Goal: Transaction & Acquisition: Purchase product/service

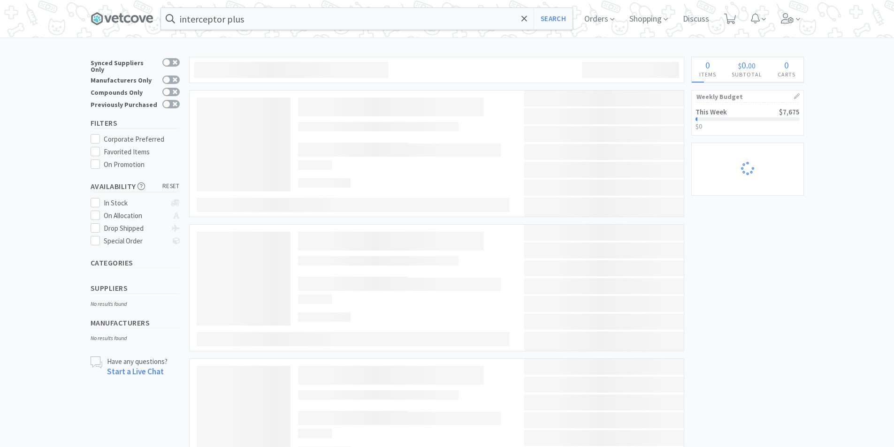
select select "5"
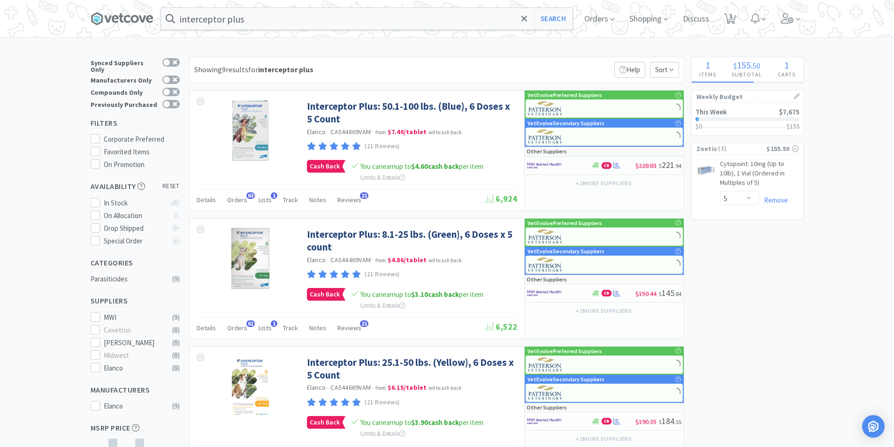
select select "3"
select select "1"
select select "3"
select select "5"
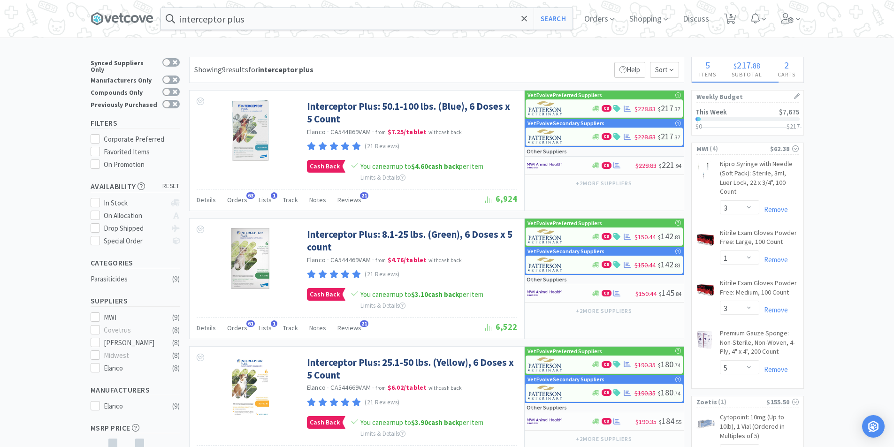
select select "6"
select select "1"
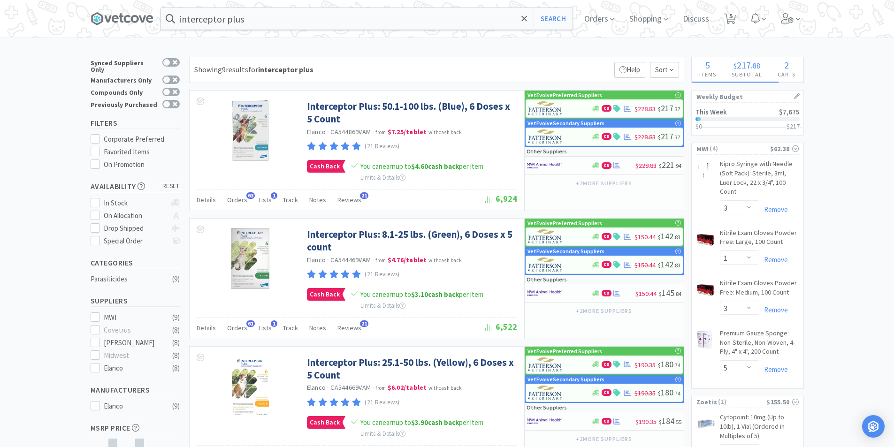
select select "1"
select select "5"
select select "1"
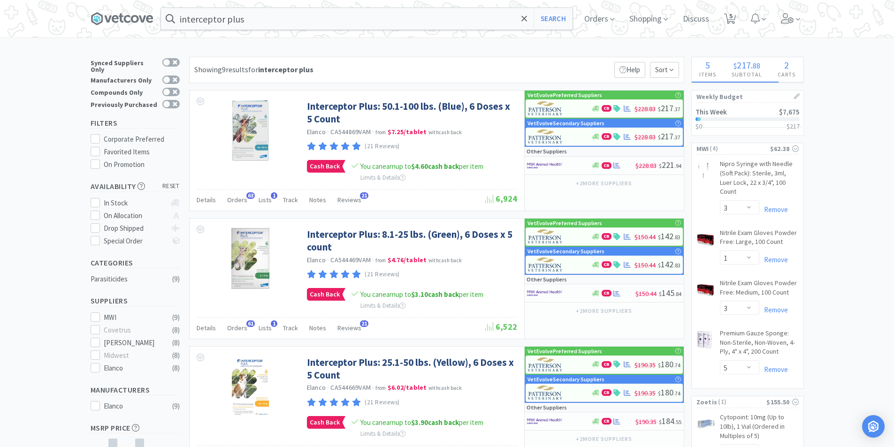
select select "1"
select select "2"
select select "1"
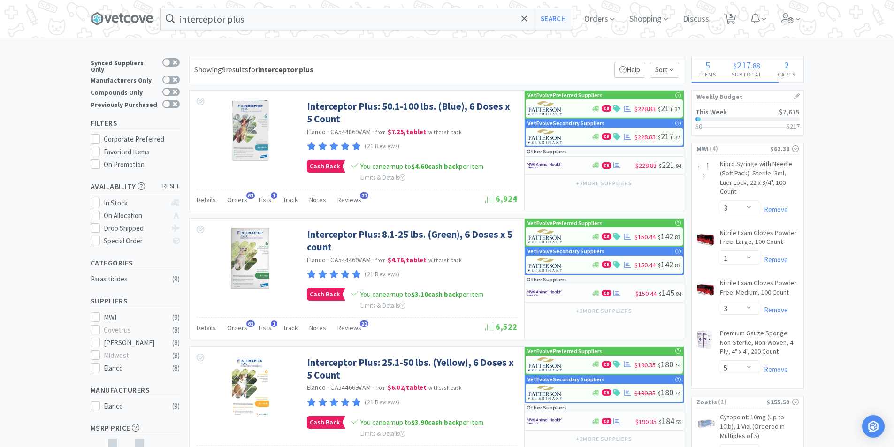
select select "1"
select select "3"
select select "1"
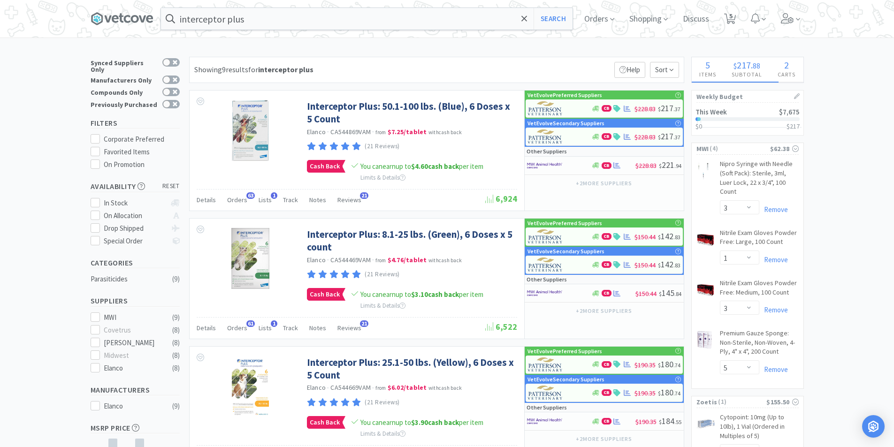
select select "1"
select select "4"
select select "5"
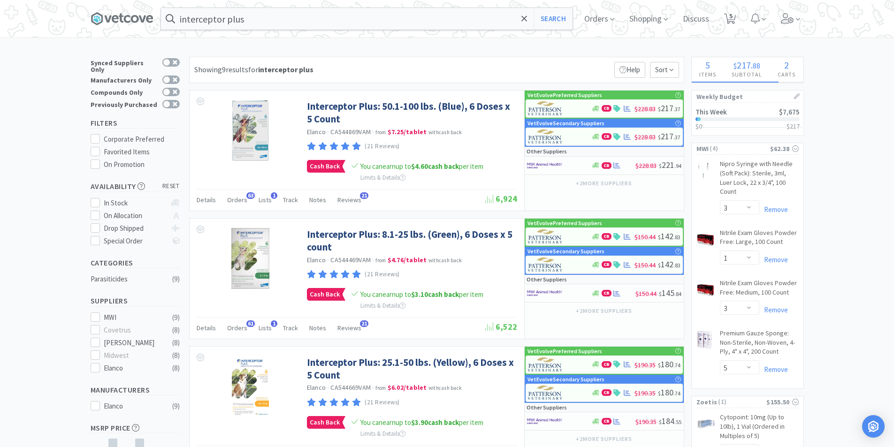
select select "1"
select select "2"
select select "1"
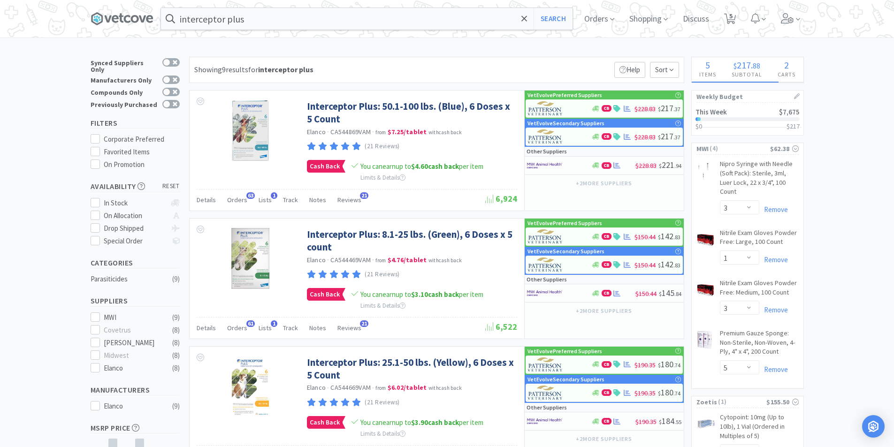
select select "2"
select select "1"
select select "2"
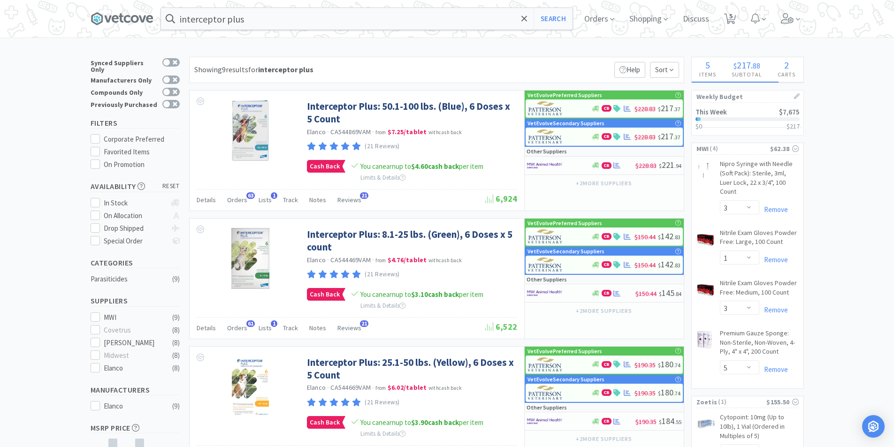
select select "1"
select select "2"
select select "1"
select select "3"
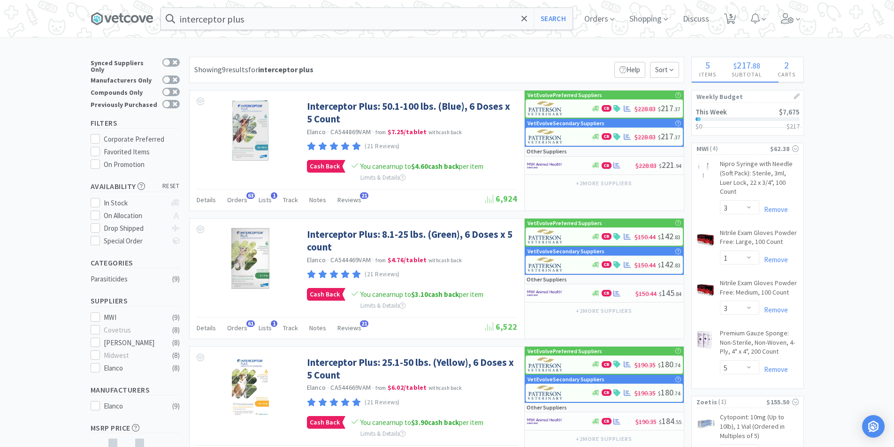
select select "1"
select select "4"
click at [528, 20] on icon at bounding box center [525, 18] width 6 height 9
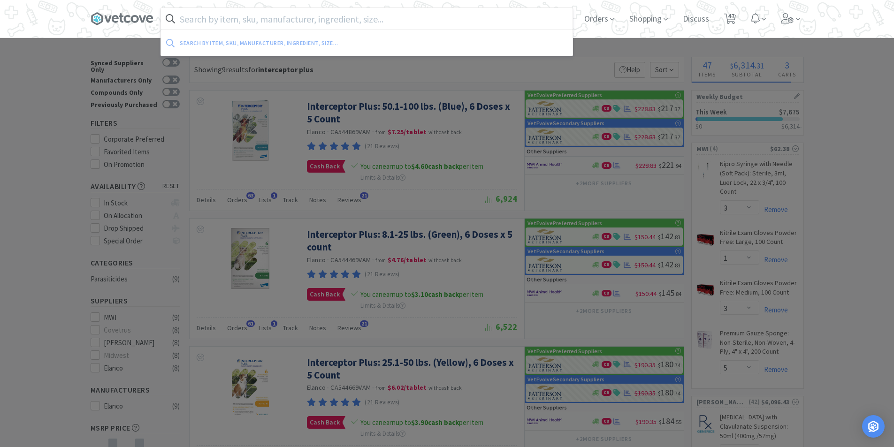
click at [858, 88] on div at bounding box center [447, 223] width 894 height 447
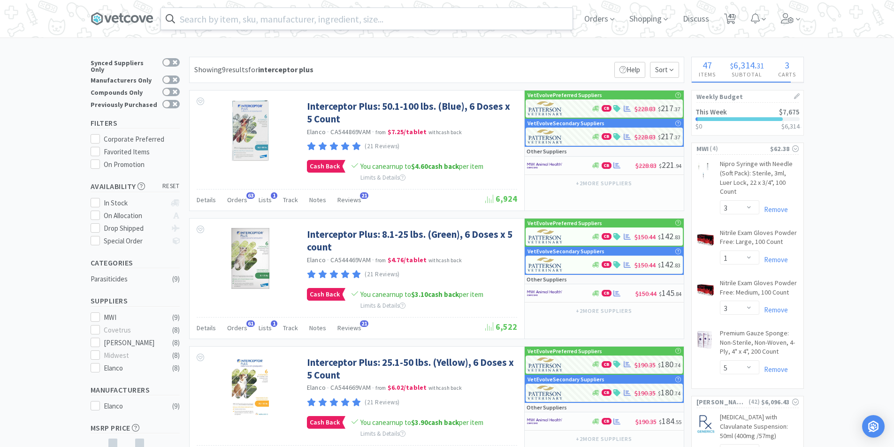
click at [745, 119] on div at bounding box center [740, 119] width 85 height 4
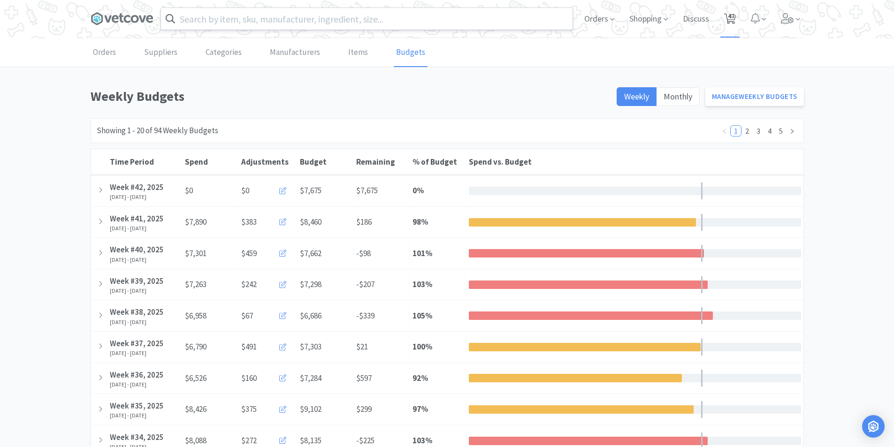
click at [726, 19] on icon at bounding box center [730, 19] width 12 height 10
select select "5"
select select "3"
select select "1"
select select "3"
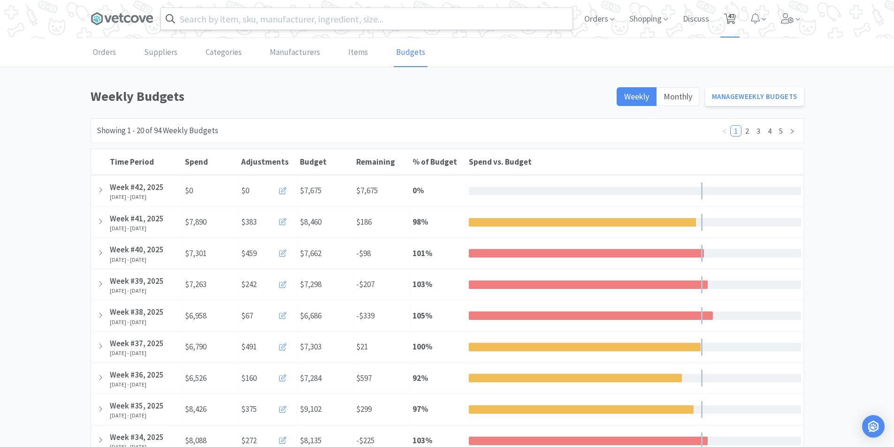
select select "5"
select select "6"
select select "1"
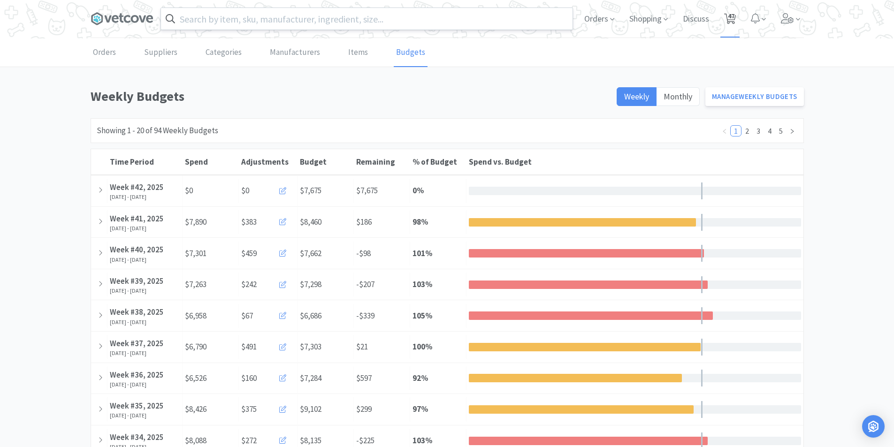
select select "1"
select select "5"
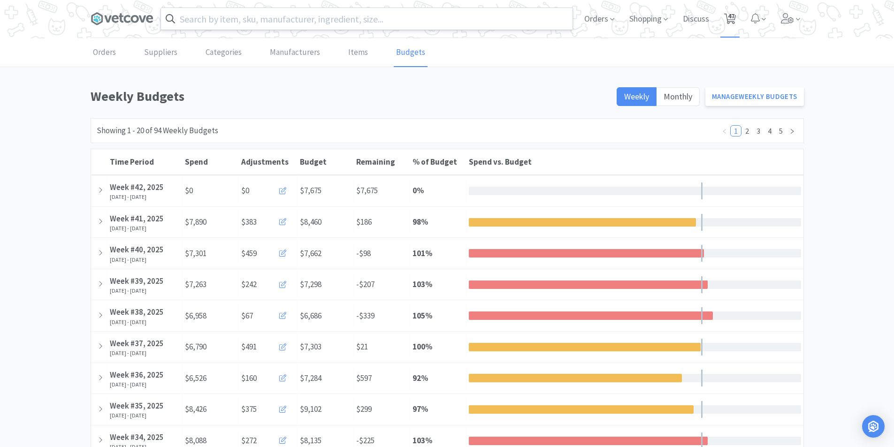
select select "1"
select select "2"
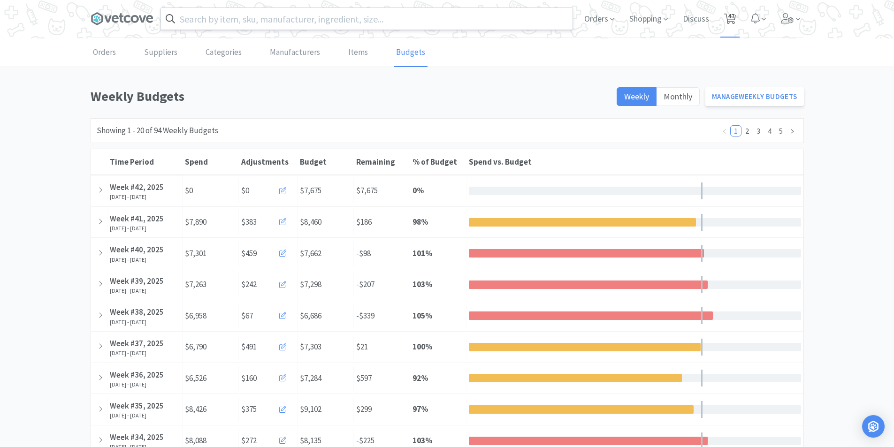
select select "1"
select select "3"
select select "1"
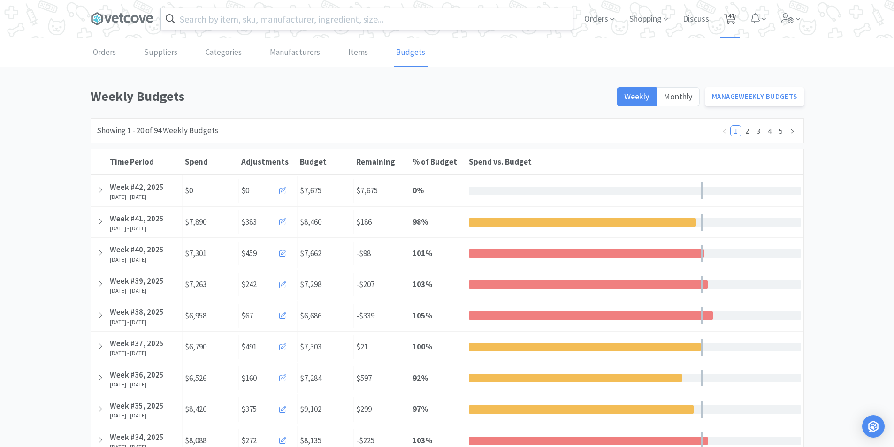
select select "1"
select select "4"
select select "5"
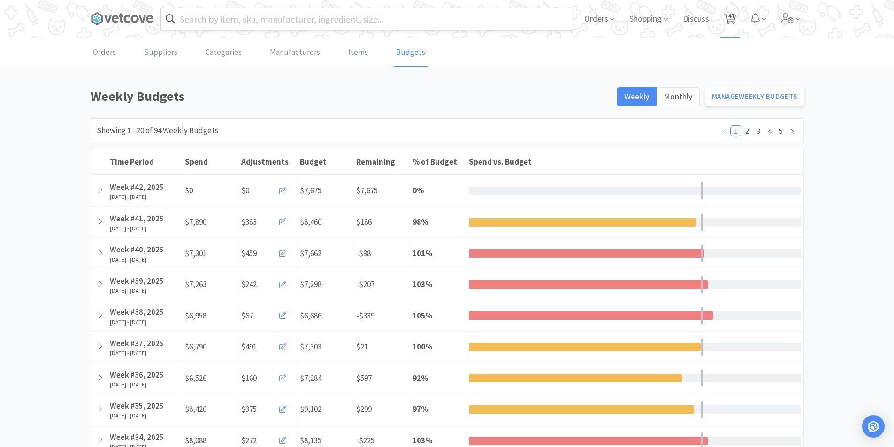
select select "5"
select select "1"
select select "2"
select select "1"
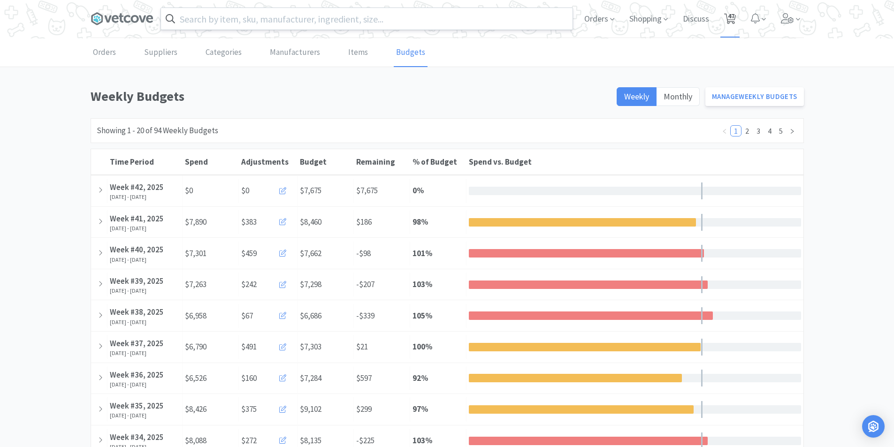
select select "1"
select select "2"
select select "1"
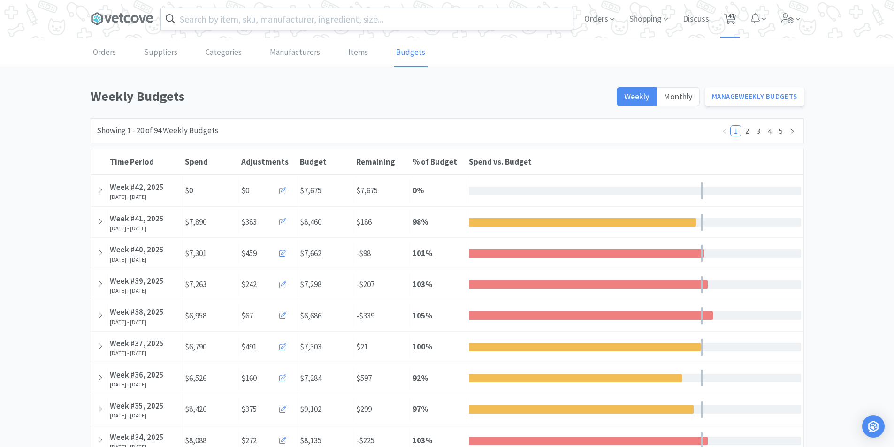
select select "2"
select select "1"
select select "2"
select select "1"
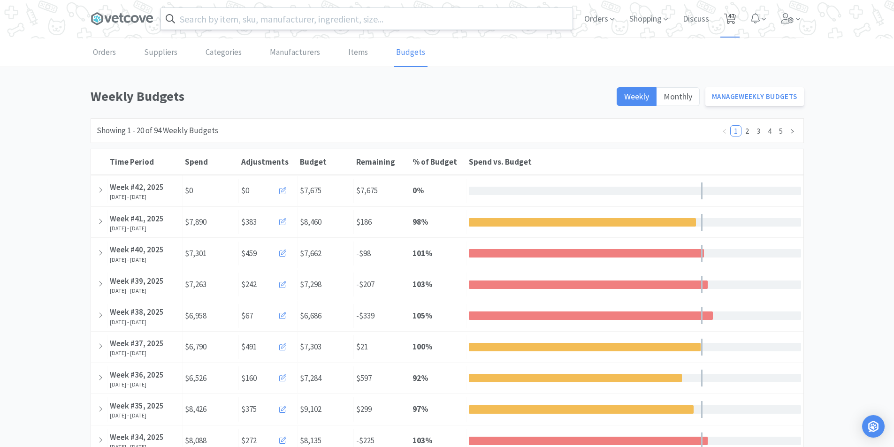
select select "3"
select select "1"
select select "4"
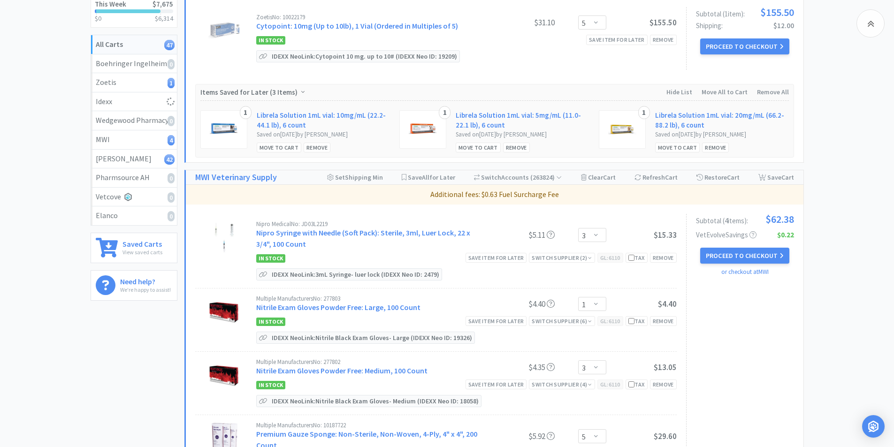
select select "1"
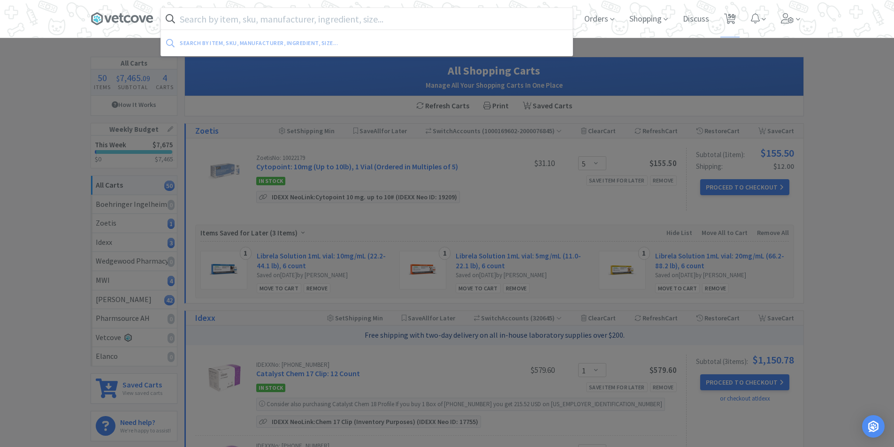
click at [258, 19] on input "text" at bounding box center [367, 19] width 412 height 22
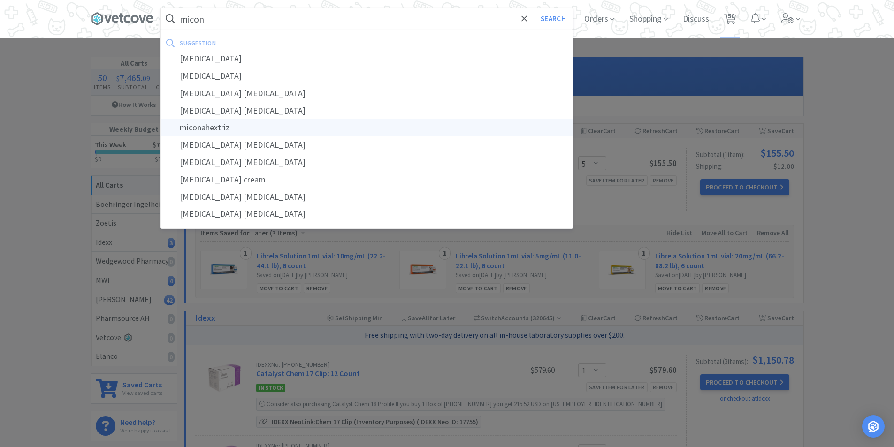
click at [228, 124] on div "miconahextriz" at bounding box center [367, 127] width 412 height 17
type input "miconahextriz"
select select "3"
select select "1"
select select "3"
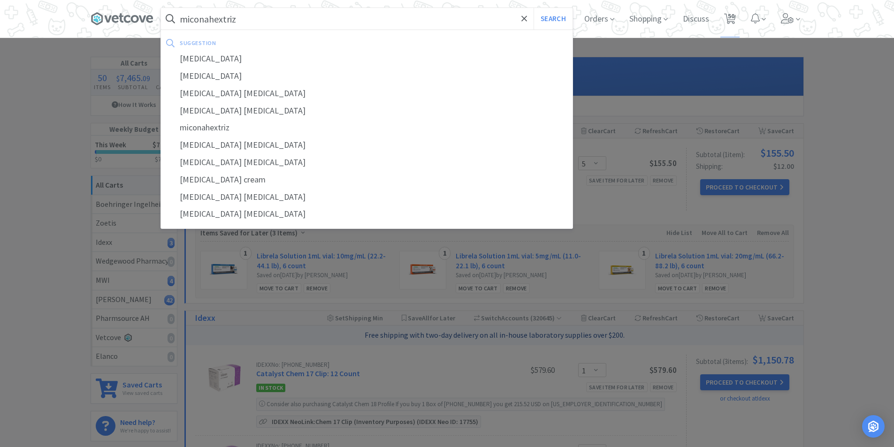
select select "5"
select select "6"
select select "1"
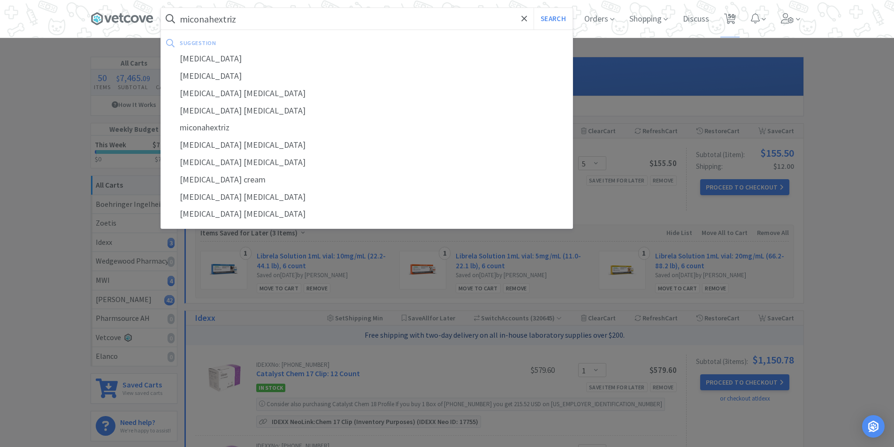
select select "1"
select select "5"
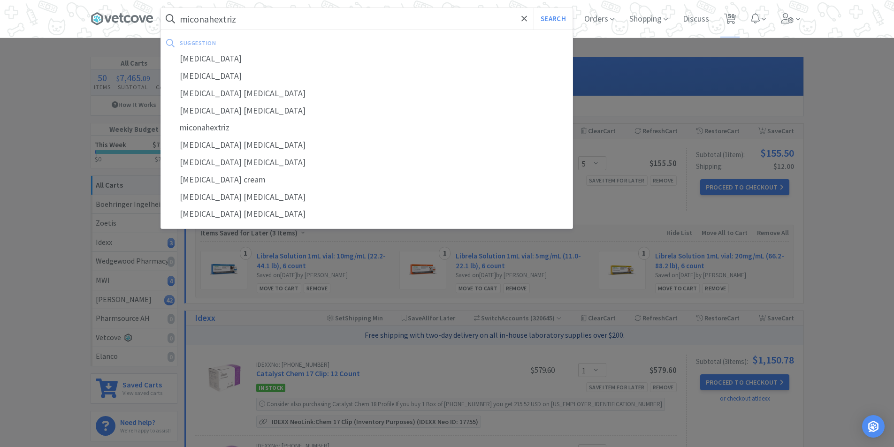
select select "1"
select select "2"
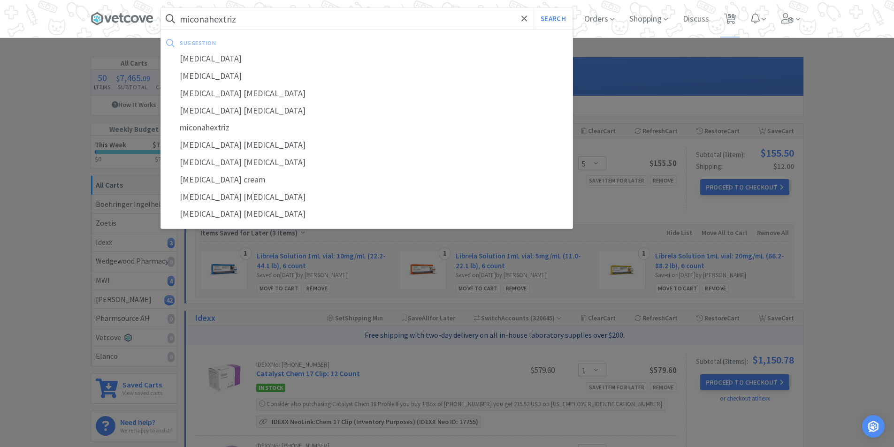
select select "1"
select select "3"
select select "1"
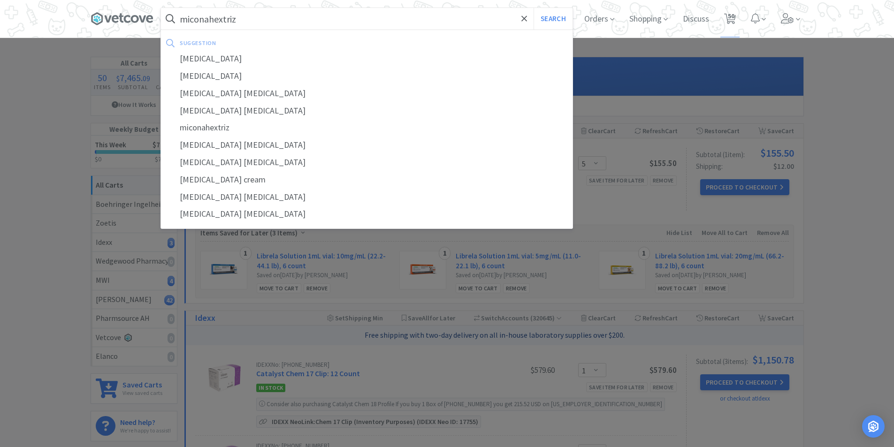
select select "1"
select select "4"
select select "5"
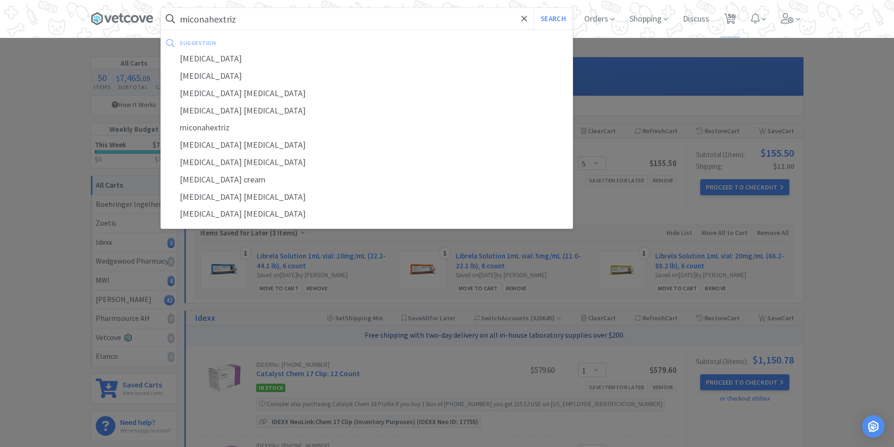
select select "5"
select select "1"
select select "2"
select select "1"
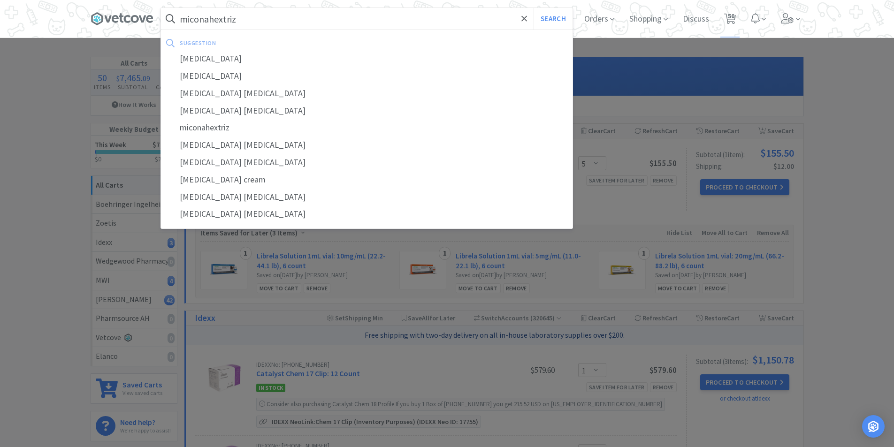
select select "1"
select select "2"
select select "1"
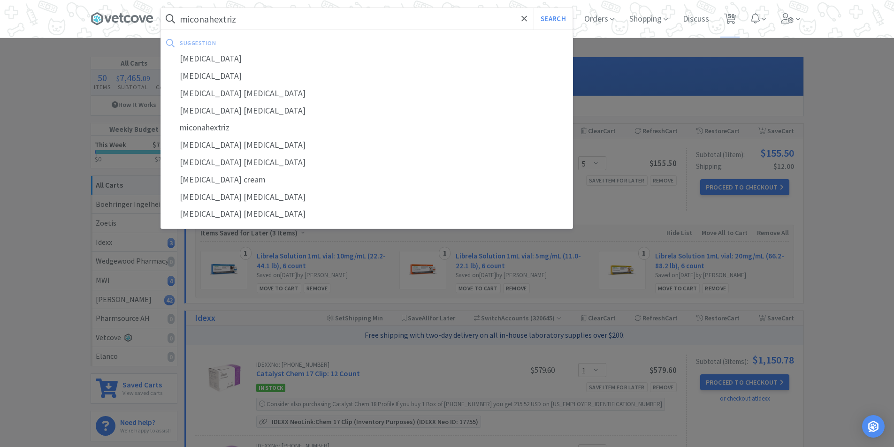
select select "2"
select select "1"
select select "2"
select select "1"
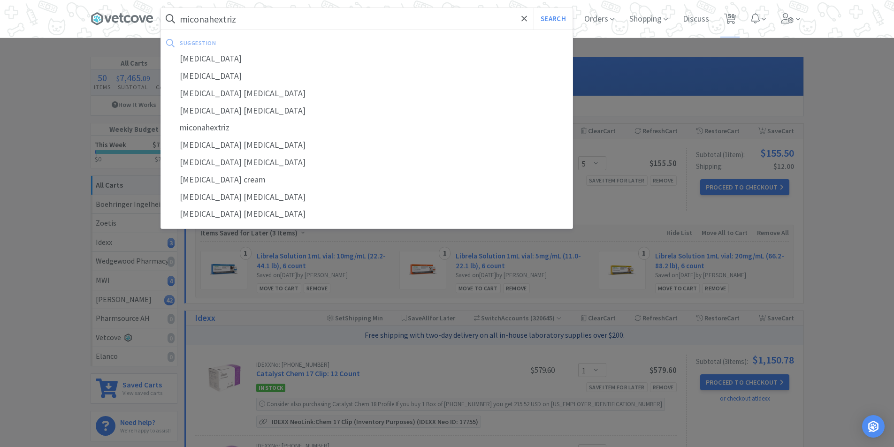
select select "3"
select select "1"
select select "4"
select select "1"
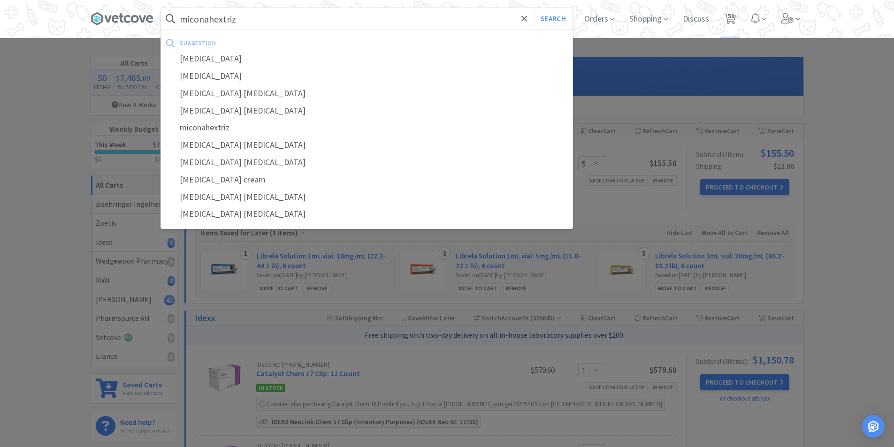
select select "1"
select select "5"
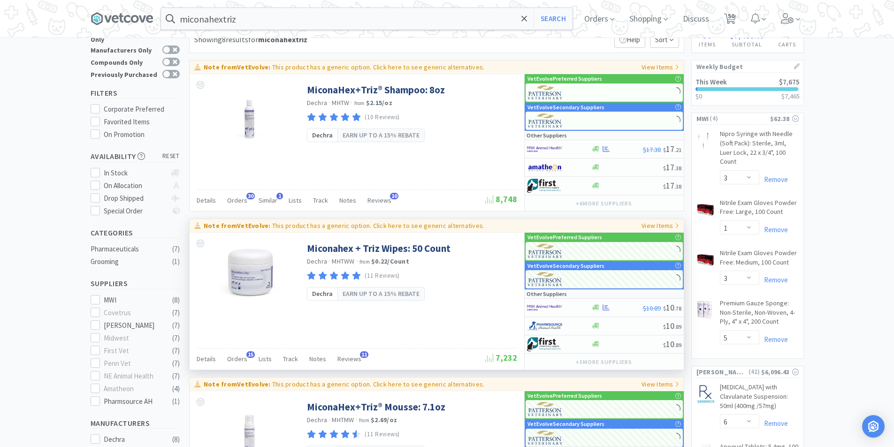
scroll to position [47, 0]
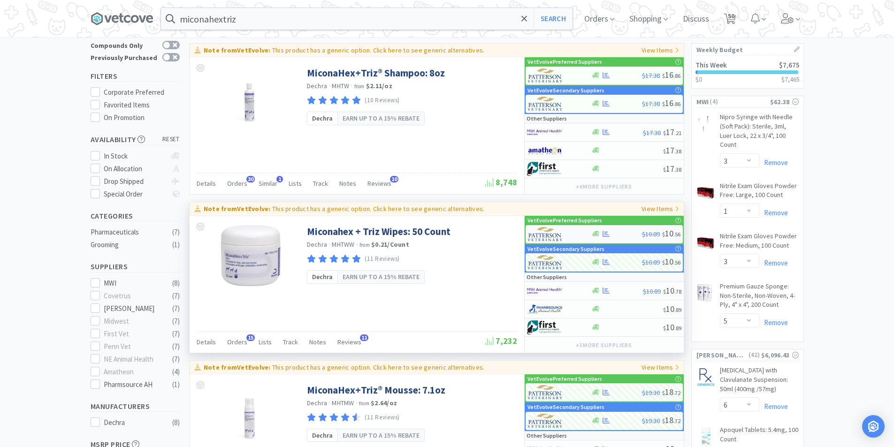
click at [565, 232] on div at bounding box center [554, 234] width 52 height 16
select select "1"
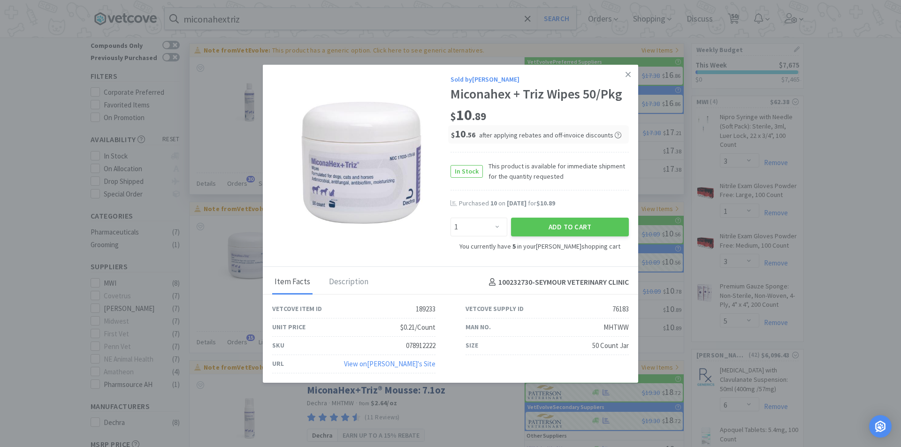
click at [630, 73] on icon at bounding box center [628, 74] width 5 height 8
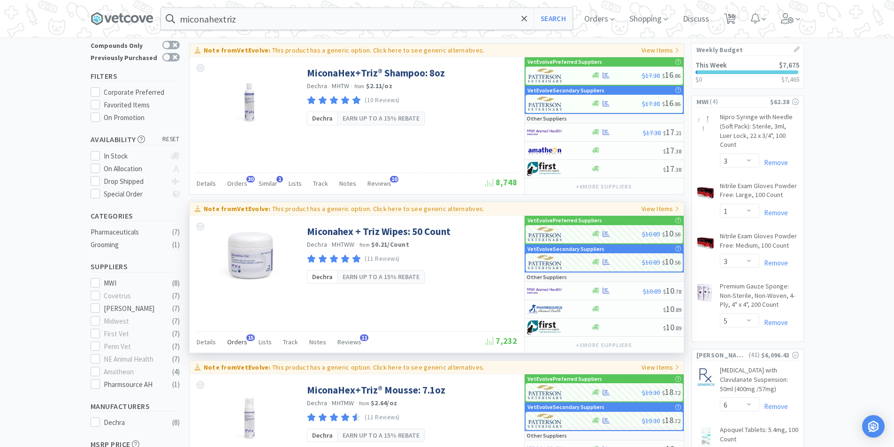
click at [238, 340] on span "Orders" at bounding box center [237, 342] width 20 height 8
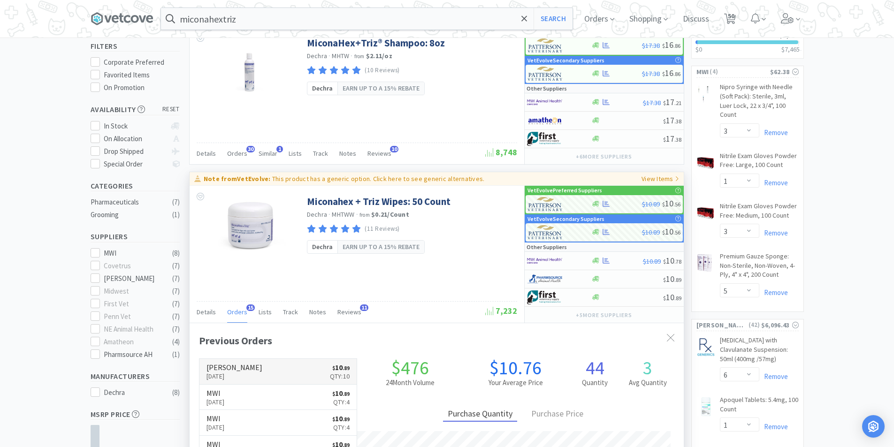
scroll to position [94, 0]
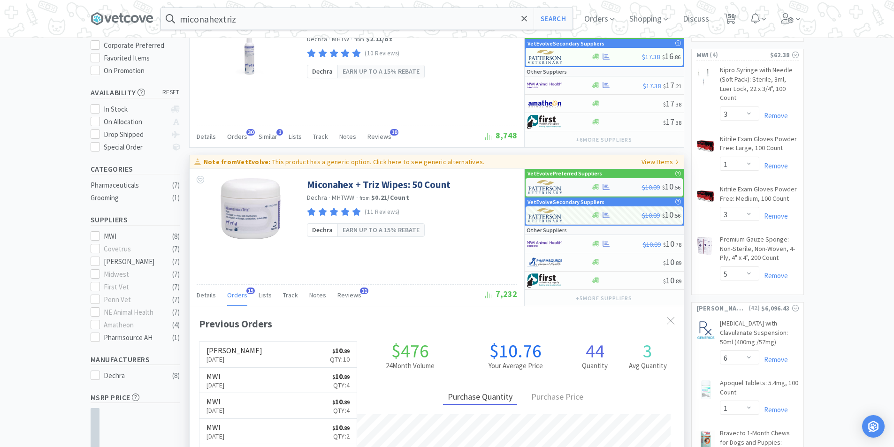
click at [572, 185] on div at bounding box center [554, 187] width 52 height 16
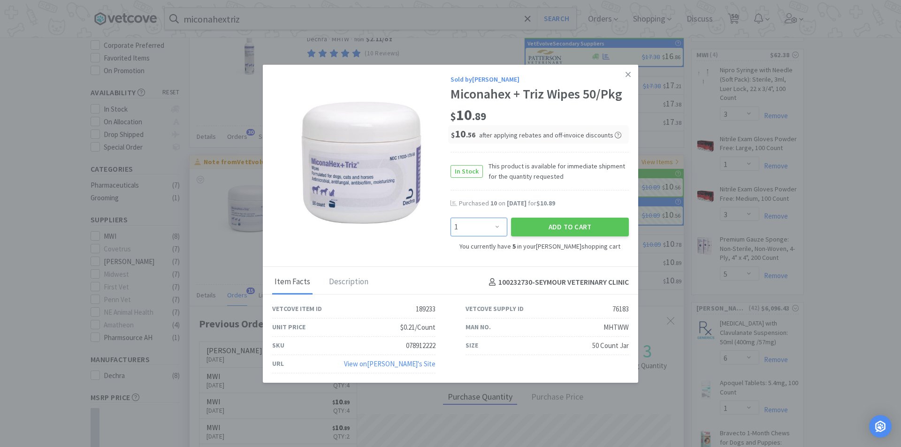
click at [501, 223] on select "Enter Quantity 1 2 3 4 5 6 7 8 9 10 11 12 13 14 15 16 17 18 19 20 Enter Quantity" at bounding box center [479, 227] width 57 height 19
select select "10"
click at [451, 218] on select "Enter Quantity 1 2 3 4 5 6 7 8 9 10 11 12 13 14 15 16 17 18 19 20 Enter Quantity" at bounding box center [479, 227] width 57 height 19
click at [550, 225] on button "Add to Cart" at bounding box center [570, 227] width 118 height 19
select select "15"
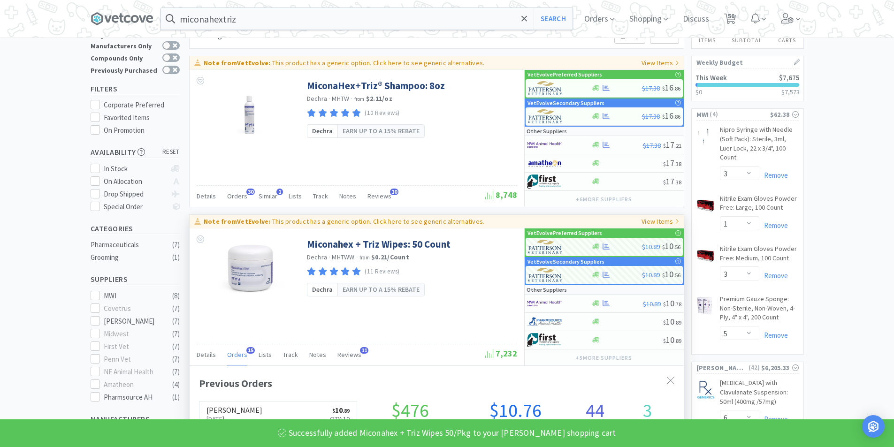
scroll to position [0, 0]
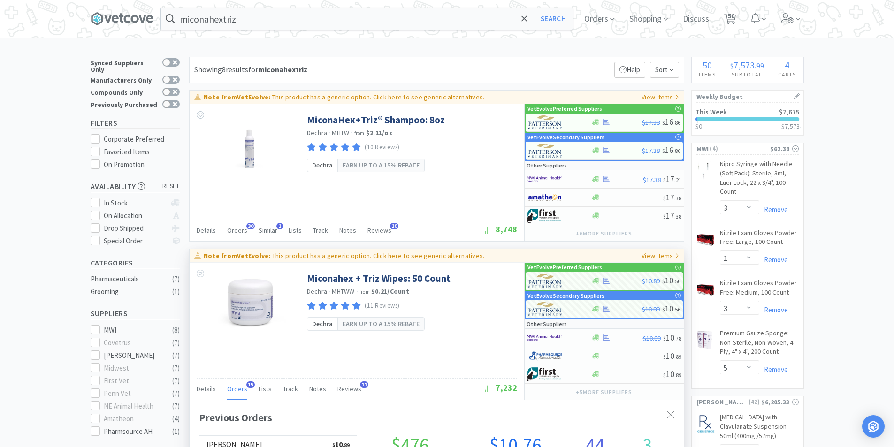
click at [744, 123] on link "This Week $7,675 $0 $ 7,573" at bounding box center [748, 119] width 112 height 32
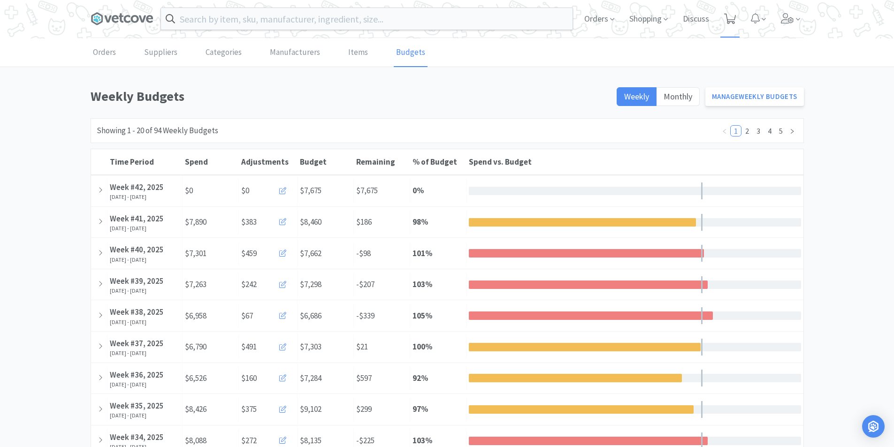
click at [729, 16] on icon at bounding box center [730, 19] width 12 height 10
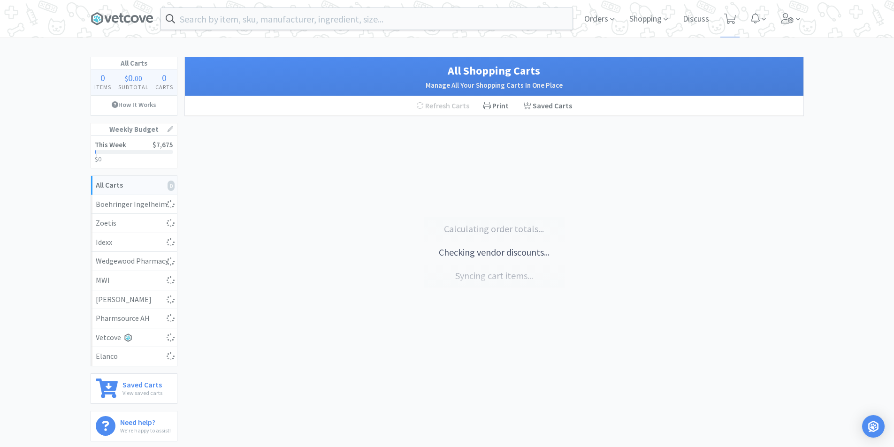
select select "5"
select select "1"
select select "3"
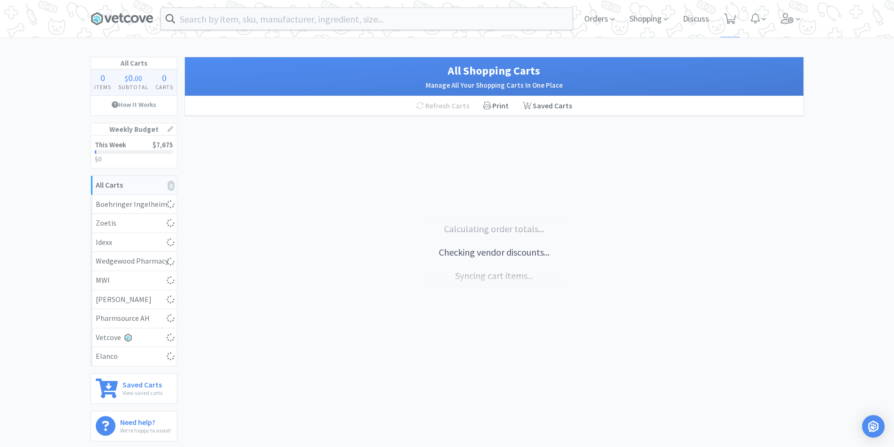
select select "1"
select select "3"
select select "5"
select select "6"
select select "1"
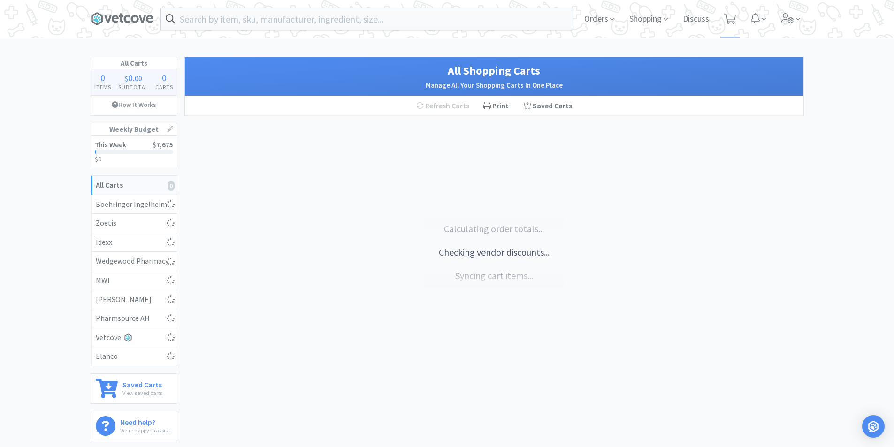
select select "1"
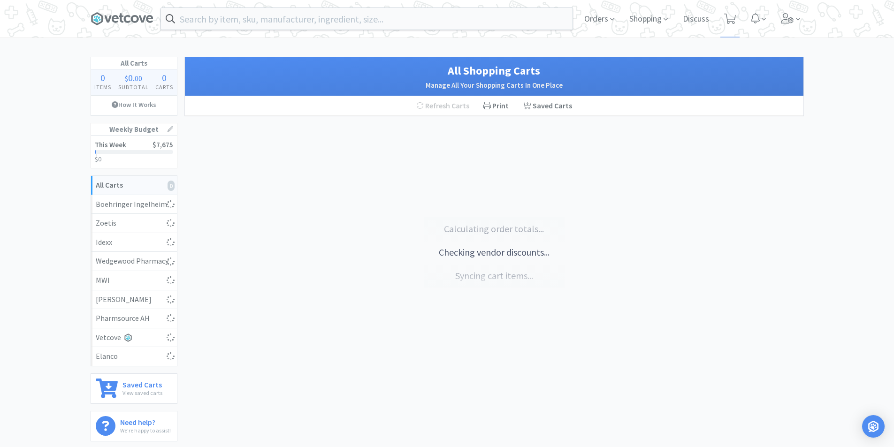
select select "5"
select select "1"
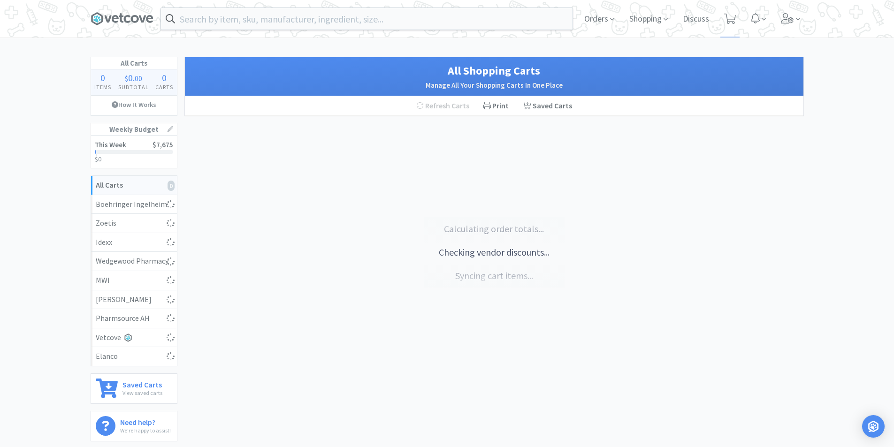
select select "1"
select select "2"
select select "1"
select select "3"
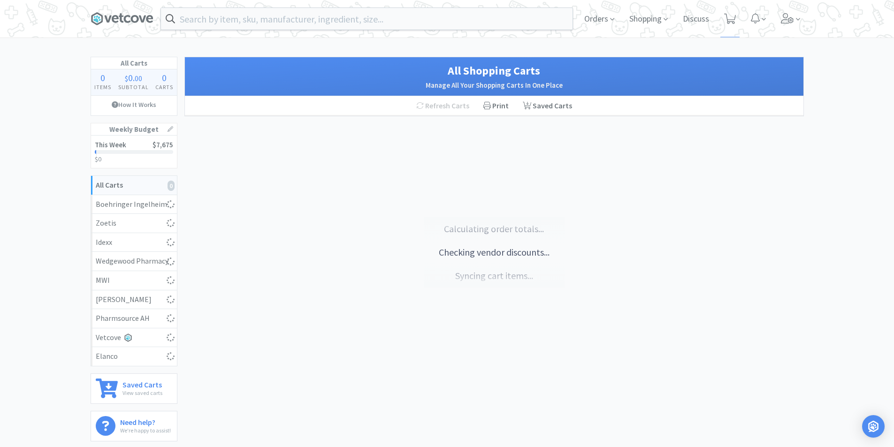
select select "1"
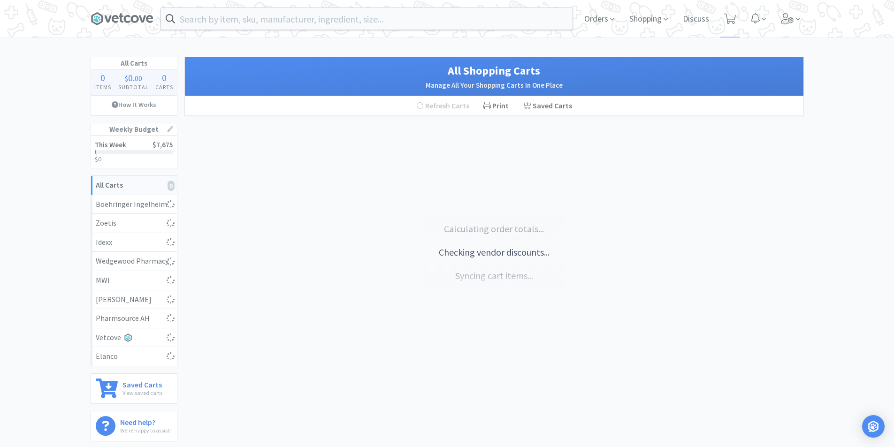
select select "4"
select select "5"
select select "15"
select select "1"
select select "2"
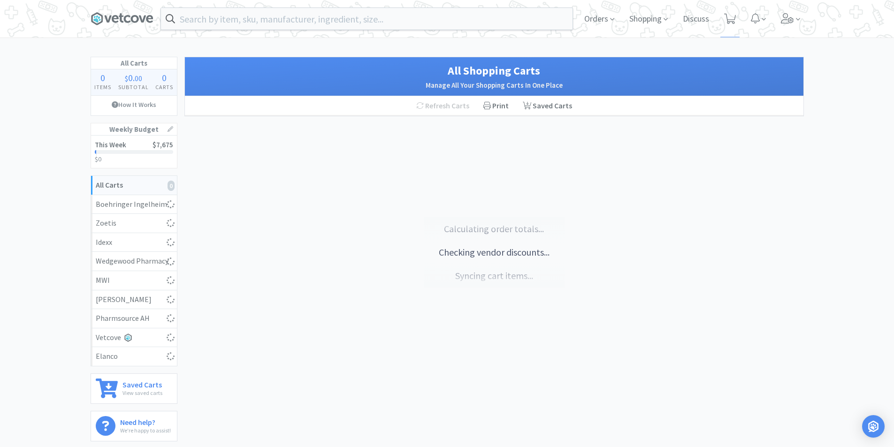
select select "1"
select select "2"
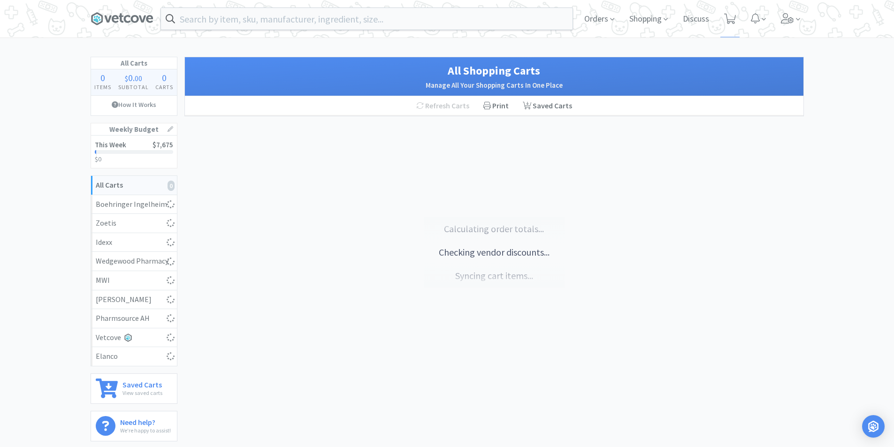
select select "1"
select select "2"
select select "1"
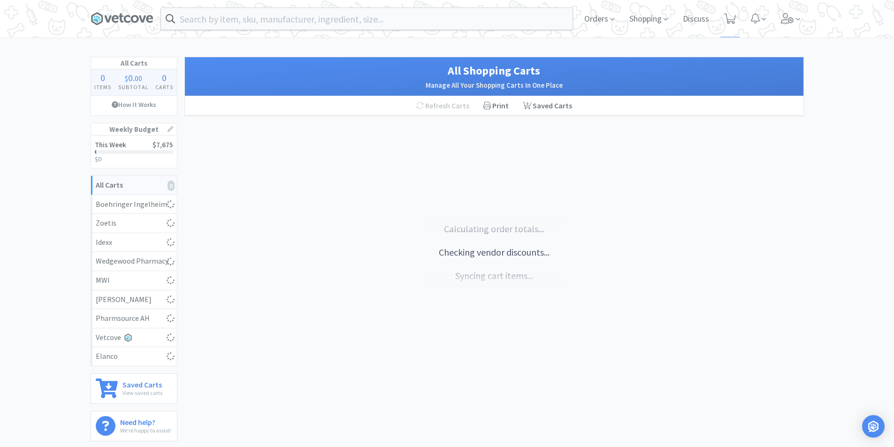
select select "2"
select select "1"
select select "3"
select select "1"
select select "4"
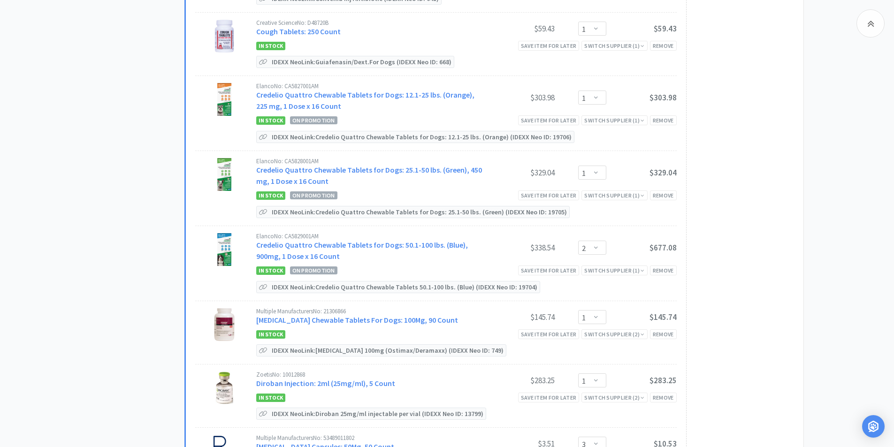
scroll to position [1643, 0]
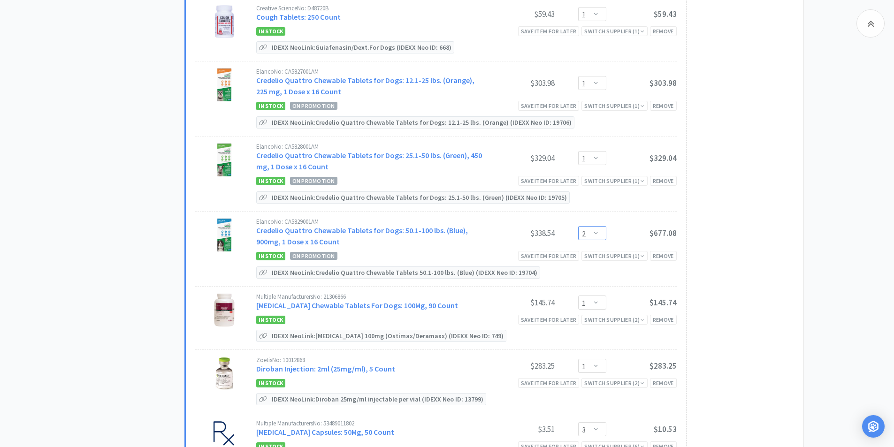
click at [601, 237] on select "Enter Quantity 1 2 3 4 5 6 7 8 9 10 11 12 13 14 15 16 17 18 19 20 Enter Quantity" at bounding box center [592, 233] width 28 height 14
click at [578, 226] on select "Enter Quantity 1 2 3 4 5 6 7 8 9 10 11 12 13 14 15 16 17 18 19 20 Enter Quantity" at bounding box center [592, 233] width 28 height 14
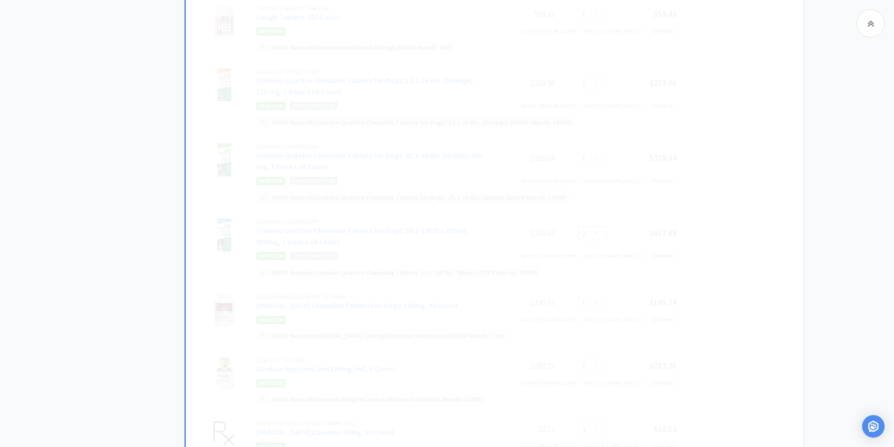
select select "1"
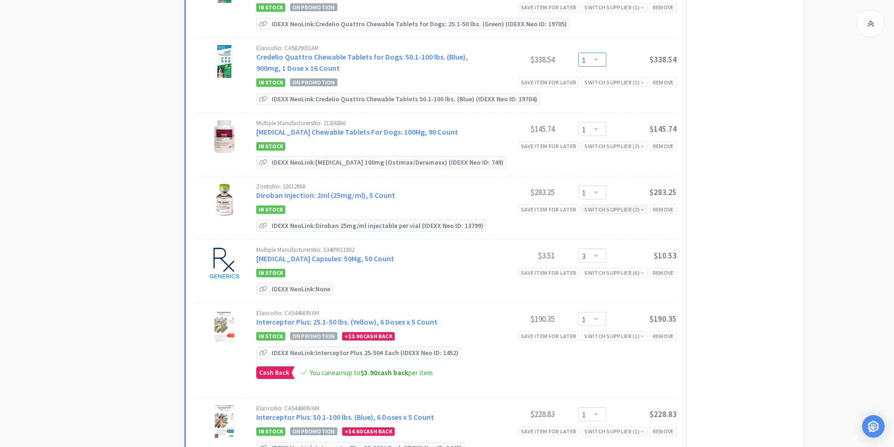
scroll to position [1831, 0]
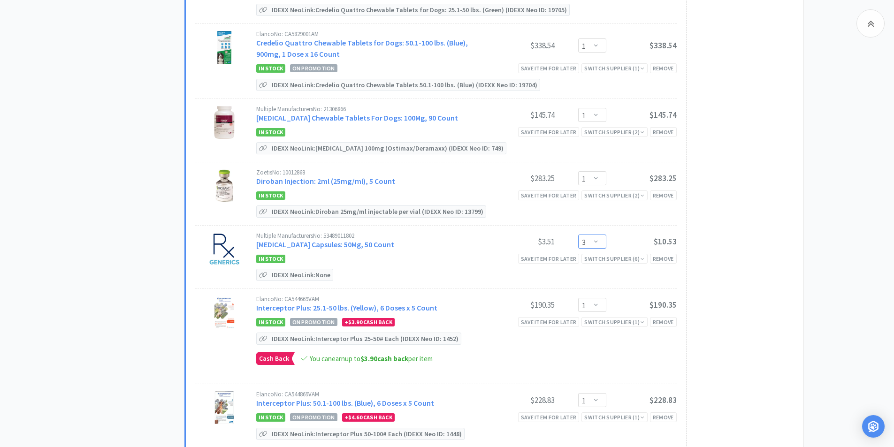
click at [604, 245] on select "Enter Quantity 1 2 3 4 5 6 7 8 9 10 11 12 13 14 15 16 17 18 19 20 Enter Quantity" at bounding box center [592, 242] width 28 height 14
click at [578, 235] on select "Enter Quantity 1 2 3 4 5 6 7 8 9 10 11 12 13 14 15 16 17 18 19 20 Enter Quantity" at bounding box center [592, 242] width 28 height 14
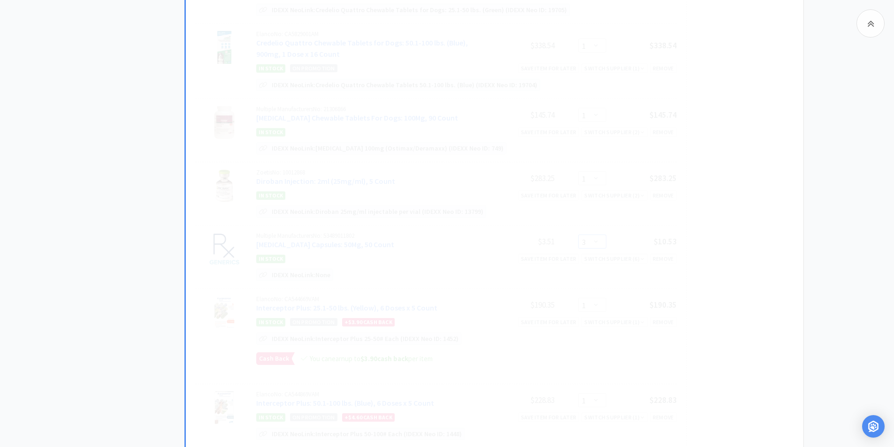
select select "2"
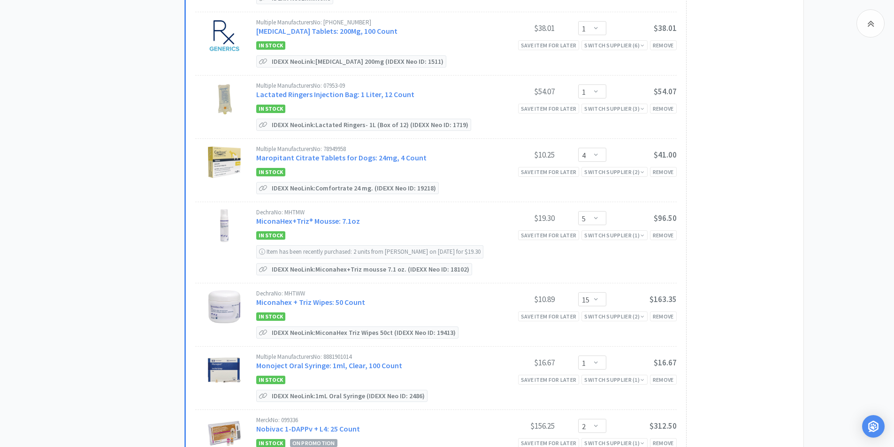
scroll to position [2395, 0]
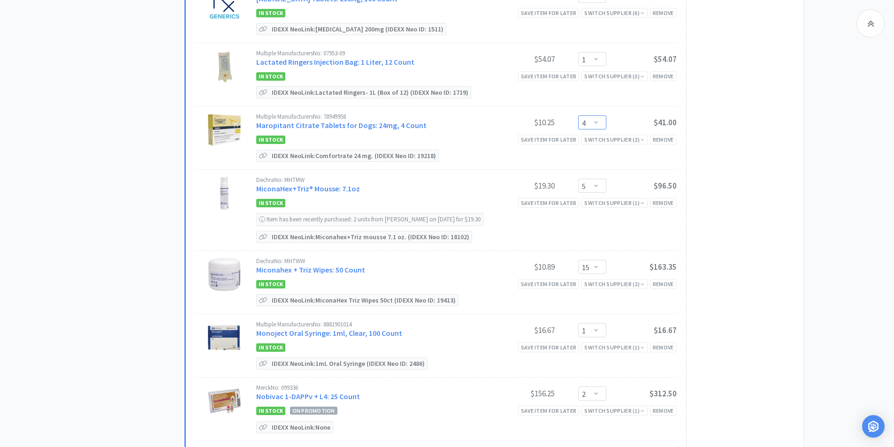
click at [594, 123] on select "Enter Quantity 1 2 3 4 5 6 7 8 9 10 11 12 13 14 15 16 17 18 19 20 Enter Quantity" at bounding box center [592, 123] width 28 height 14
click at [578, 116] on select "Enter Quantity 1 2 3 4 5 6 7 8 9 10 11 12 13 14 15 16 17 18 19 20 Enter Quantity" at bounding box center [592, 123] width 28 height 14
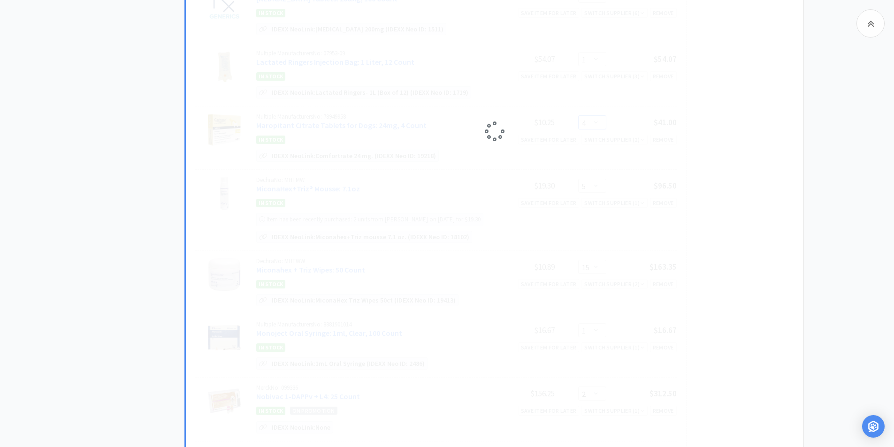
select select "3"
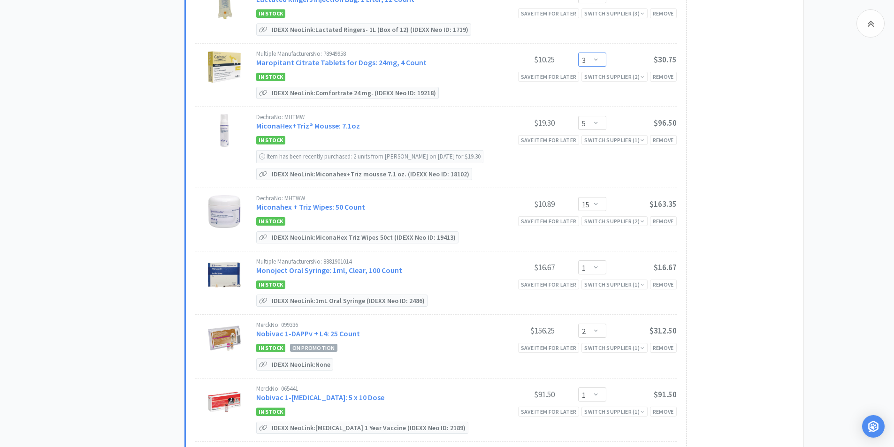
scroll to position [2488, 0]
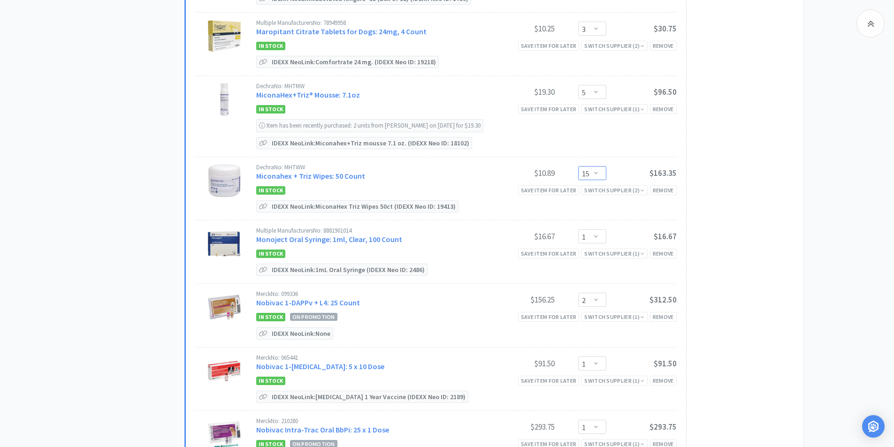
click at [596, 171] on select "Enter Quantity 1 2 3 4 5 6 7 8 9 10 11 12 13 14 15 16 17 18 19 20 Enter Quantity" at bounding box center [592, 173] width 28 height 14
click at [578, 166] on select "Enter Quantity 1 2 3 4 5 6 7 8 9 10 11 12 13 14 15 16 17 18 19 20 Enter Quantity" at bounding box center [592, 173] width 28 height 14
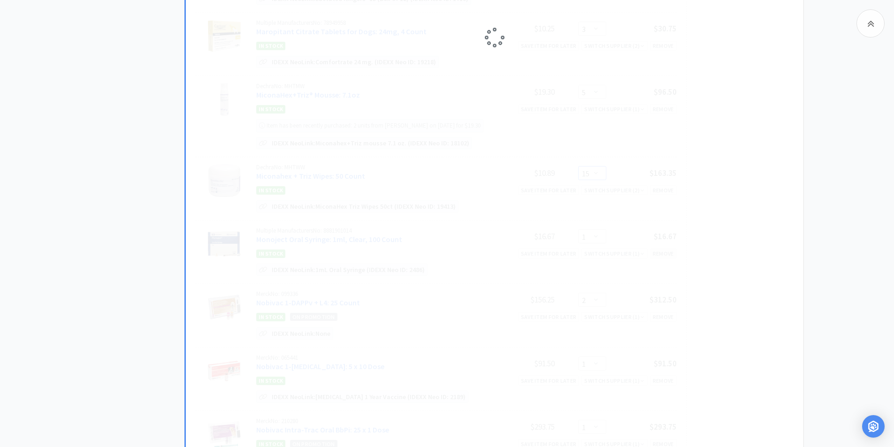
select select "5"
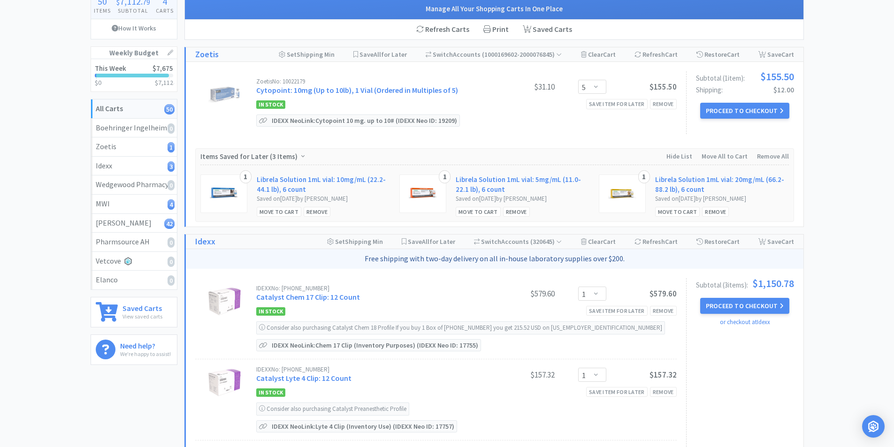
scroll to position [0, 0]
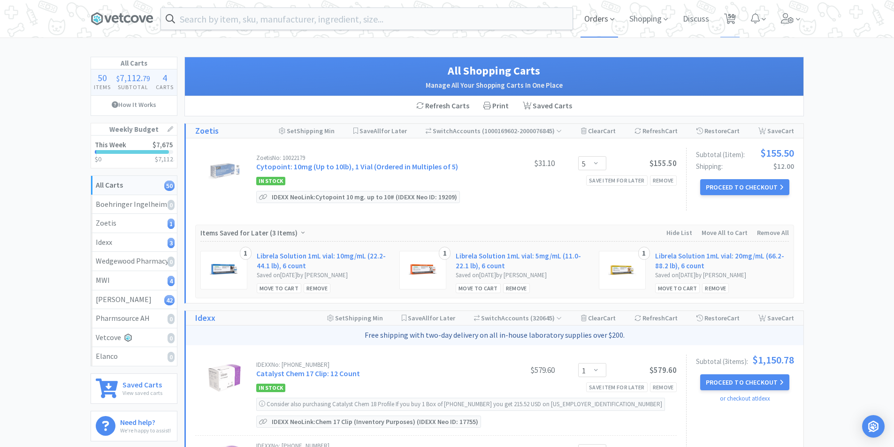
click at [597, 20] on span "Orders" at bounding box center [600, 19] width 38 height 38
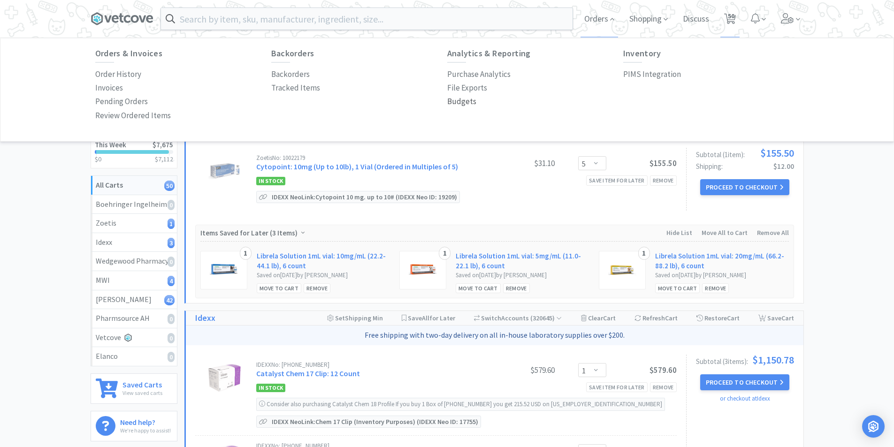
click at [454, 101] on p "Budgets" at bounding box center [461, 101] width 29 height 13
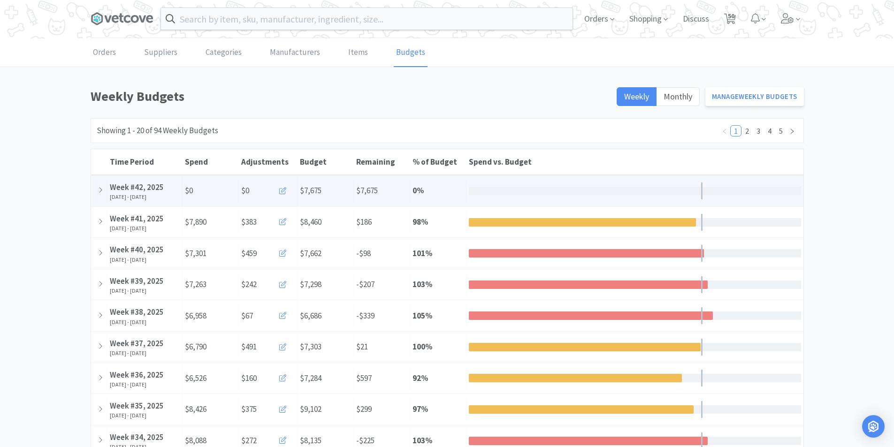
click at [282, 193] on icon at bounding box center [282, 190] width 7 height 7
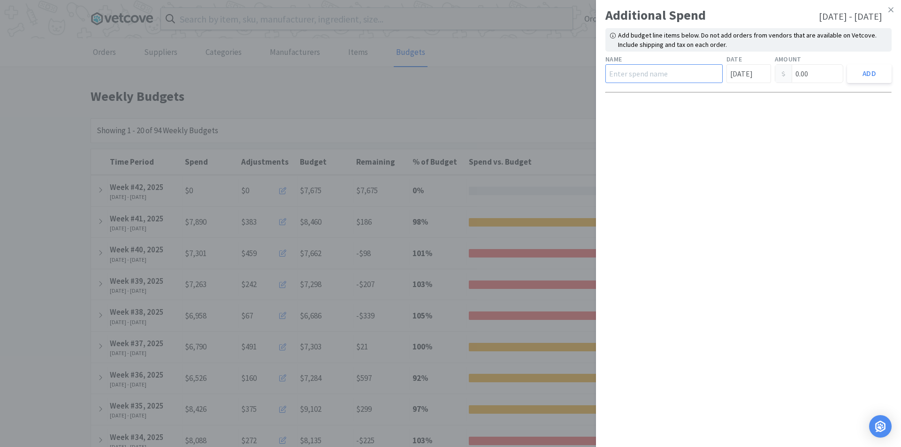
click at [659, 73] on input "text" at bounding box center [664, 73] width 117 height 19
type input "Royal Canine"
click at [804, 73] on input "0.00" at bounding box center [810, 74] width 68 height 18
drag, startPoint x: 813, startPoint y: 75, endPoint x: 788, endPoint y: 80, distance: 25.3
click at [788, 80] on div "0.00" at bounding box center [809, 73] width 69 height 19
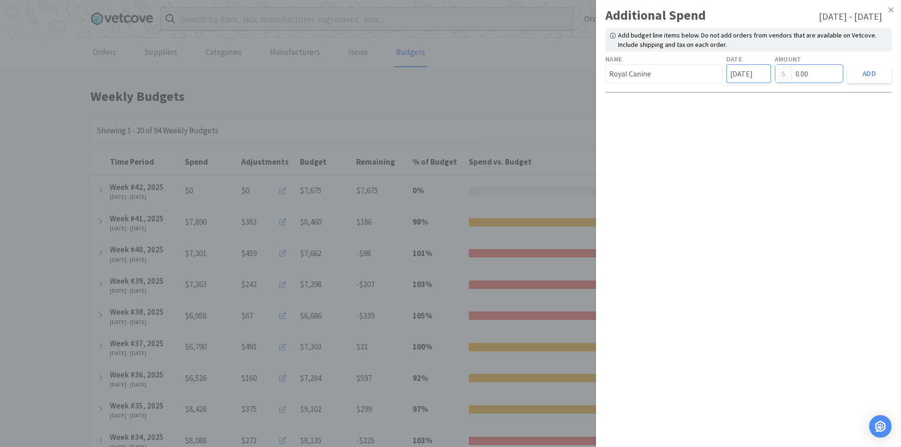
click at [751, 74] on input "Oct 13th" at bounding box center [749, 73] width 45 height 19
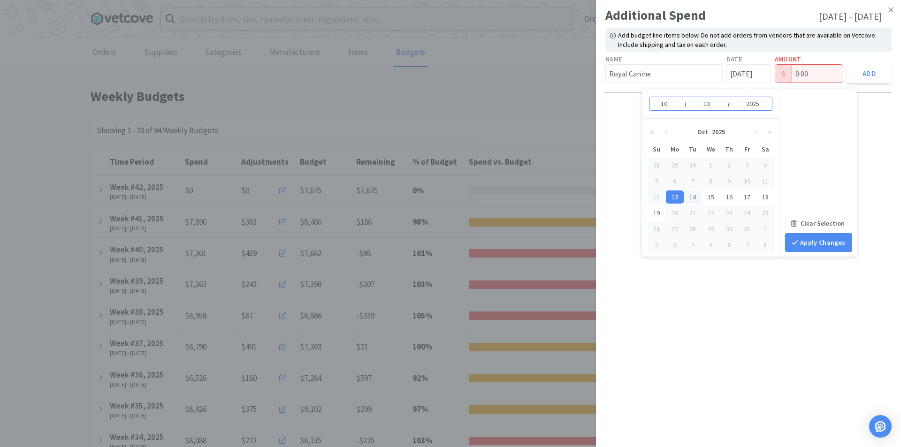
click at [692, 194] on div "14" at bounding box center [693, 197] width 18 height 13
type input "Oct 14th"
type input "14"
click at [810, 239] on button "Apply Changes" at bounding box center [818, 242] width 67 height 19
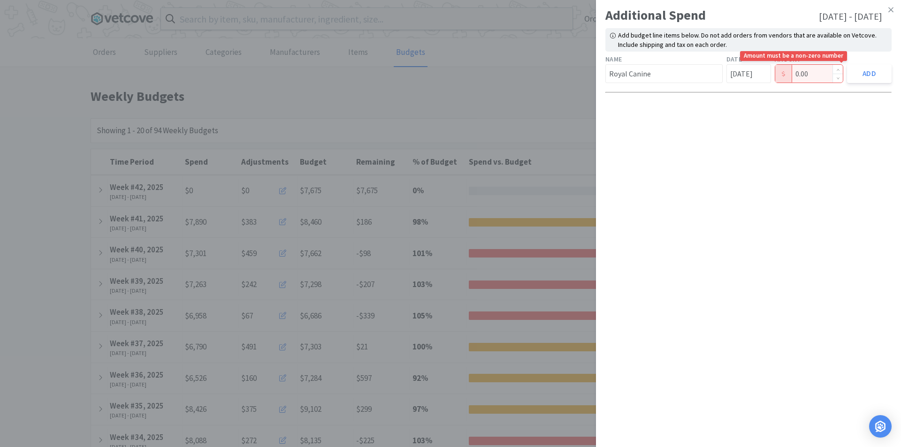
click at [808, 77] on input "0.00" at bounding box center [810, 74] width 68 height 18
type input "0"
type input "436.10"
click at [864, 77] on button "Add" at bounding box center [869, 73] width 45 height 19
type input "Oct 13th"
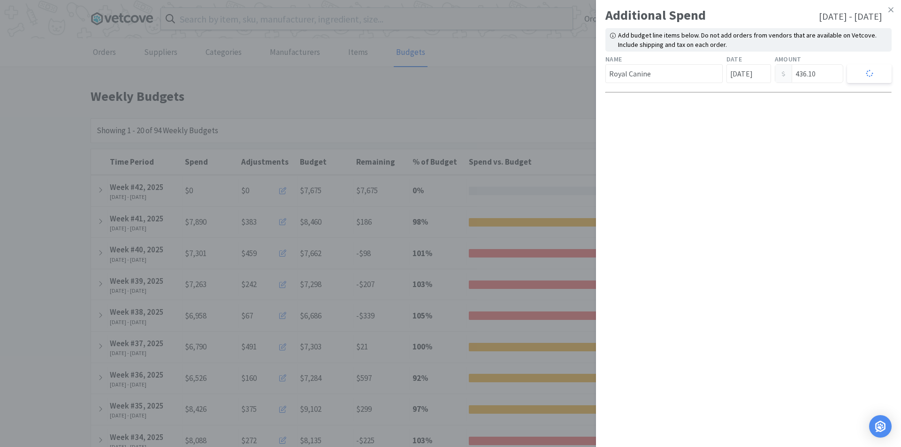
type input "0.00"
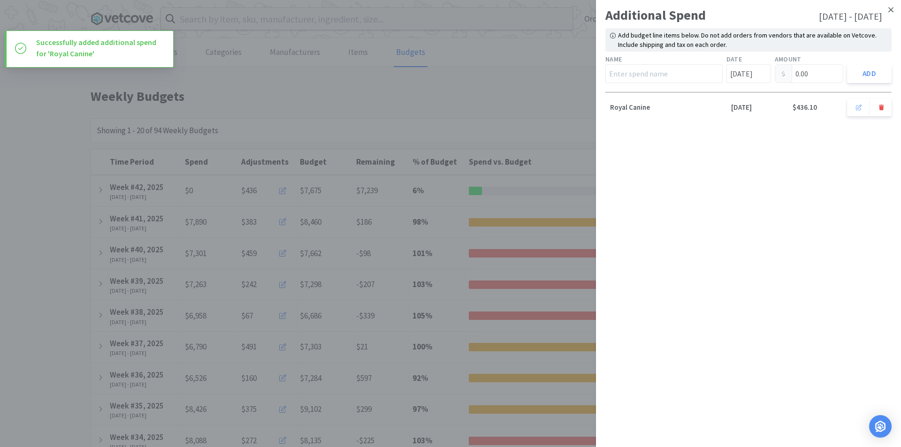
drag, startPoint x: 892, startPoint y: 8, endPoint x: 884, endPoint y: 16, distance: 11.6
click at [892, 8] on icon at bounding box center [891, 10] width 5 height 8
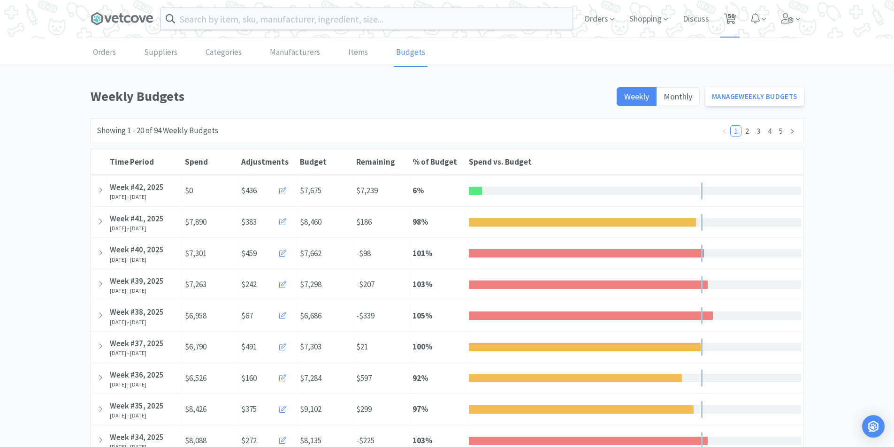
click at [731, 14] on span "50" at bounding box center [731, 16] width 7 height 38
select select "5"
select select "1"
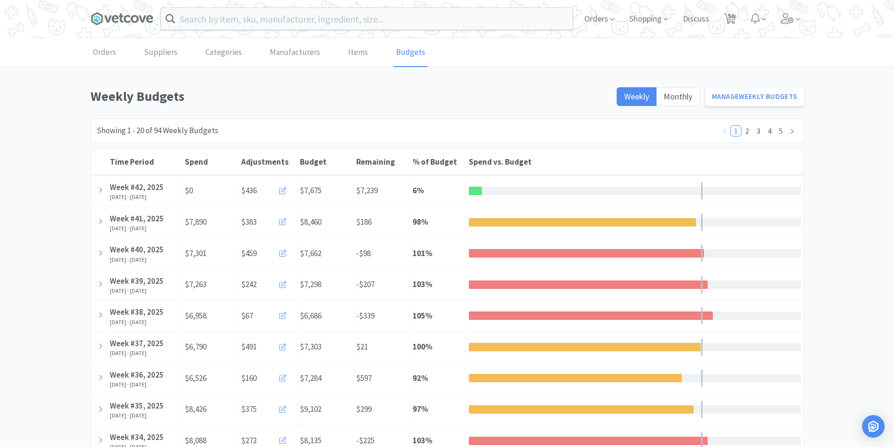
select select "3"
select select "1"
select select "3"
select select "5"
select select "6"
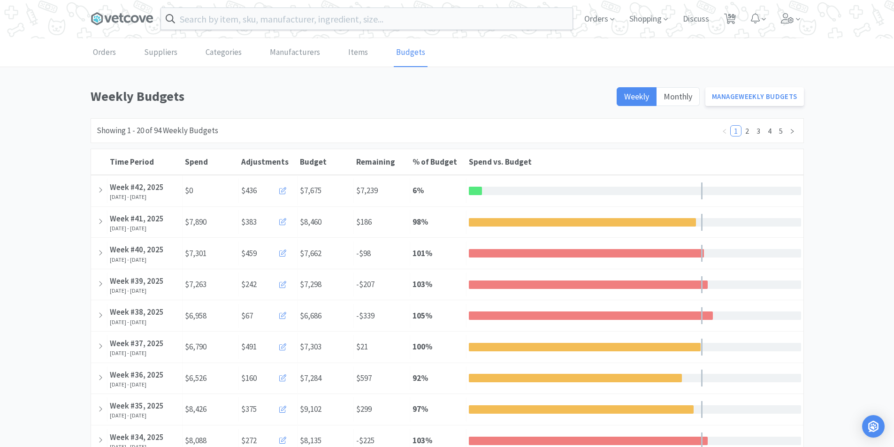
select select "1"
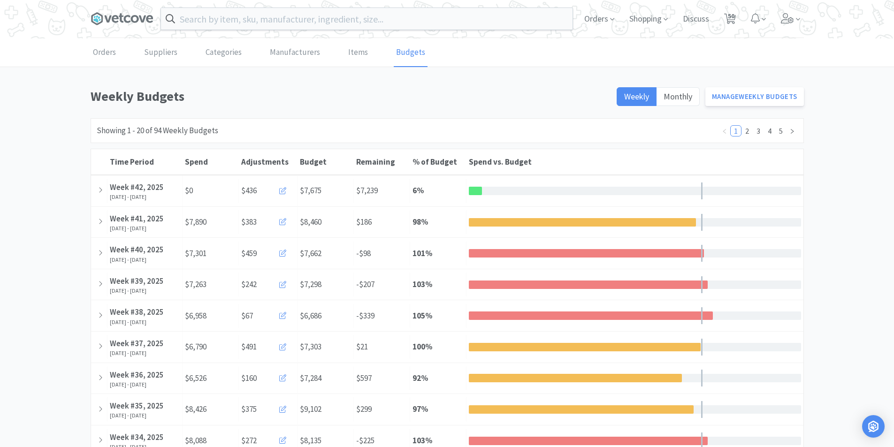
select select "1"
select select "5"
select select "1"
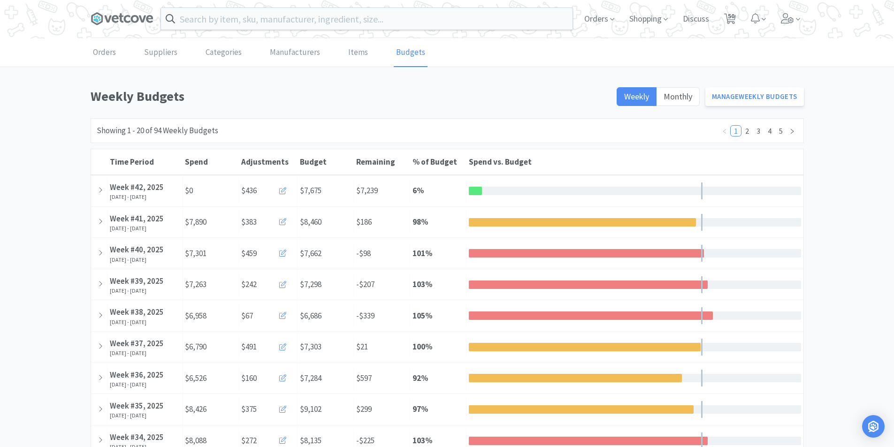
select select "1"
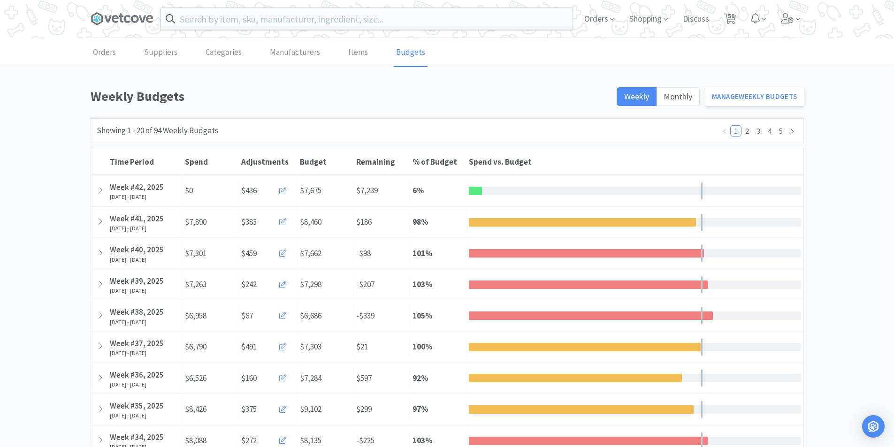
select select "2"
select select "1"
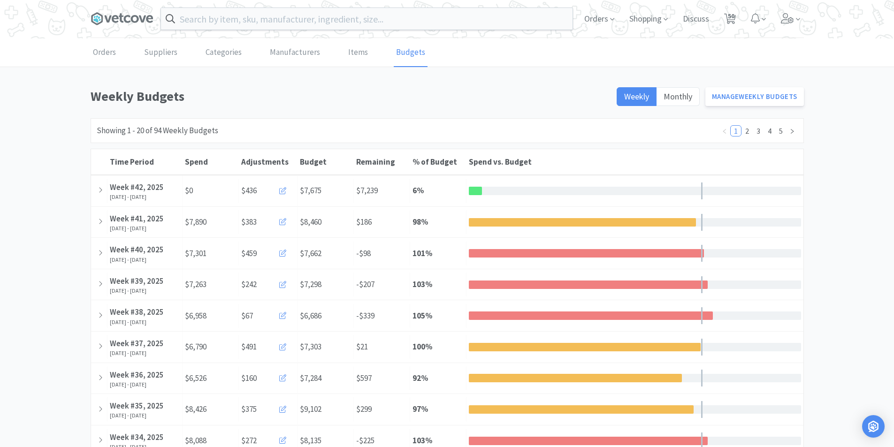
select select "1"
select select "3"
select select "5"
select select "1"
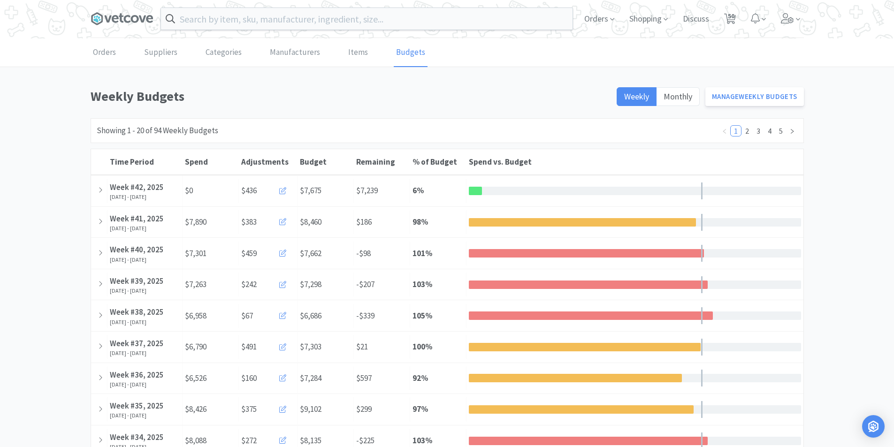
select select "2"
select select "1"
select select "2"
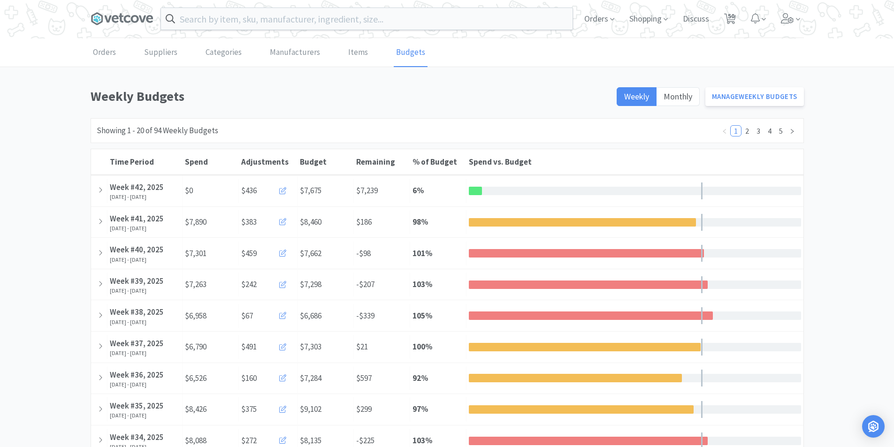
select select "2"
select select "1"
select select "2"
select select "1"
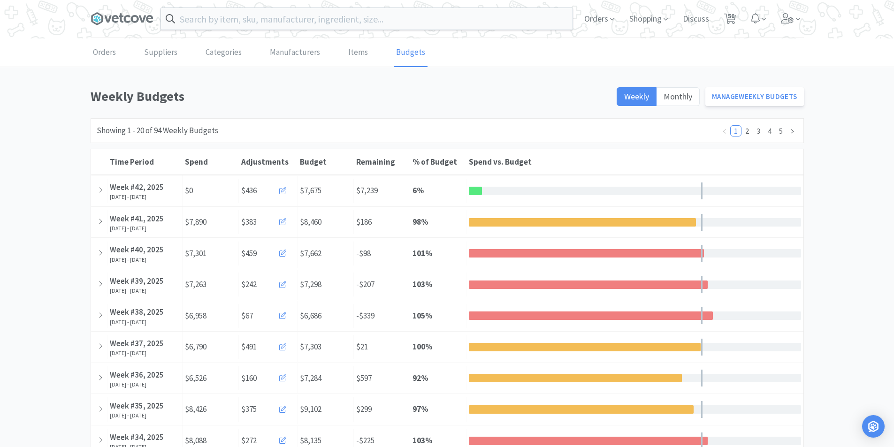
select select "1"
select select "2"
select select "1"
select select "3"
select select "1"
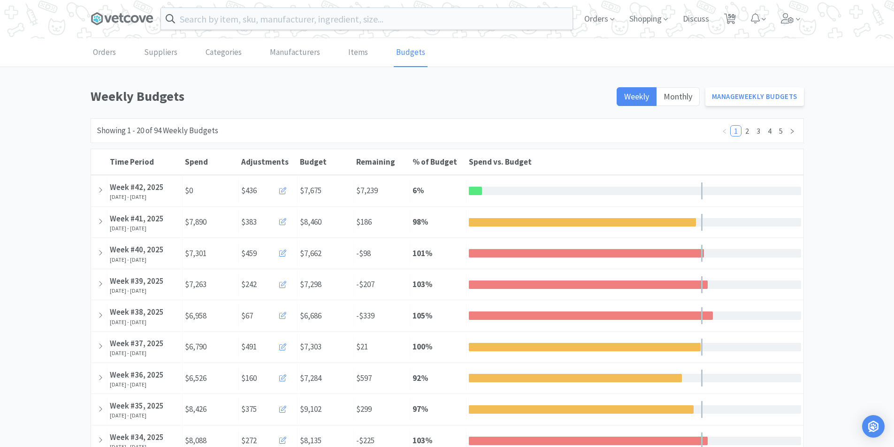
select select "4"
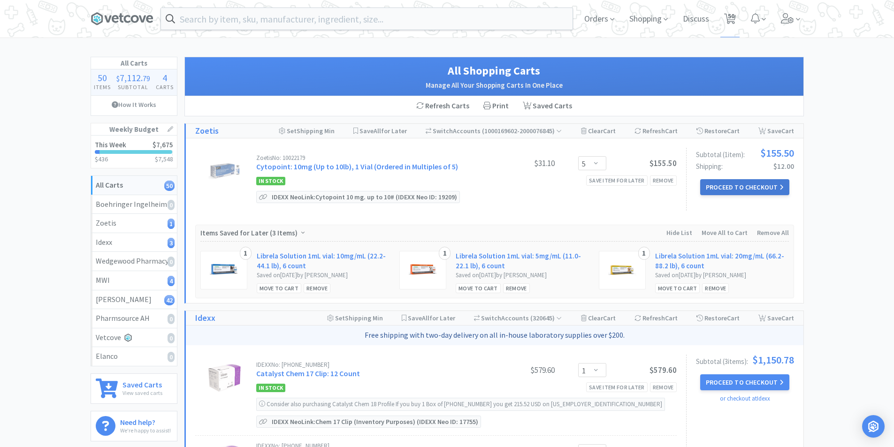
click at [759, 188] on button "Proceed to Checkout" at bounding box center [745, 187] width 89 height 16
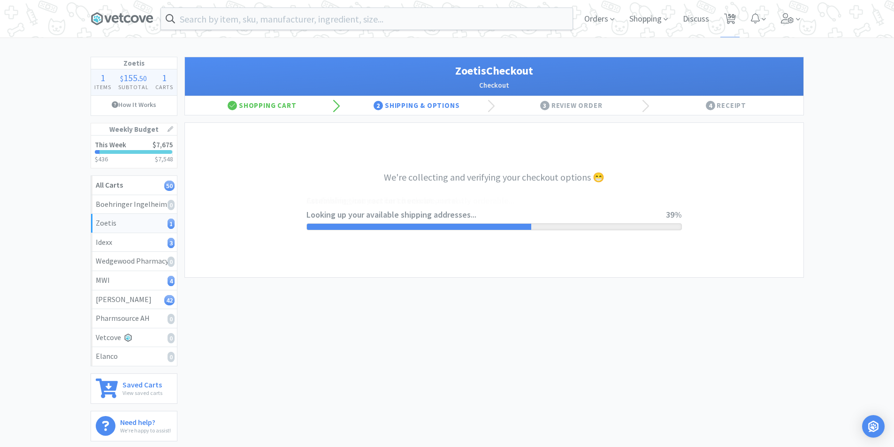
select select "invoice"
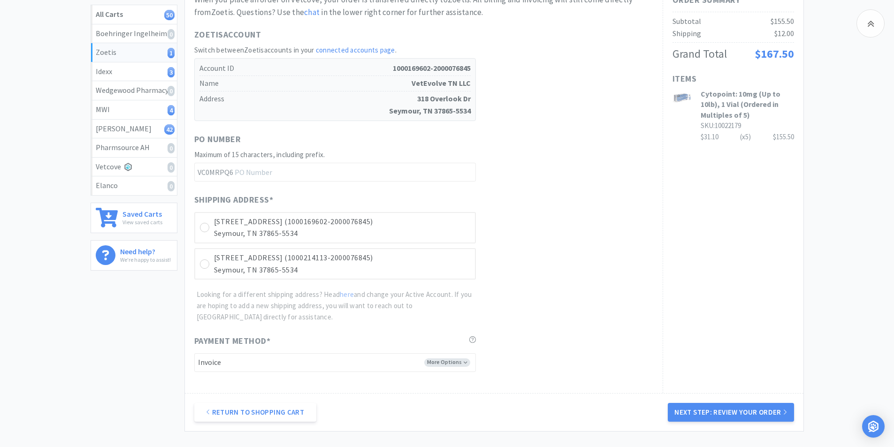
scroll to position [205, 0]
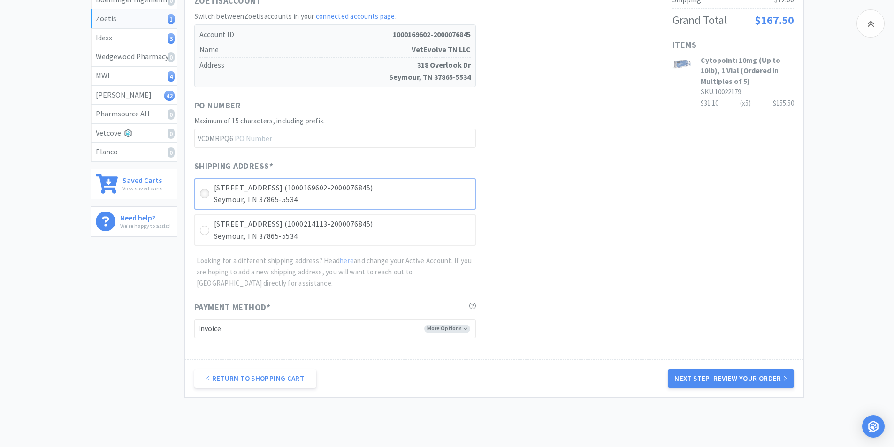
click at [206, 190] on div at bounding box center [204, 193] width 9 height 9
click at [741, 377] on button "Next Step: Review Your Order" at bounding box center [731, 379] width 126 height 19
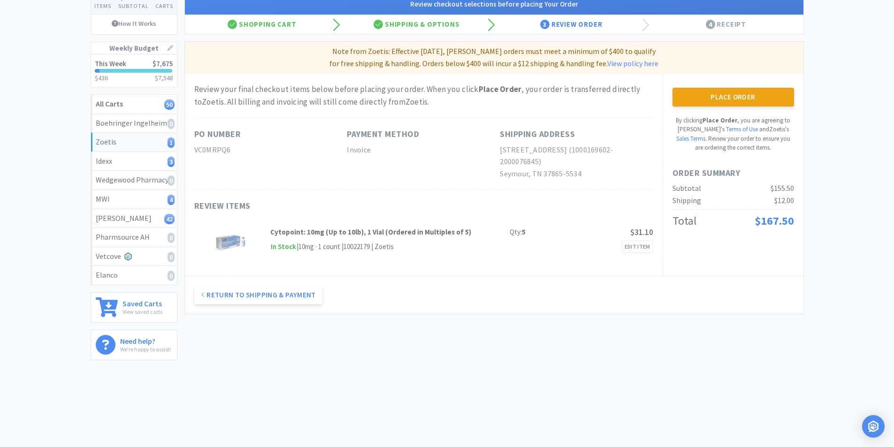
scroll to position [0, 0]
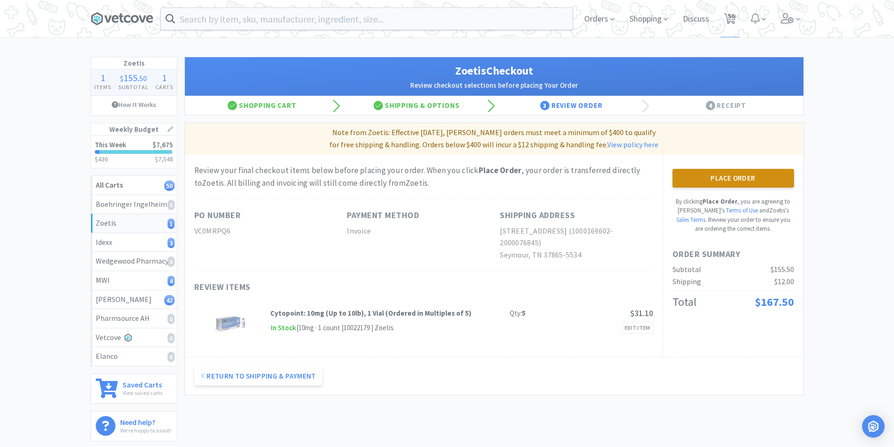
click at [722, 179] on button "Place Order" at bounding box center [734, 178] width 122 height 19
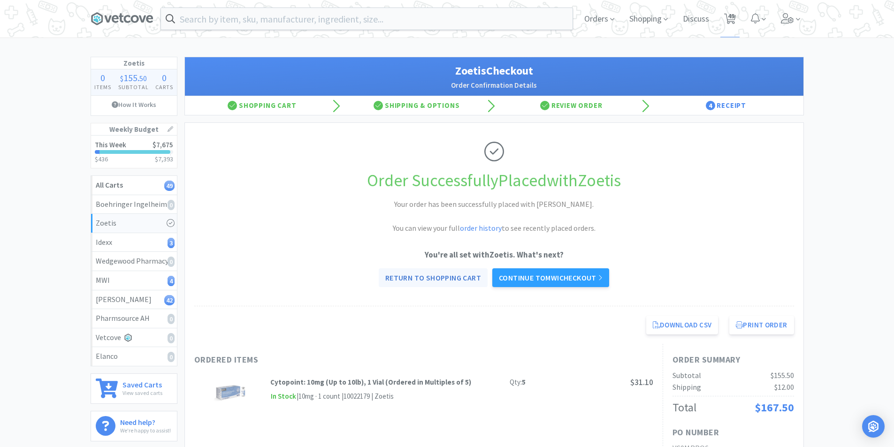
click at [456, 277] on link "Return to Shopping Cart" at bounding box center [433, 278] width 109 height 19
select select "1"
select select "3"
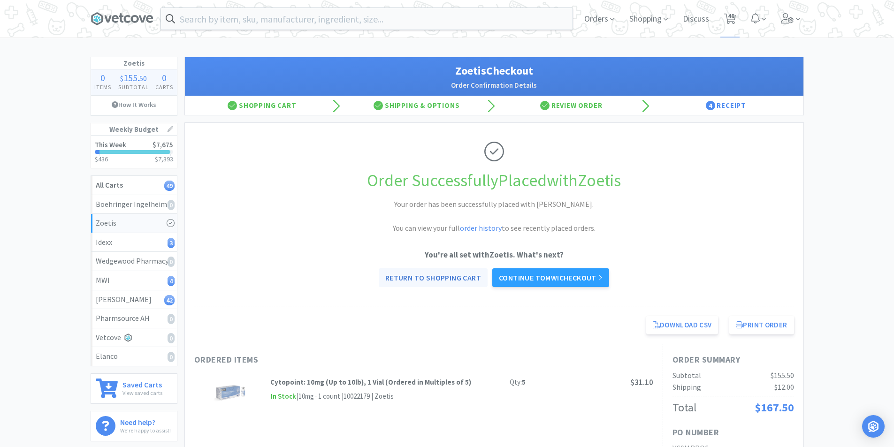
select select "1"
select select "3"
select select "5"
select select "6"
select select "1"
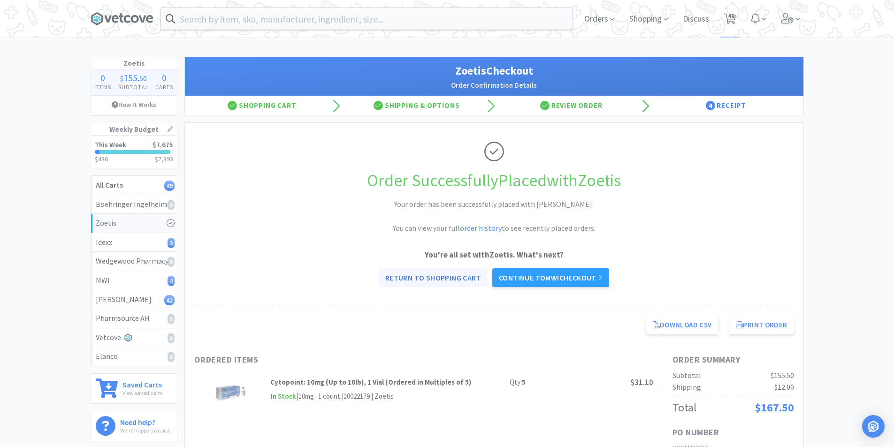
select select "1"
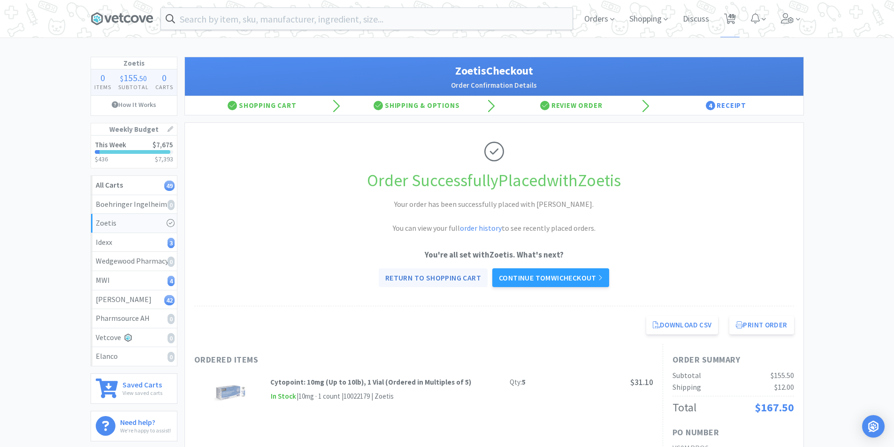
select select "5"
select select "1"
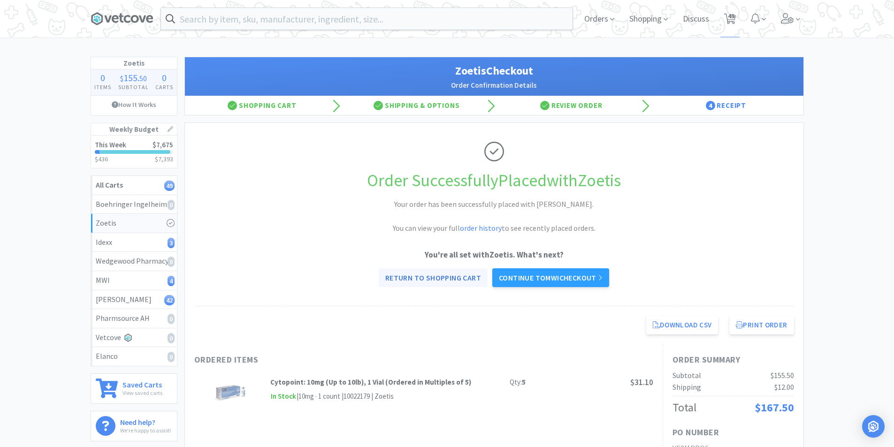
select select "1"
select select "2"
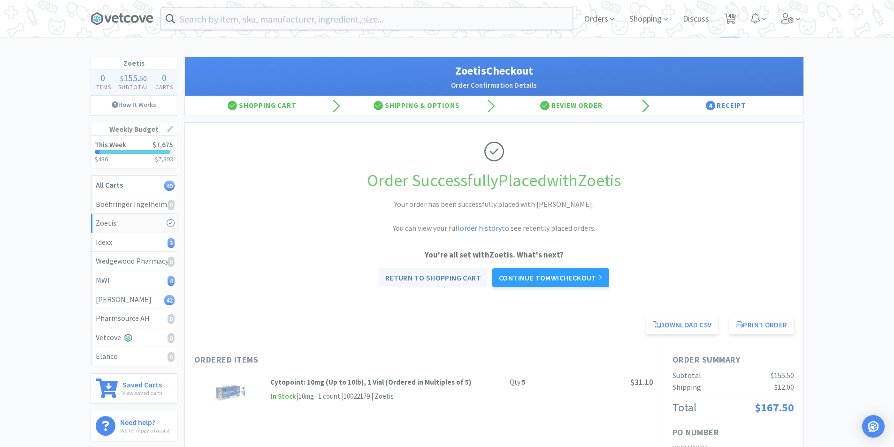
select select "1"
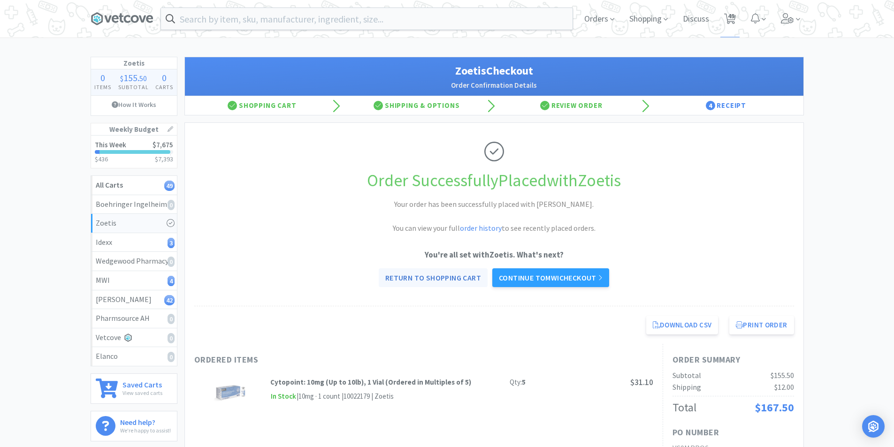
select select "3"
select select "5"
select select "1"
select select "2"
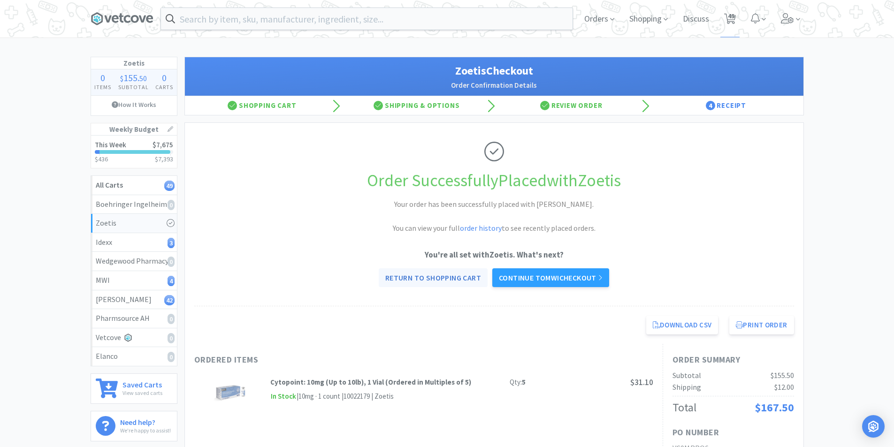
select select "1"
select select "2"
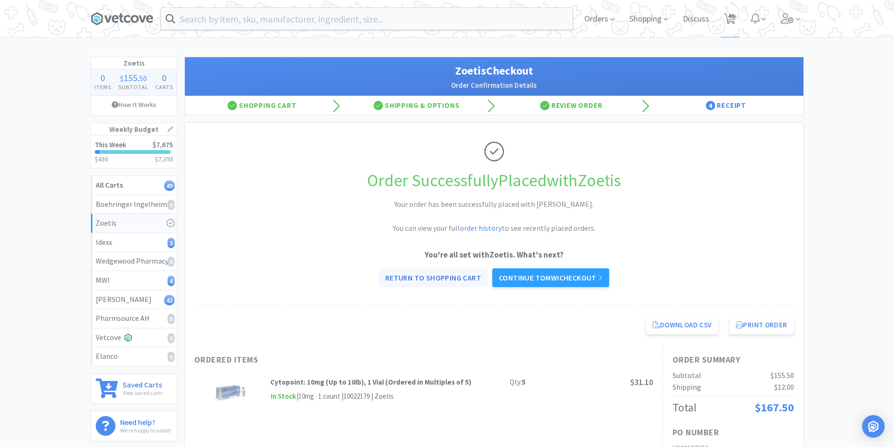
select select "1"
select select "2"
select select "1"
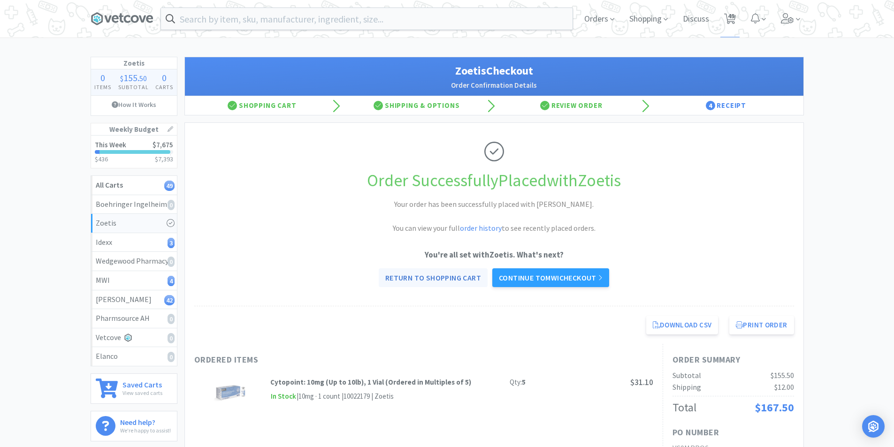
select select "2"
select select "1"
select select "3"
select select "1"
select select "4"
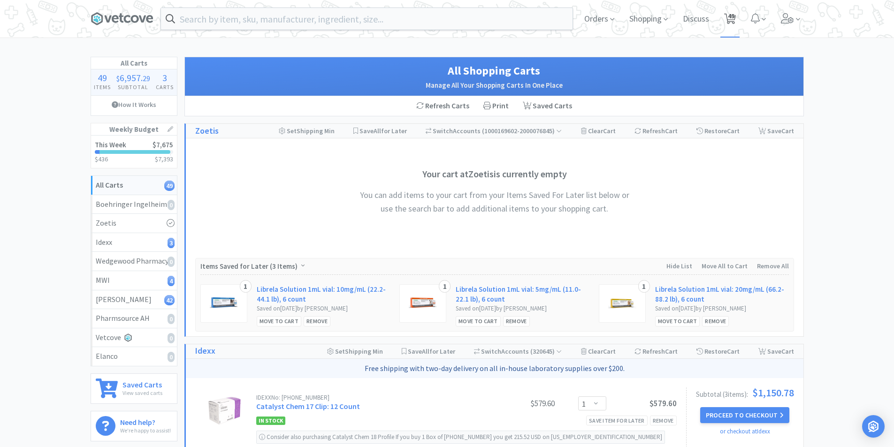
click at [731, 15] on span "49" at bounding box center [731, 16] width 7 height 38
click at [601, 13] on span "Orders" at bounding box center [600, 19] width 38 height 38
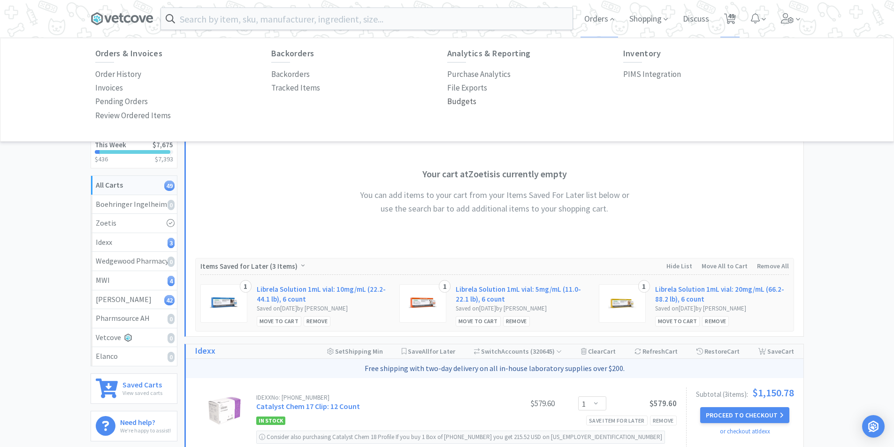
click at [473, 100] on p "Budgets" at bounding box center [461, 101] width 29 height 13
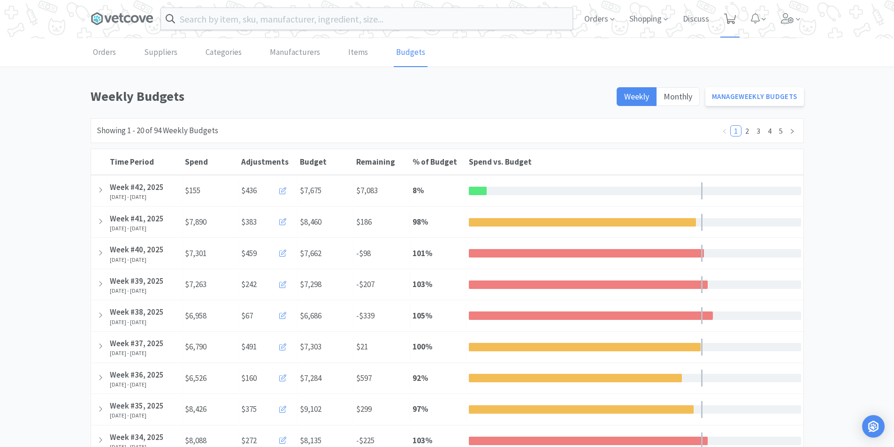
click at [730, 18] on icon at bounding box center [730, 19] width 12 height 10
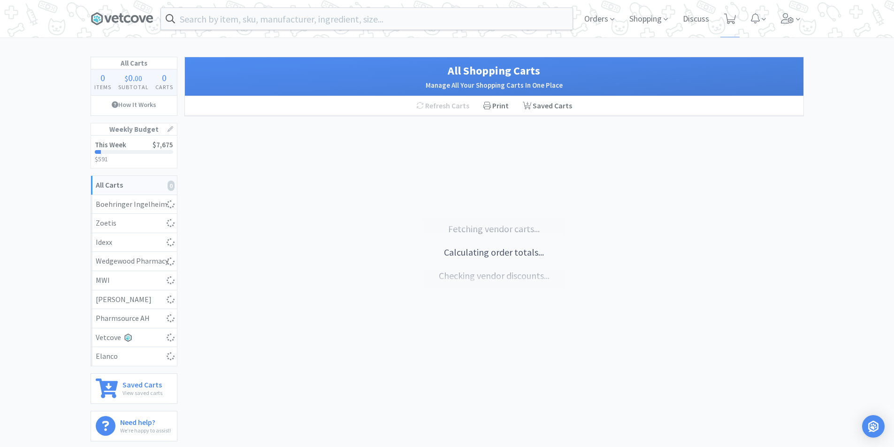
select select "1"
select select "3"
select select "1"
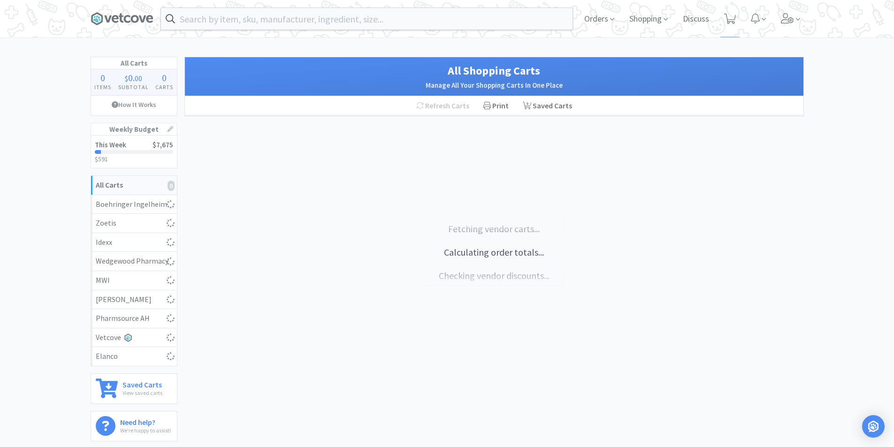
select select "3"
select select "5"
select select "6"
select select "1"
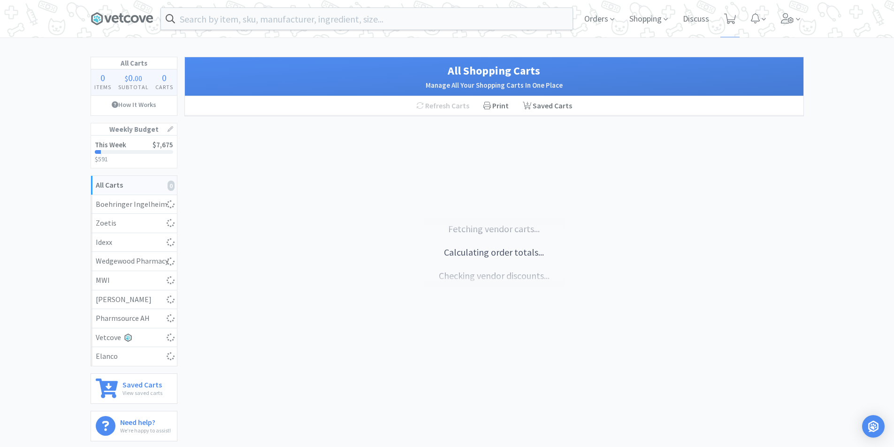
select select "1"
select select "5"
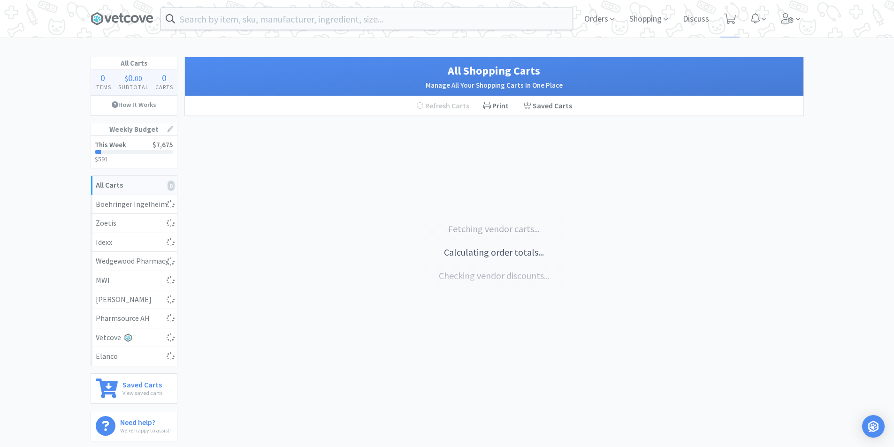
select select "5"
select select "1"
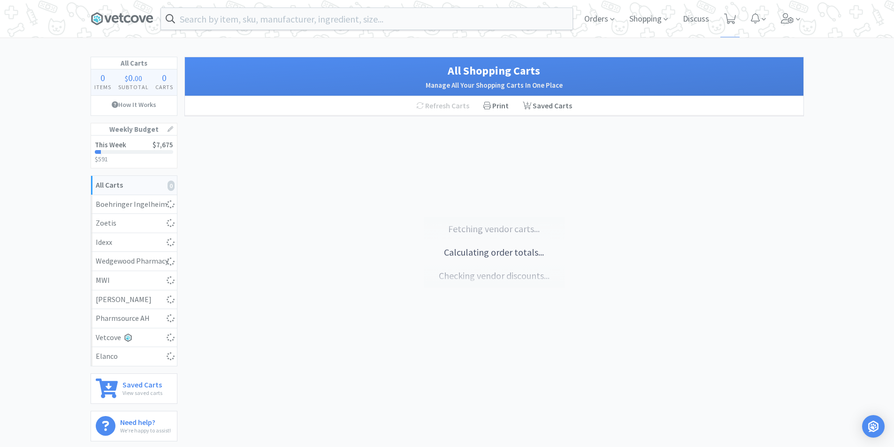
select select "1"
select select "2"
select select "1"
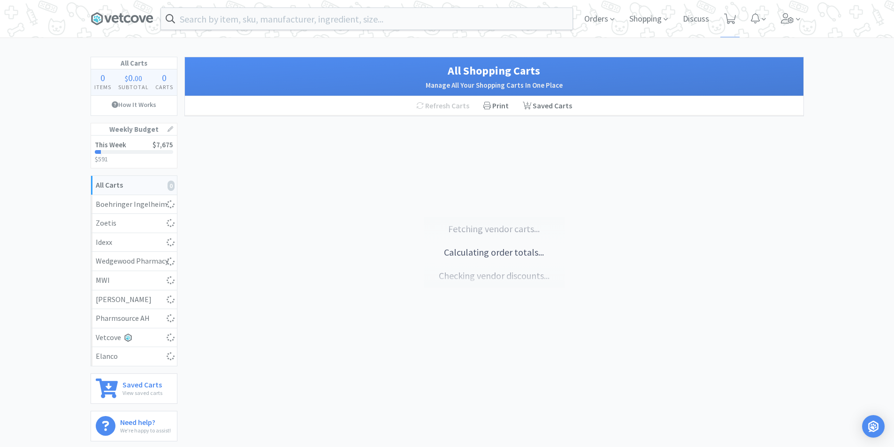
select select "1"
select select "3"
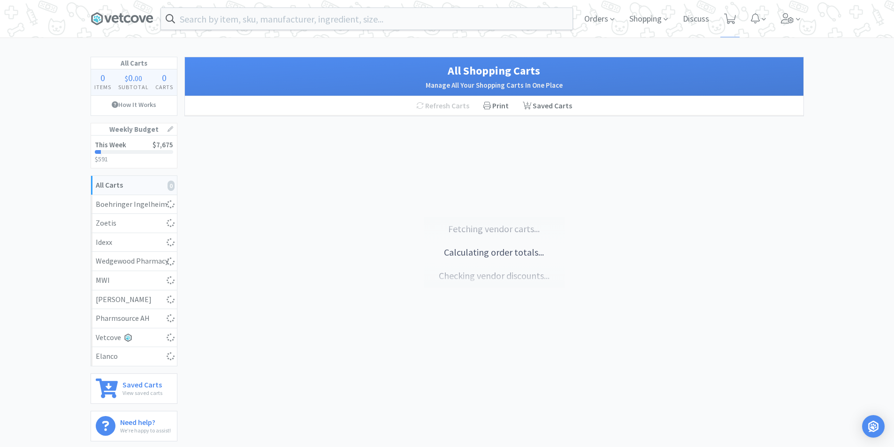
select select "5"
select select "1"
select select "2"
select select "1"
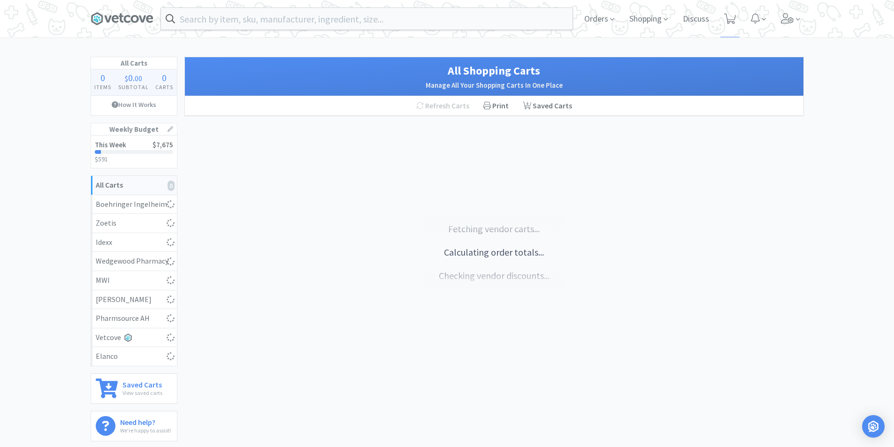
select select "1"
select select "2"
select select "1"
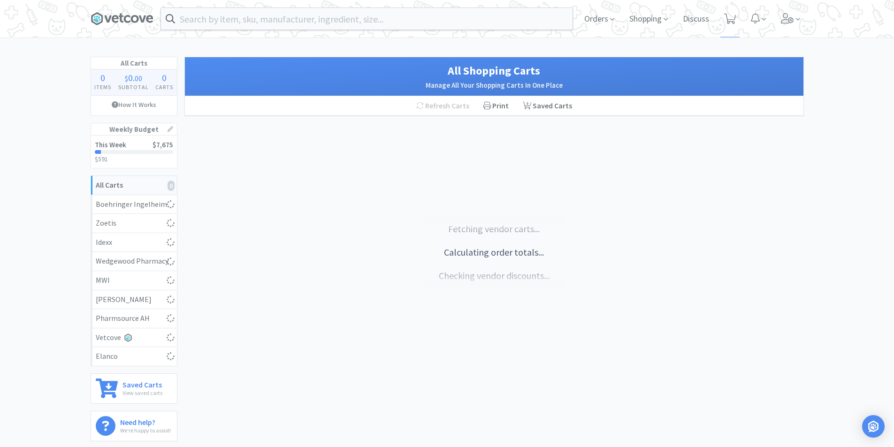
select select "1"
select select "2"
select select "1"
select select "2"
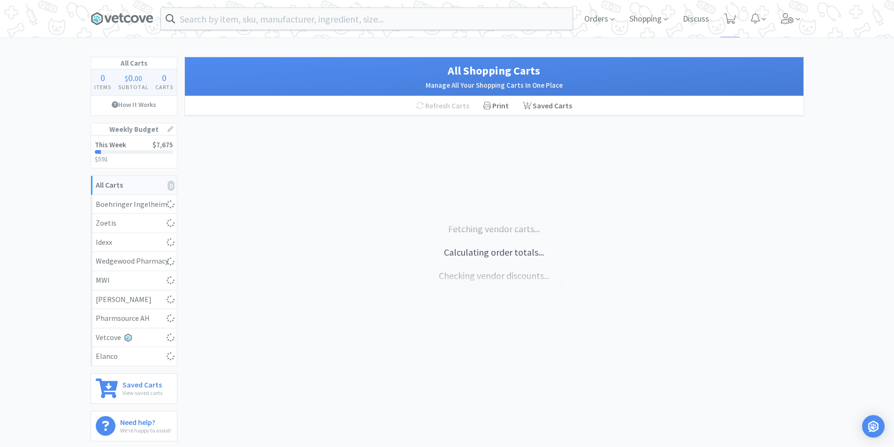
select select "1"
select select "3"
select select "1"
select select "4"
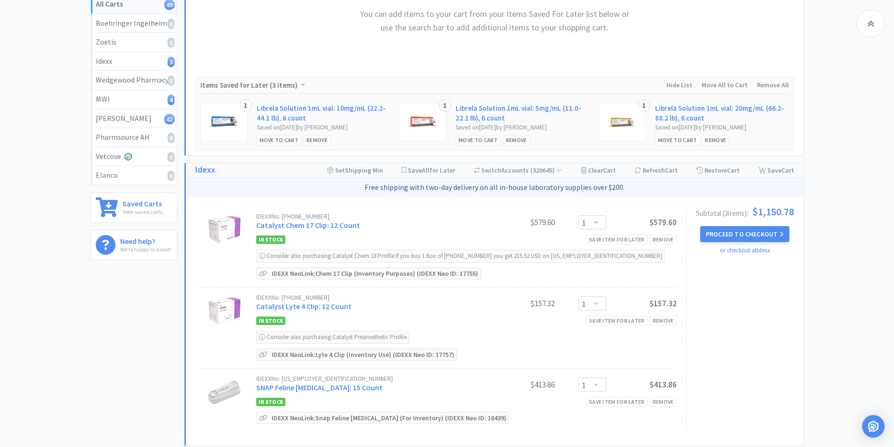
scroll to position [188, 0]
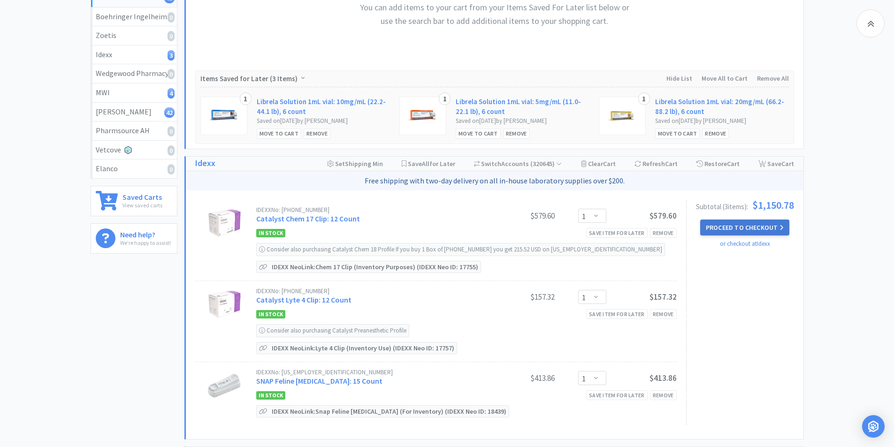
click at [764, 231] on button "Proceed to Checkout" at bounding box center [745, 228] width 89 height 16
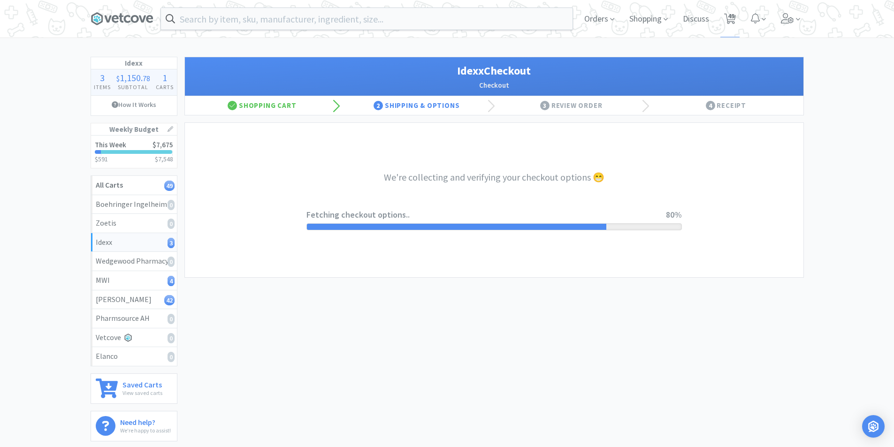
select select "904"
select select "003"
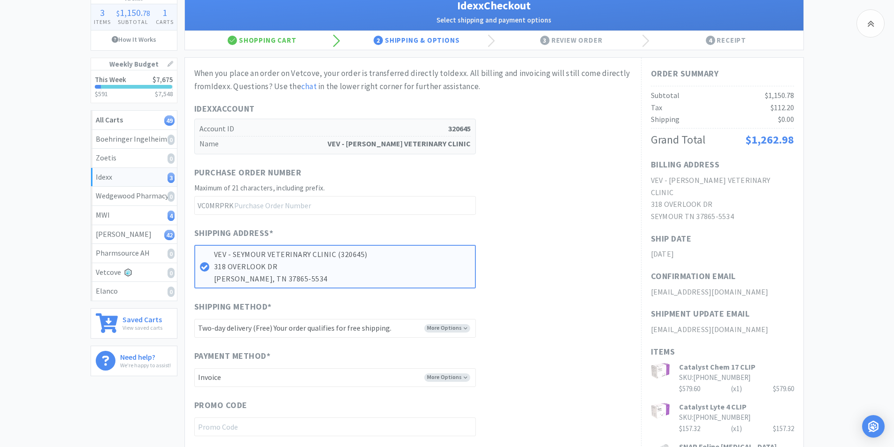
scroll to position [188, 0]
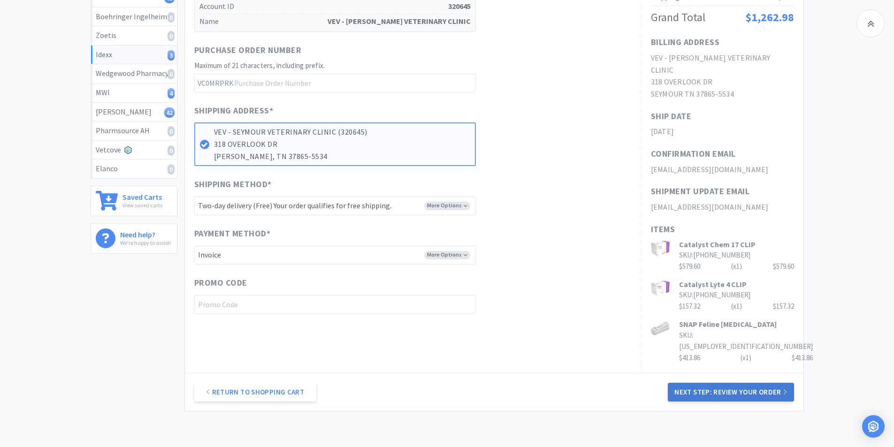
click at [704, 383] on button "Next Step: Review Your Order" at bounding box center [731, 392] width 126 height 19
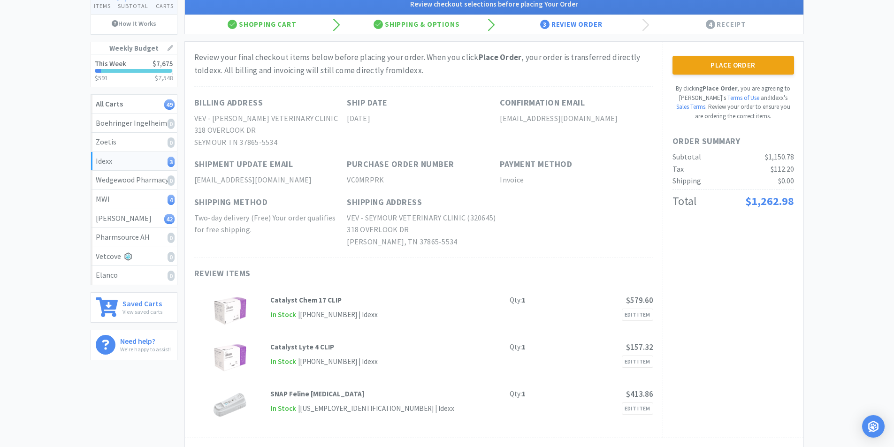
scroll to position [0, 0]
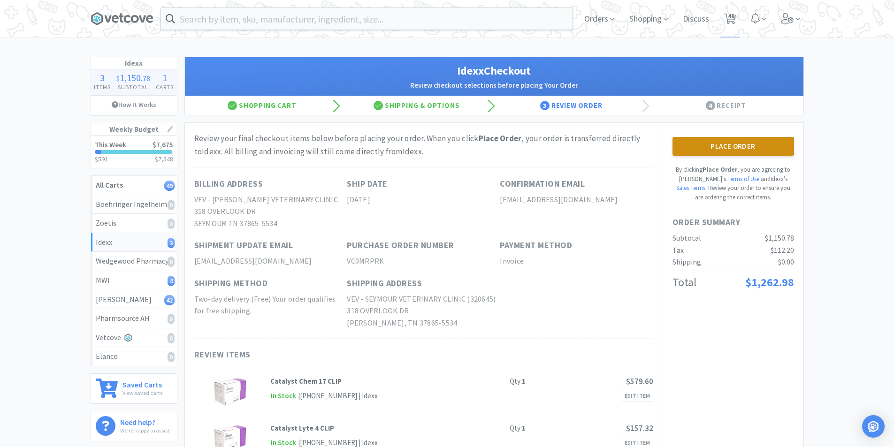
click at [753, 144] on button "Place Order" at bounding box center [734, 146] width 122 height 19
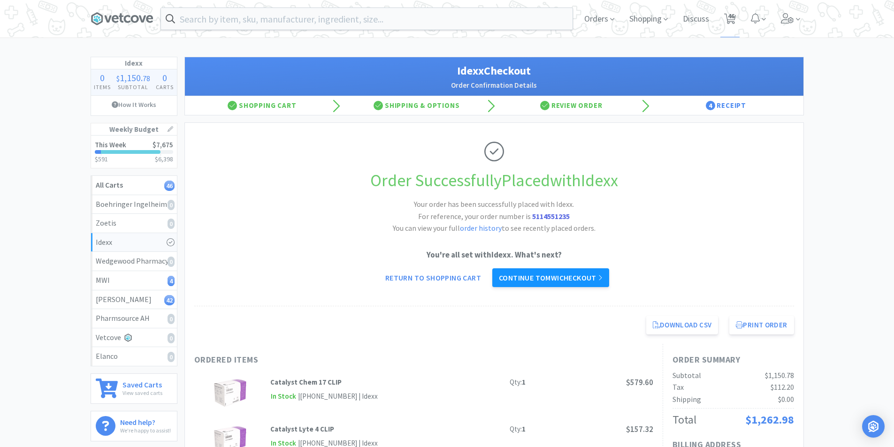
click at [556, 281] on link "Continue to MWI checkout" at bounding box center [551, 278] width 117 height 19
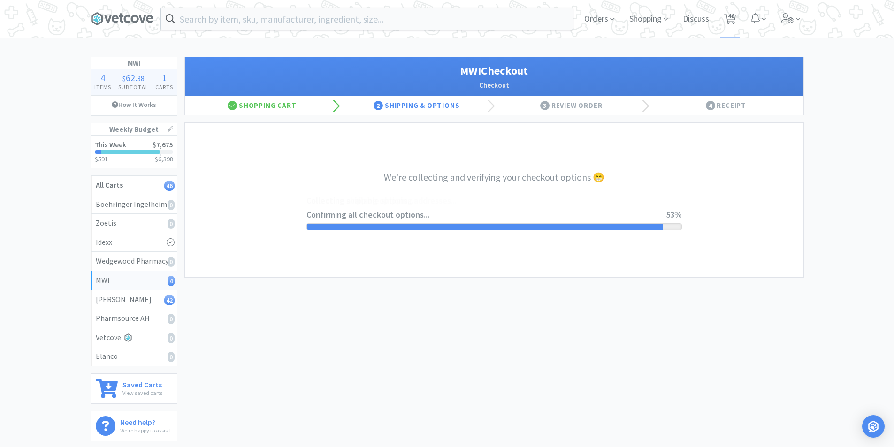
select select "STD_"
select select "FED"
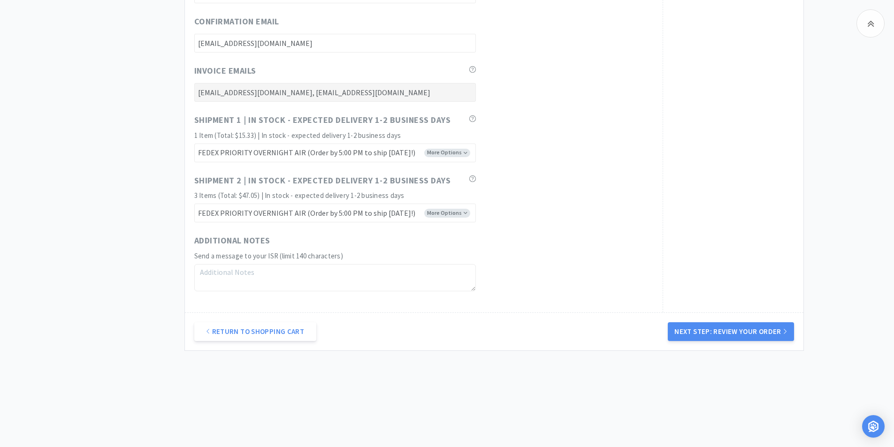
click at [717, 333] on button "Next Step: Review Your Order" at bounding box center [731, 332] width 126 height 19
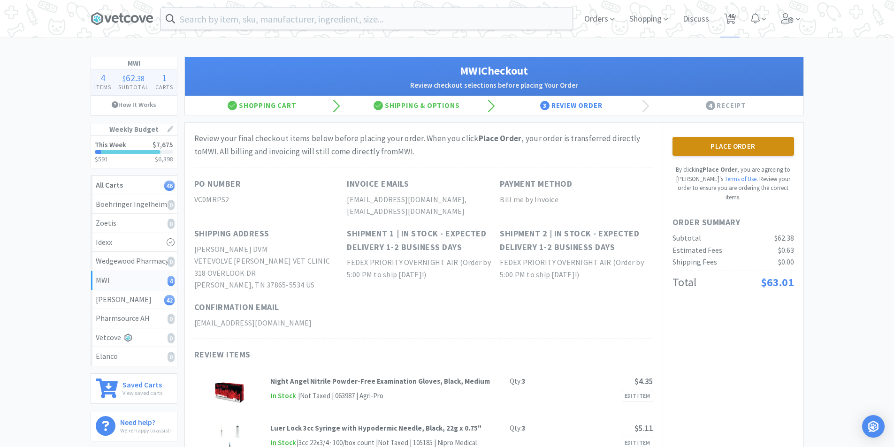
click at [723, 145] on button "Place Order" at bounding box center [734, 146] width 122 height 19
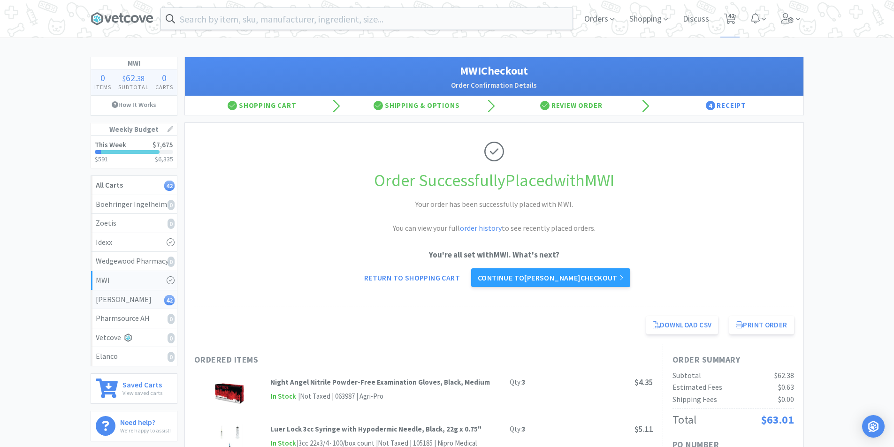
click at [145, 298] on div "[PERSON_NAME] 42" at bounding box center [134, 300] width 77 height 12
select select "6"
select select "1"
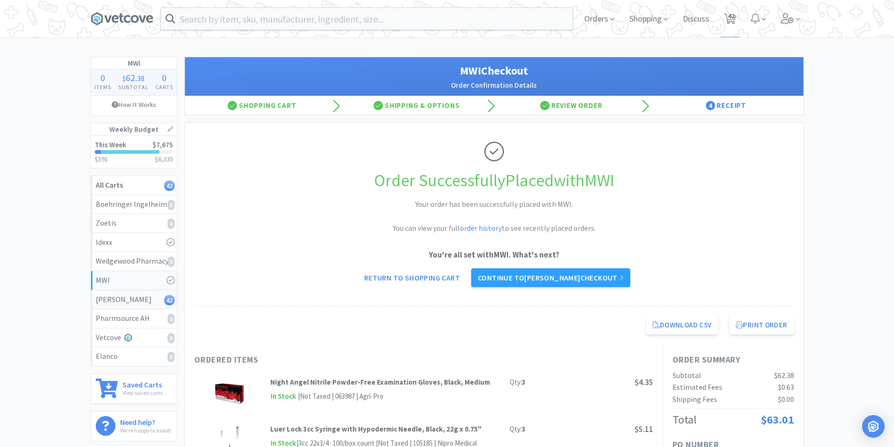
select select "1"
select select "5"
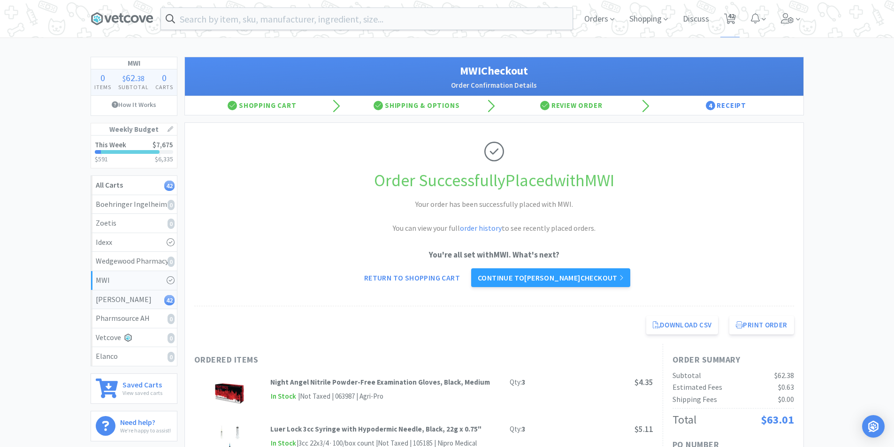
select select "1"
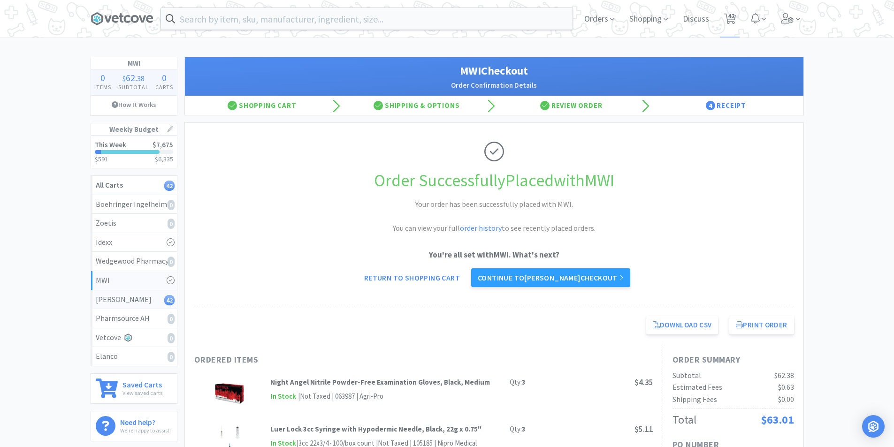
select select "1"
select select "2"
select select "1"
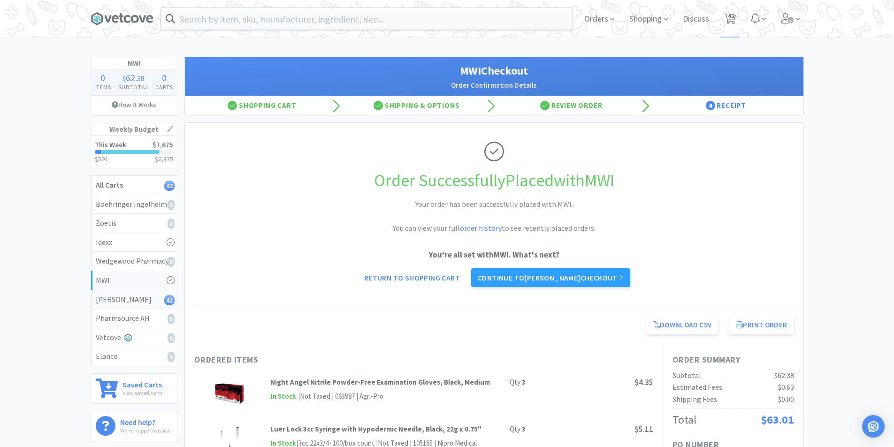
select select "1"
select select "3"
select select "5"
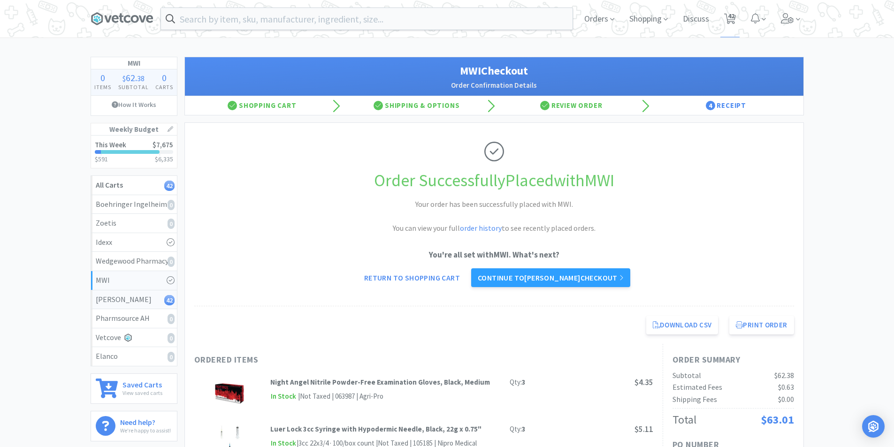
select select "5"
select select "1"
select select "2"
select select "1"
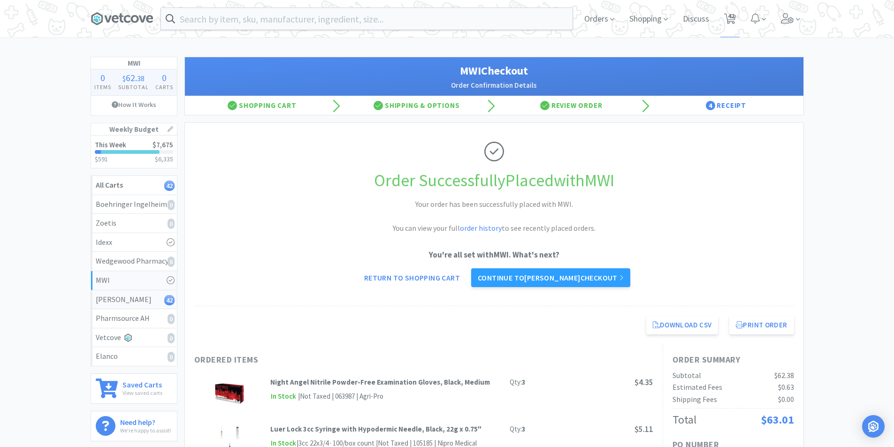
select select "1"
select select "2"
select select "1"
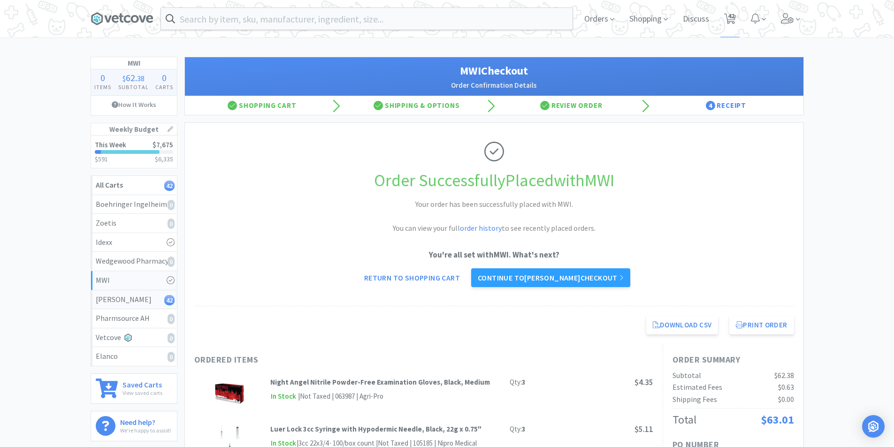
select select "2"
select select "1"
select select "2"
select select "1"
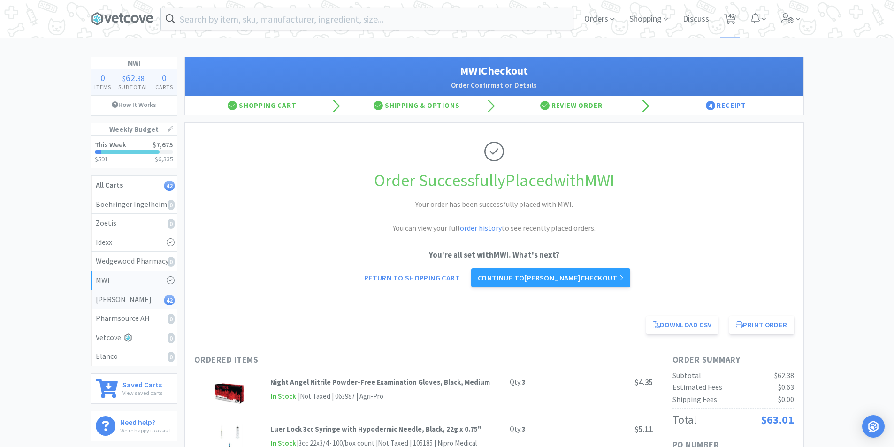
select select "3"
select select "1"
select select "4"
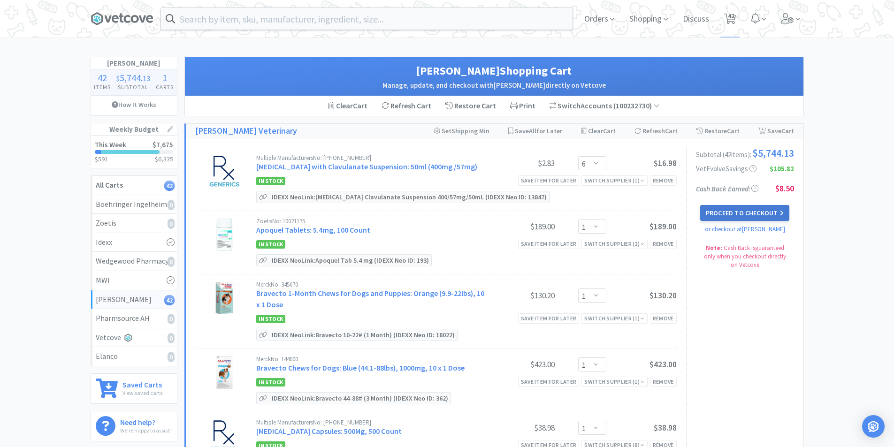
click at [762, 217] on button "Proceed to Checkout" at bounding box center [745, 213] width 89 height 16
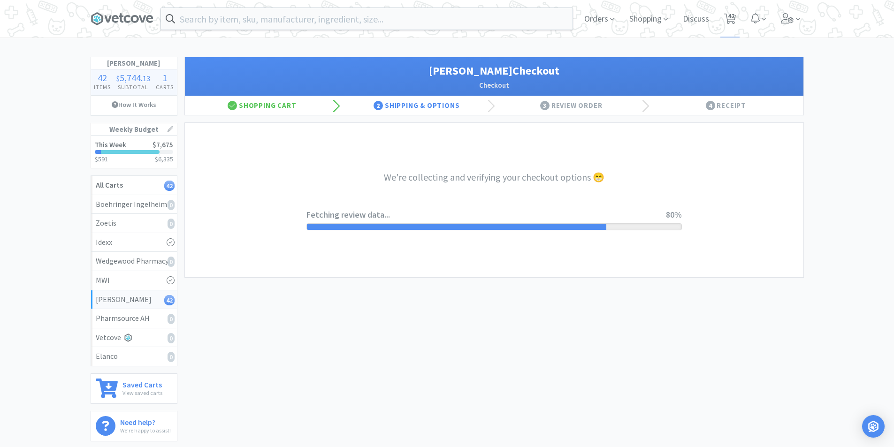
select select "1"
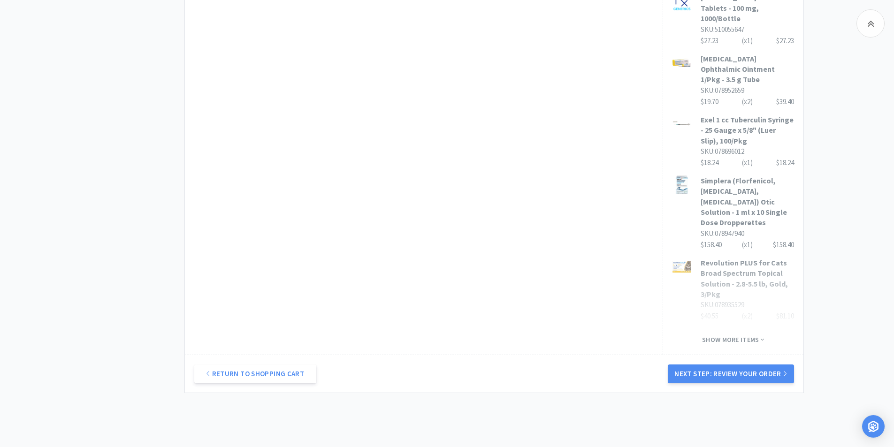
click at [720, 365] on button "Next Step: Review Your Order" at bounding box center [731, 374] width 126 height 19
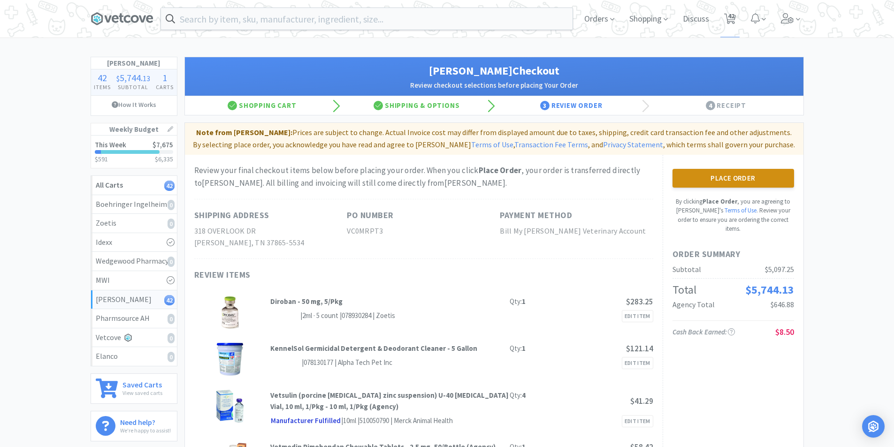
click at [728, 185] on button "Place Order" at bounding box center [734, 178] width 122 height 19
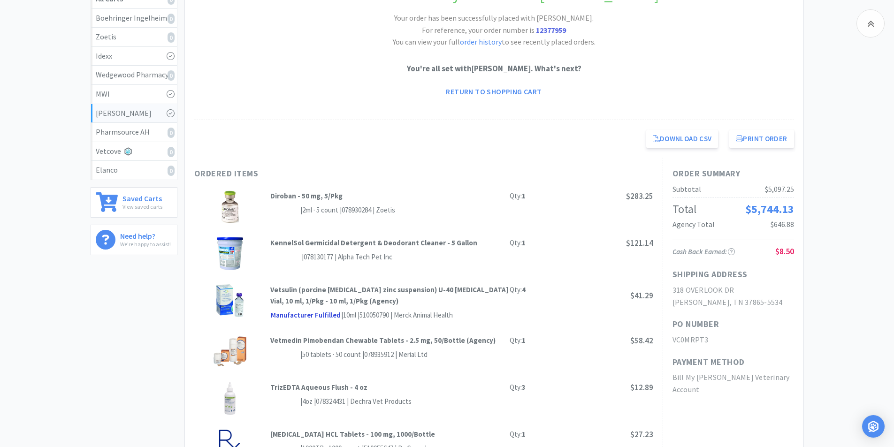
scroll to position [188, 0]
click at [505, 91] on link "Return to Shopping Cart" at bounding box center [493, 90] width 109 height 19
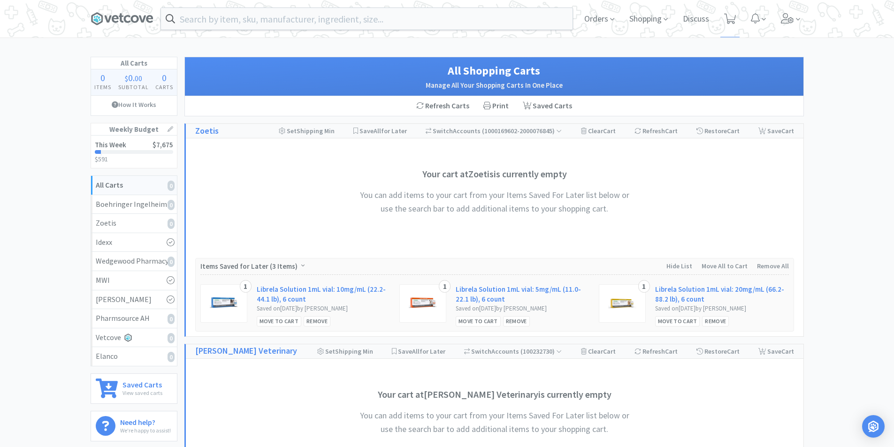
click at [109, 151] on div at bounding box center [134, 152] width 78 height 4
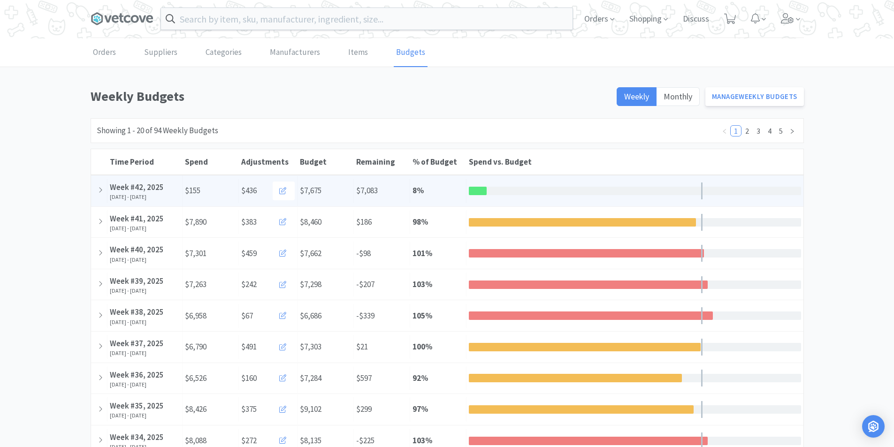
click at [458, 188] on div "% of Budget 8 %" at bounding box center [438, 191] width 56 height 24
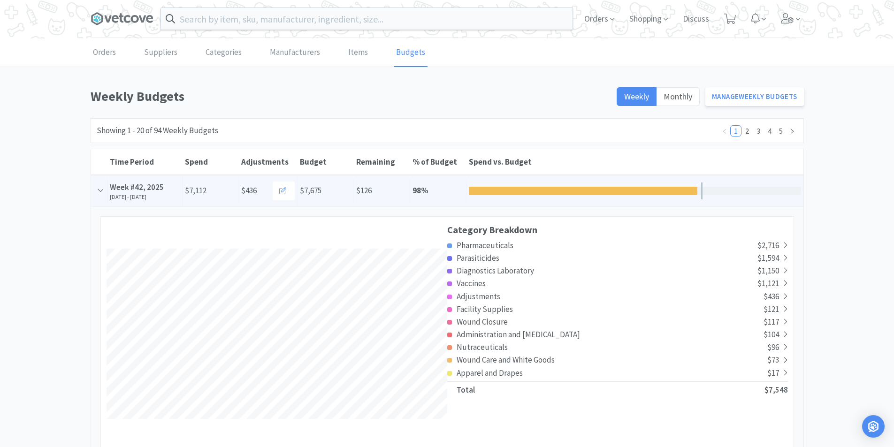
scroll to position [1700, 713]
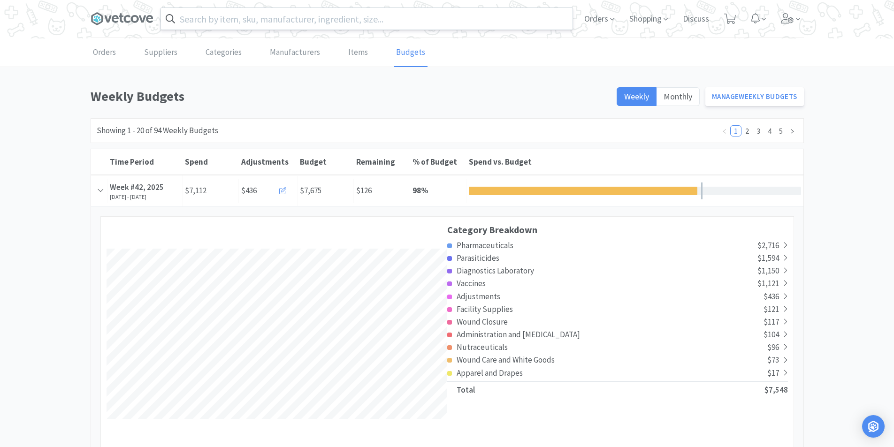
click at [325, 22] on input "text" at bounding box center [367, 19] width 412 height 22
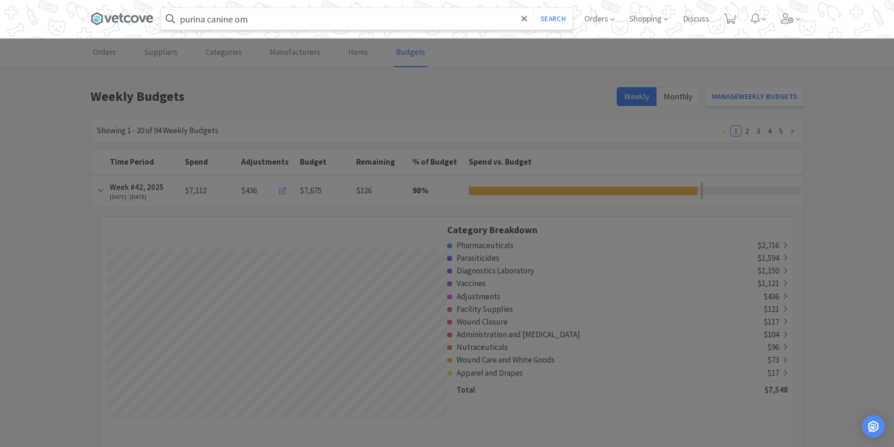
type input "purina canine om"
click at [534, 8] on button "Search" at bounding box center [553, 19] width 39 height 22
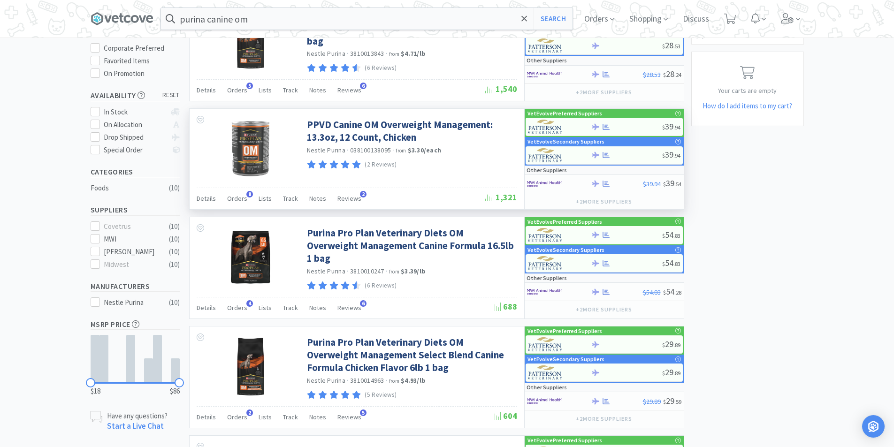
scroll to position [94, 0]
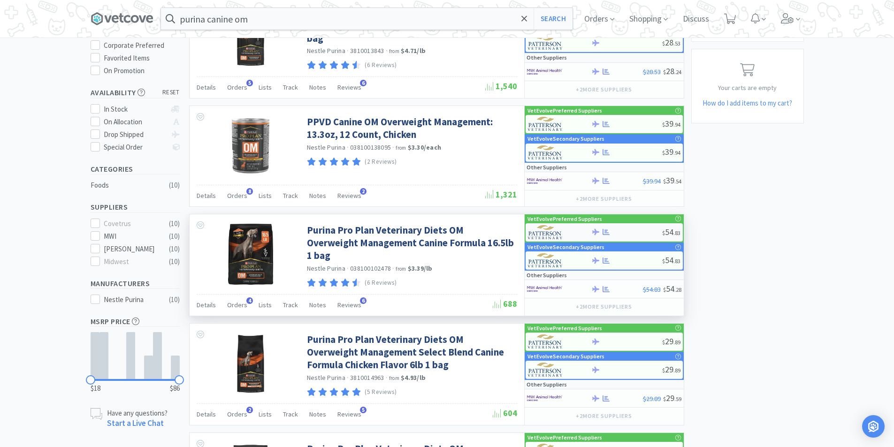
click at [548, 231] on img at bounding box center [545, 232] width 35 height 14
select select "1"
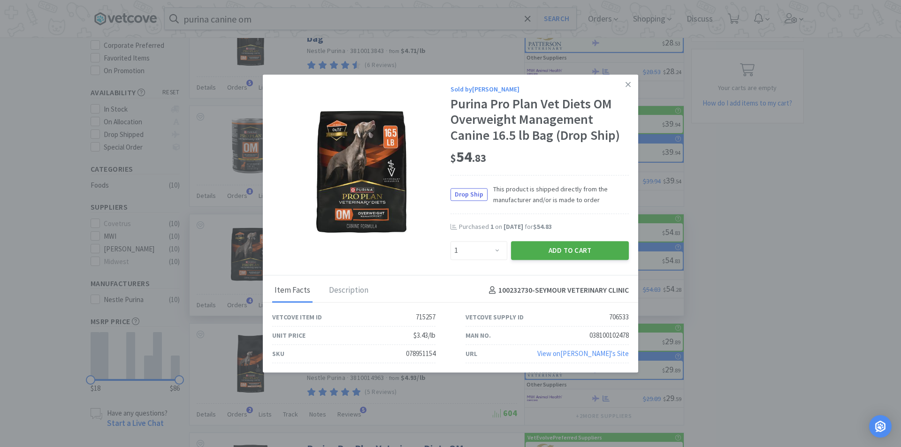
click at [541, 251] on button "Add to Cart" at bounding box center [570, 250] width 118 height 19
select select "1"
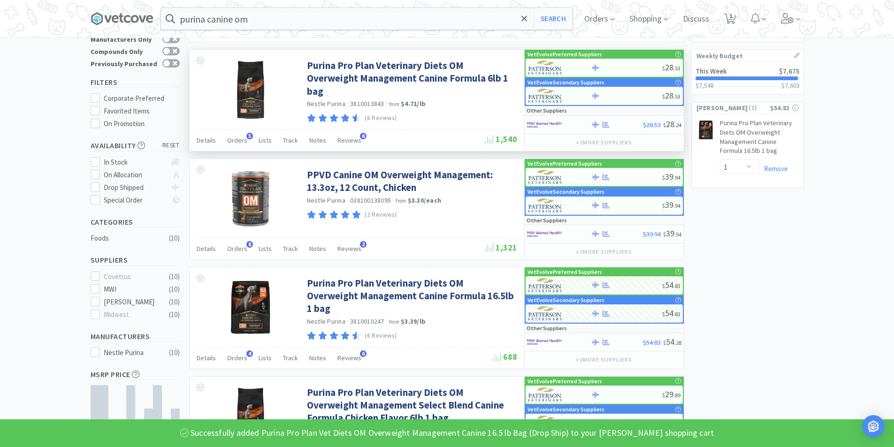
scroll to position [0, 0]
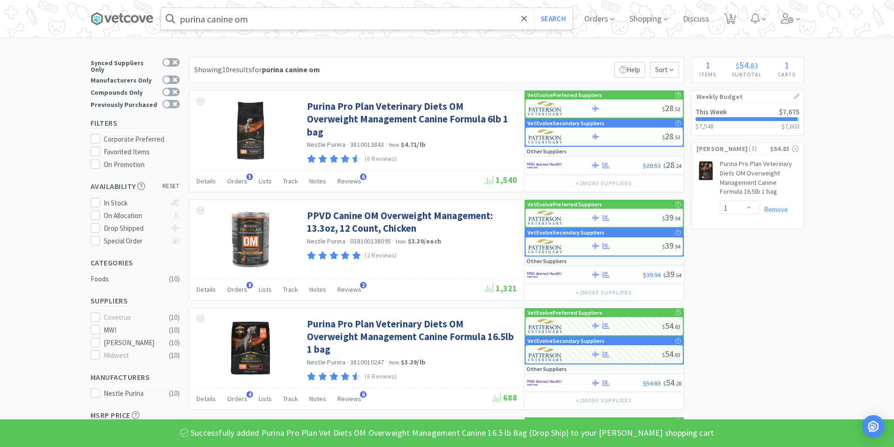
click at [294, 22] on input "purina canine om" at bounding box center [367, 19] width 412 height 22
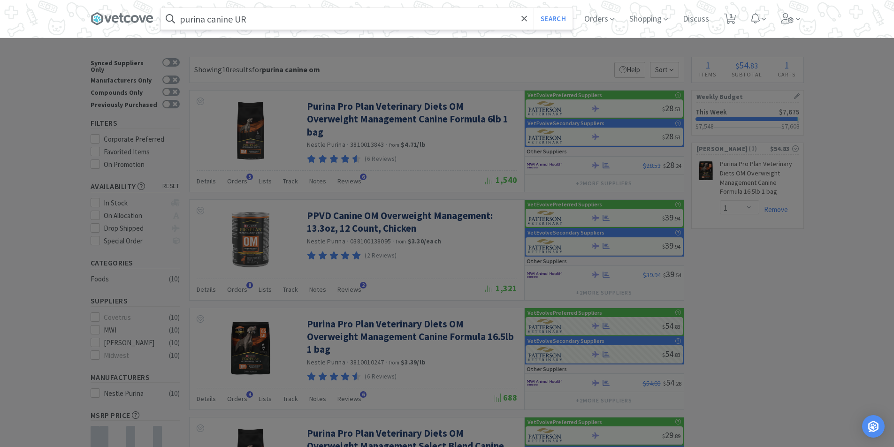
type input "purina canine UR"
click at [534, 8] on button "Search" at bounding box center [553, 19] width 39 height 22
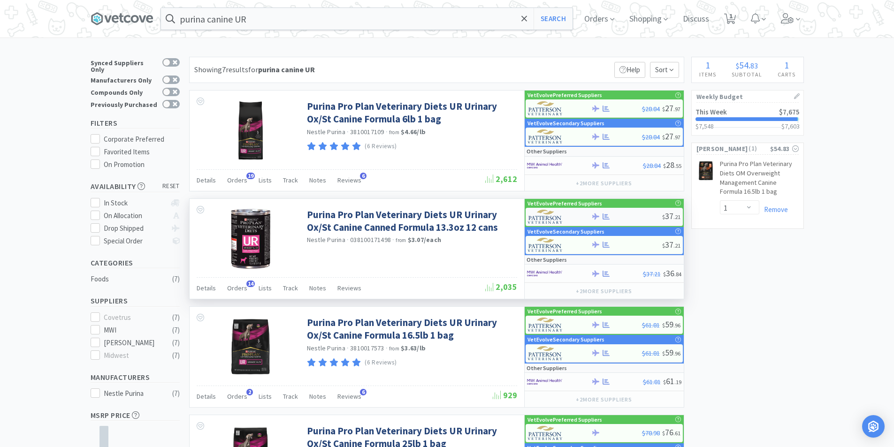
click at [540, 214] on img at bounding box center [545, 217] width 35 height 14
select select "1"
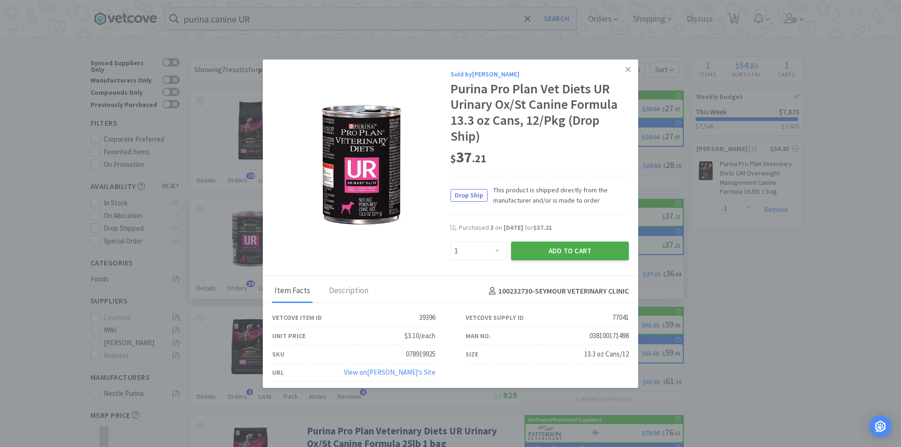
click at [539, 251] on button "Add to Cart" at bounding box center [570, 251] width 118 height 19
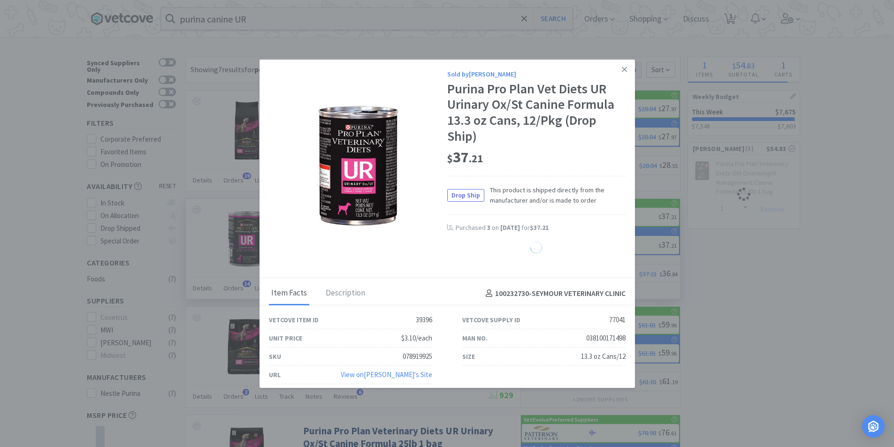
select select "1"
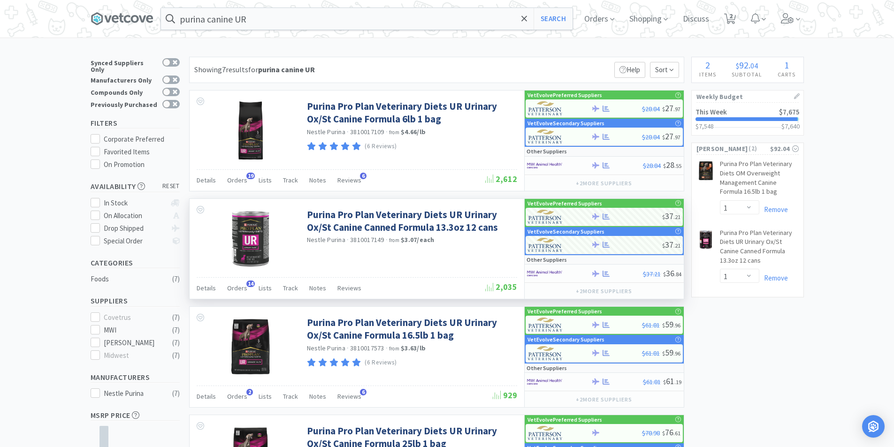
click at [745, 120] on div at bounding box center [747, 119] width 102 height 4
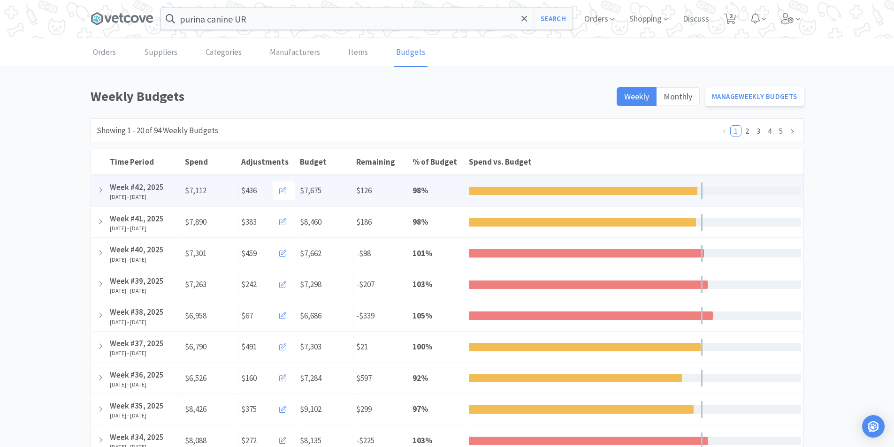
click at [544, 187] on div at bounding box center [583, 191] width 229 height 8
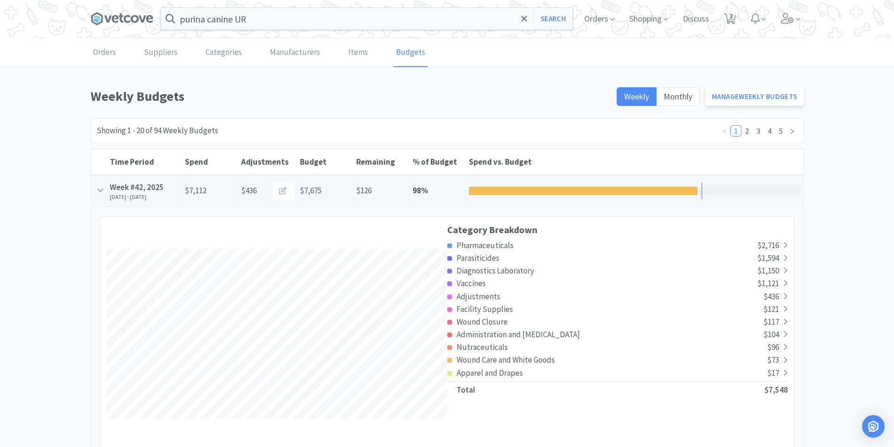
scroll to position [1700, 713]
click at [450, 195] on div "% of Budget 98 %" at bounding box center [438, 191] width 56 height 24
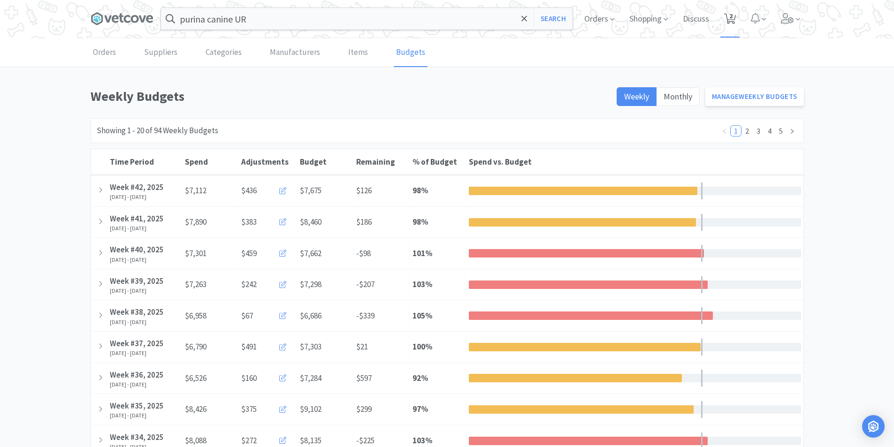
click at [726, 15] on icon at bounding box center [730, 19] width 12 height 10
select select "1"
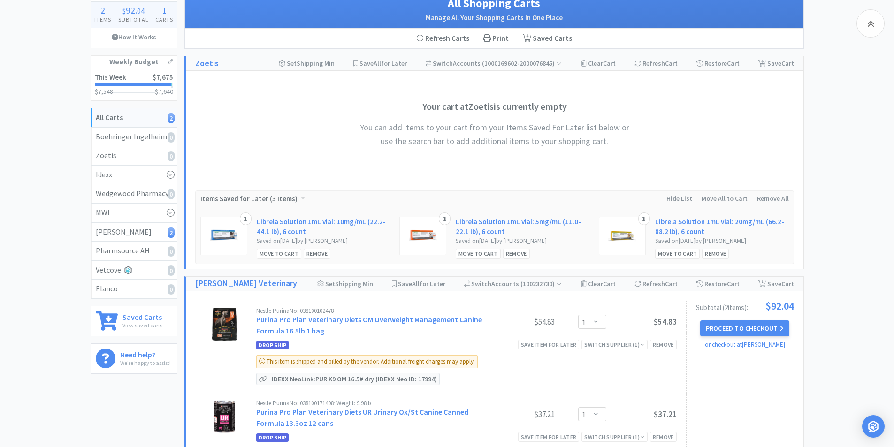
scroll to position [188, 0]
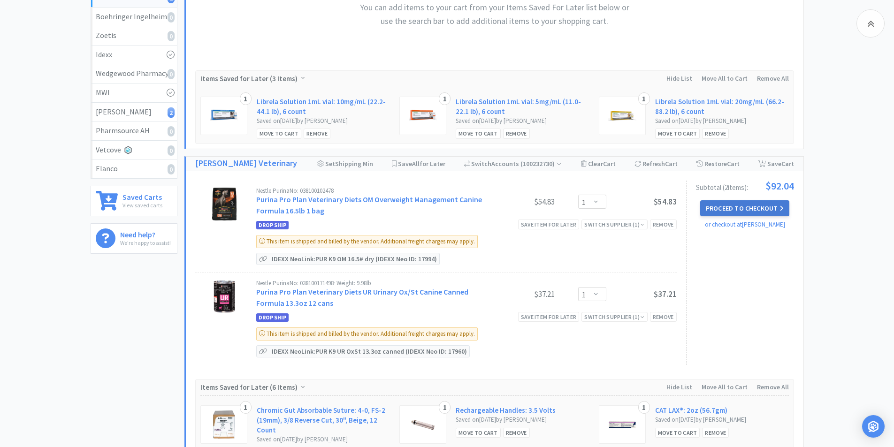
click at [729, 208] on button "Proceed to Checkout" at bounding box center [745, 208] width 89 height 16
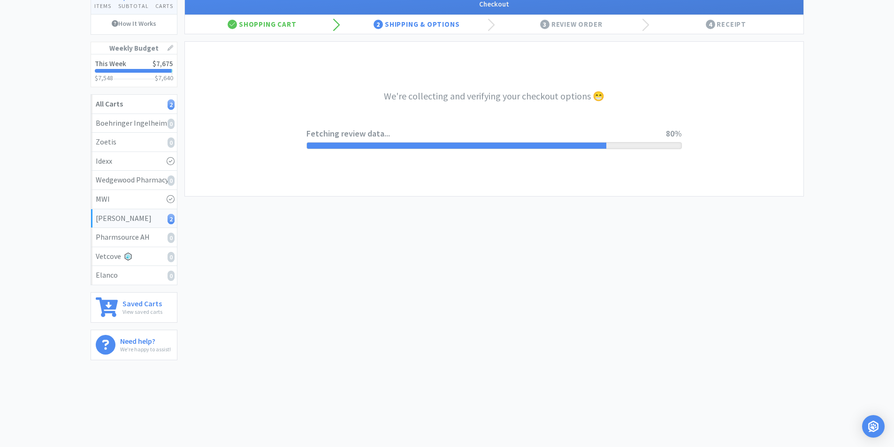
select select "1"
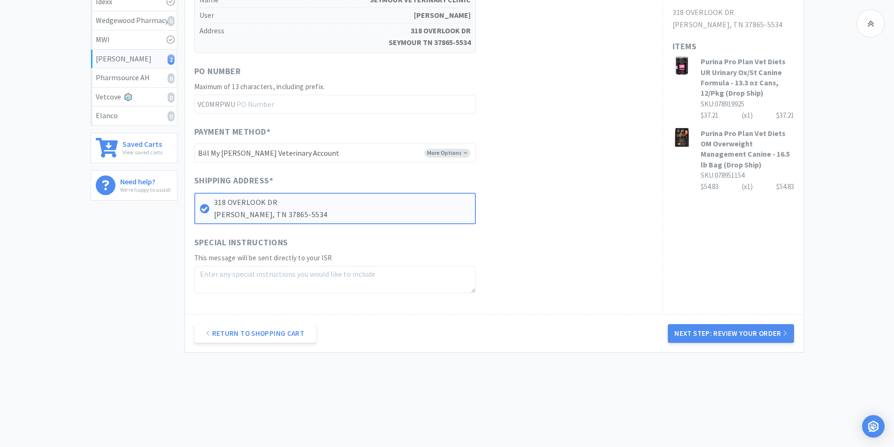
scroll to position [243, 0]
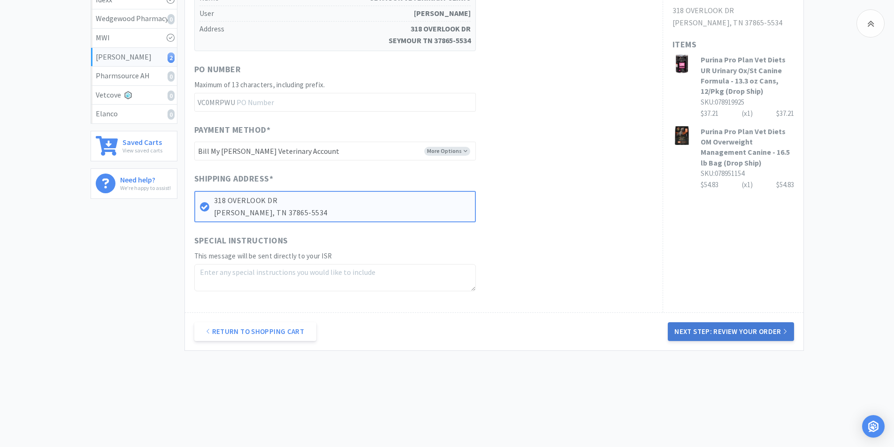
click at [736, 332] on button "Next Step: Review Your Order" at bounding box center [731, 332] width 126 height 19
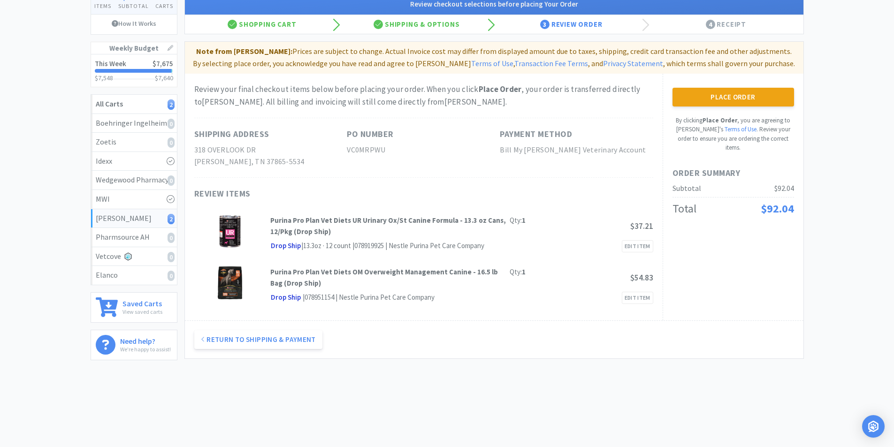
scroll to position [0, 0]
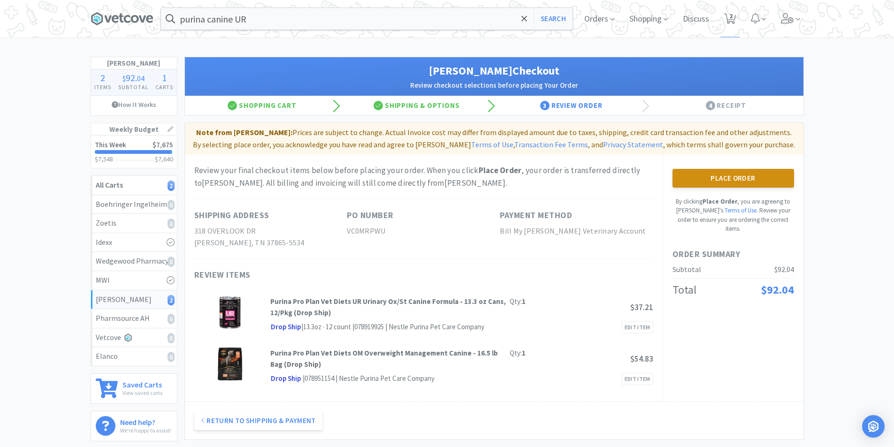
click at [710, 176] on button "Place Order" at bounding box center [734, 178] width 122 height 19
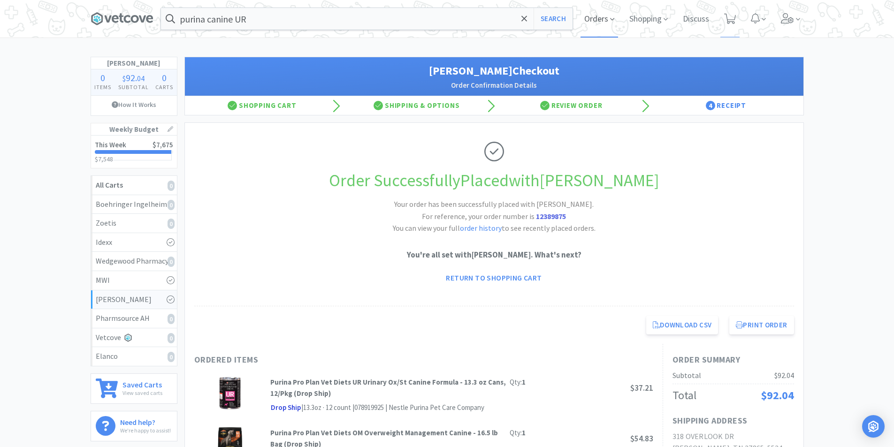
click at [601, 21] on span "Orders" at bounding box center [600, 19] width 38 height 38
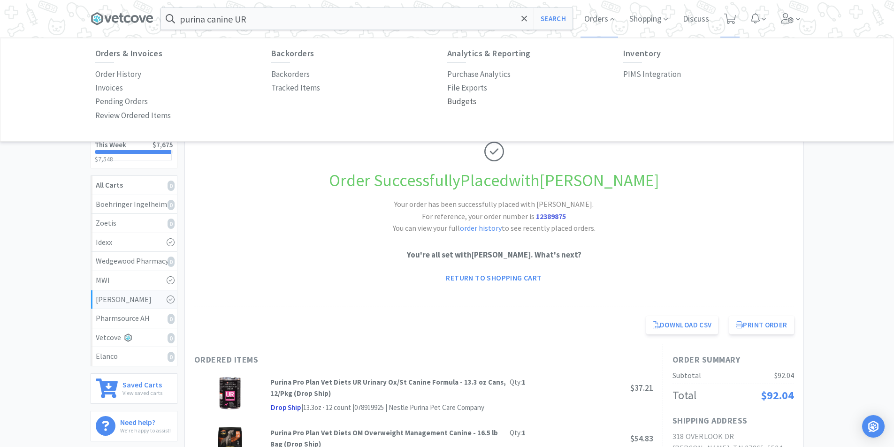
click at [453, 100] on p "Budgets" at bounding box center [461, 101] width 29 height 13
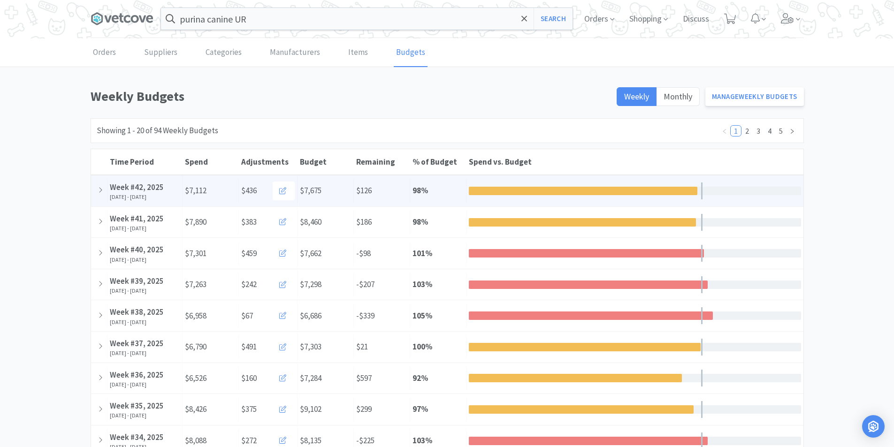
click at [491, 190] on div at bounding box center [583, 191] width 229 height 8
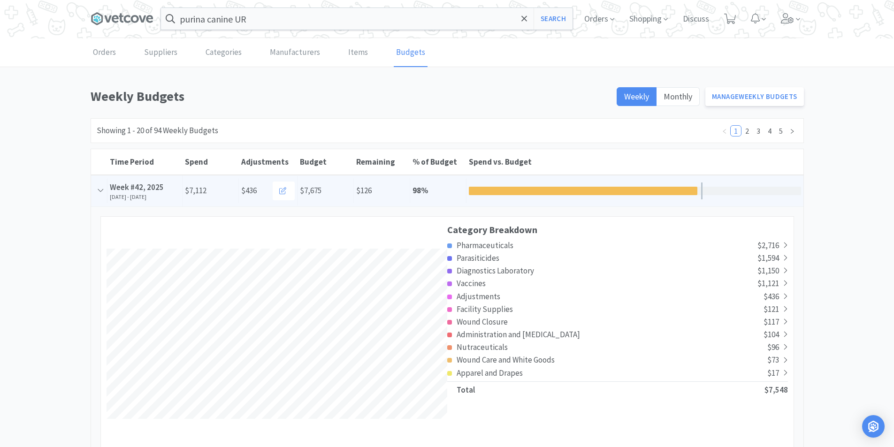
scroll to position [1700, 713]
click at [451, 190] on div "% of Budget 98 %" at bounding box center [438, 191] width 56 height 24
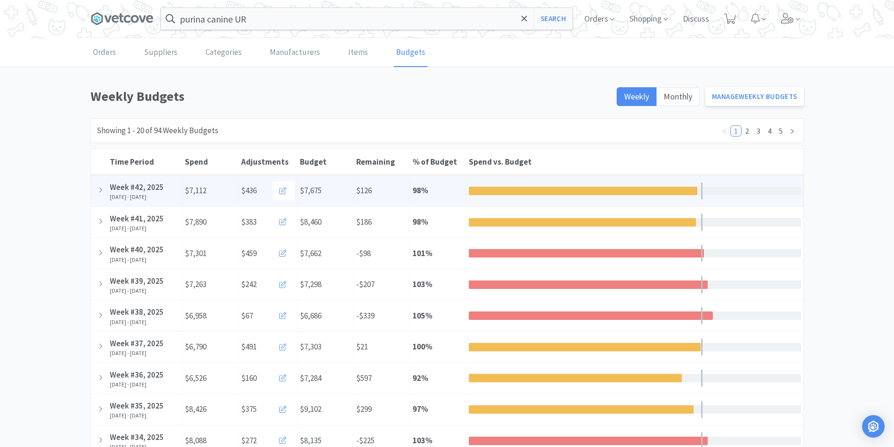
click at [450, 190] on div "% of Budget 98 %" at bounding box center [438, 191] width 56 height 24
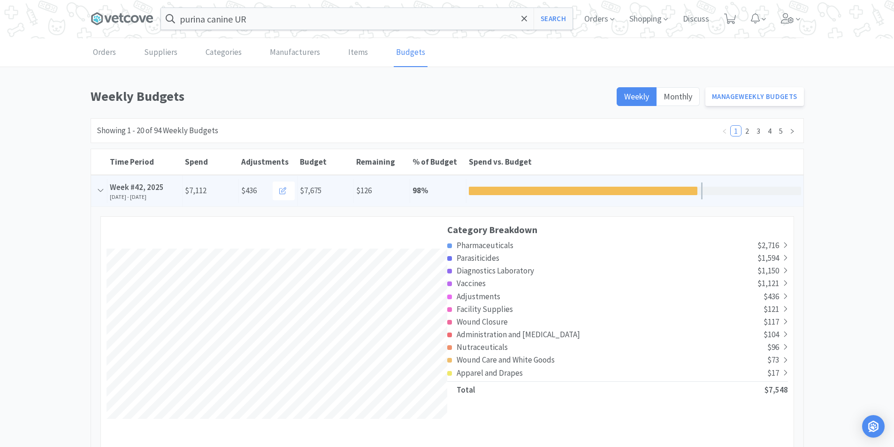
click at [448, 190] on div "% of Budget 98 %" at bounding box center [438, 191] width 56 height 24
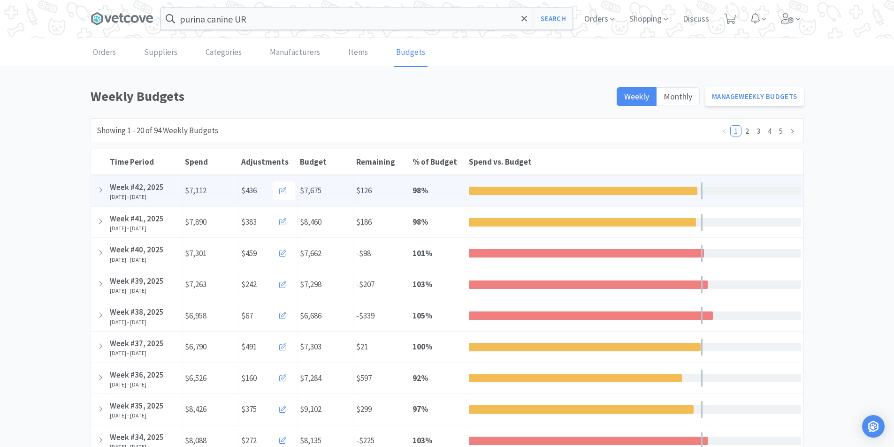
click at [448, 191] on div "% of Budget 98 %" at bounding box center [438, 191] width 56 height 24
